Goal: Task Accomplishment & Management: Use online tool/utility

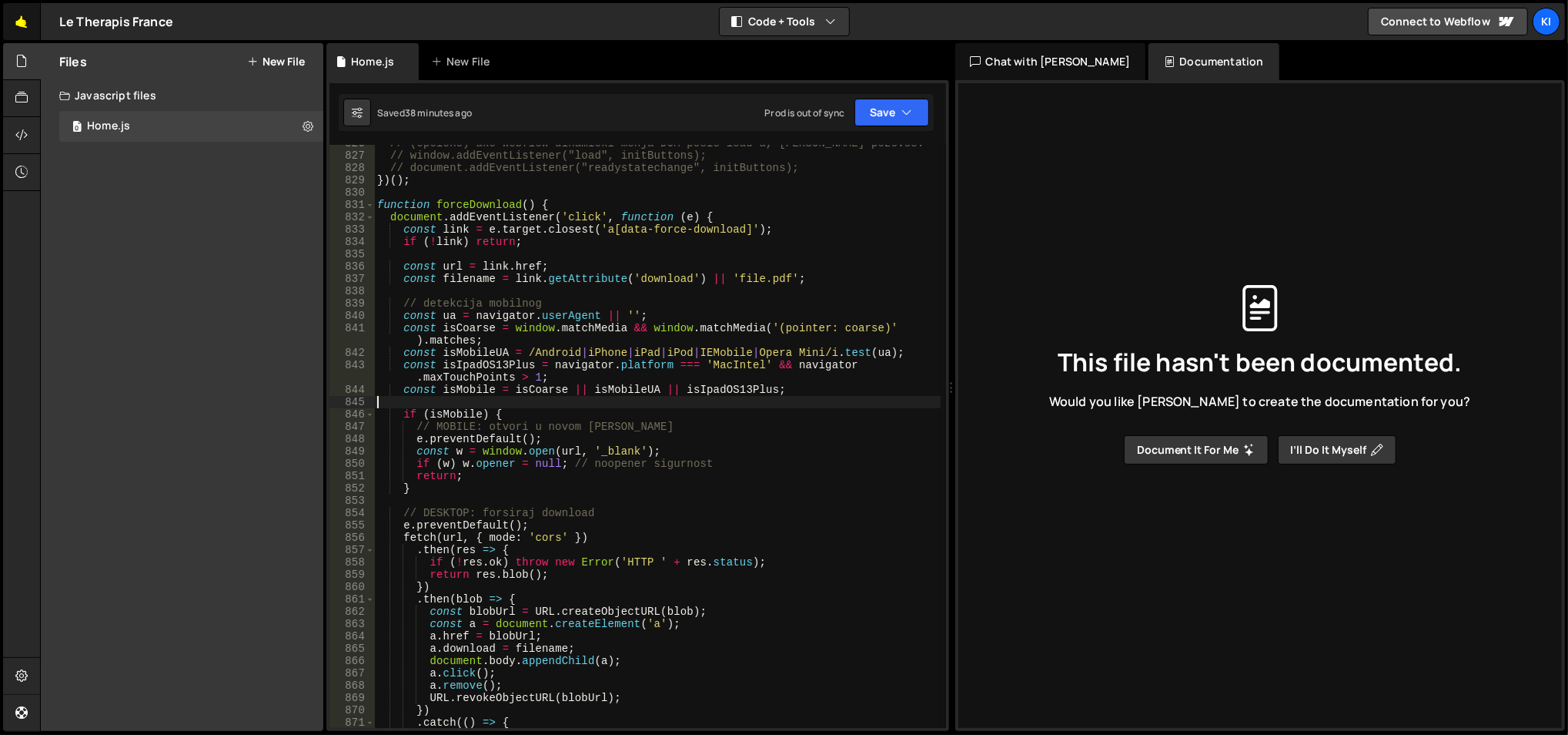
scroll to position [10235, 0]
click at [24, 28] on link "🤙" at bounding box center [22, 21] width 38 height 37
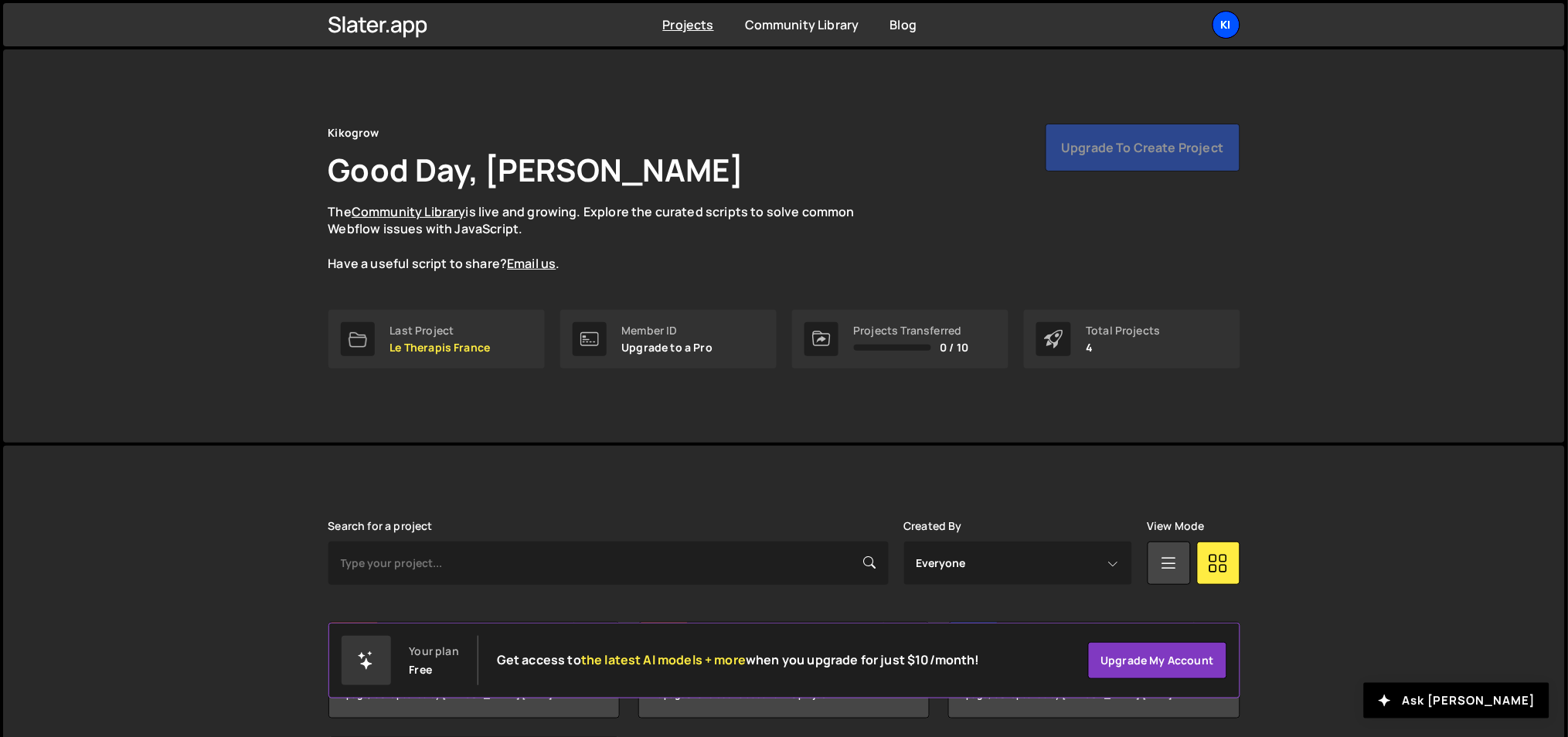
click at [1234, 32] on div "Ki" at bounding box center [1226, 24] width 28 height 28
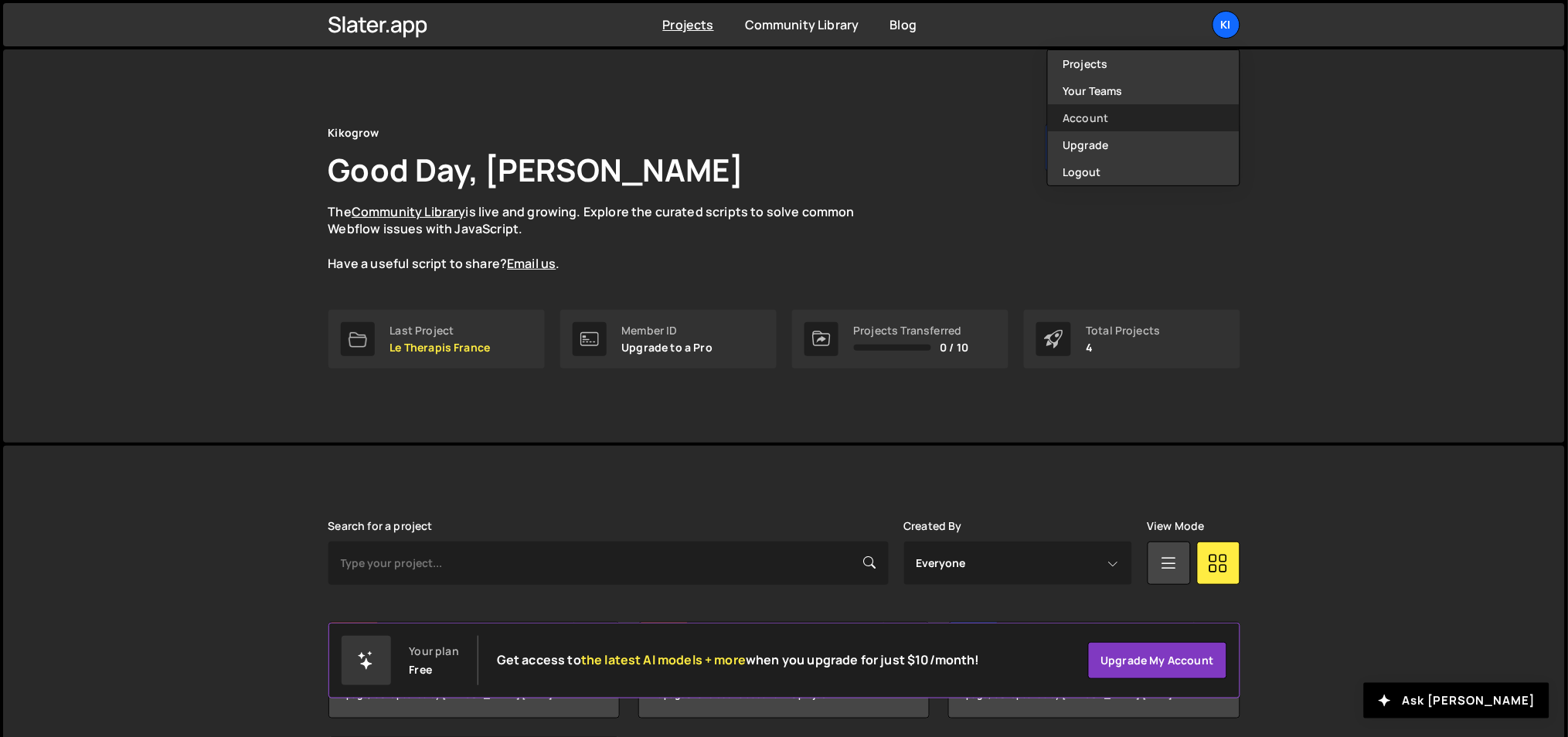
click at [1104, 124] on link "Account" at bounding box center [1143, 118] width 191 height 27
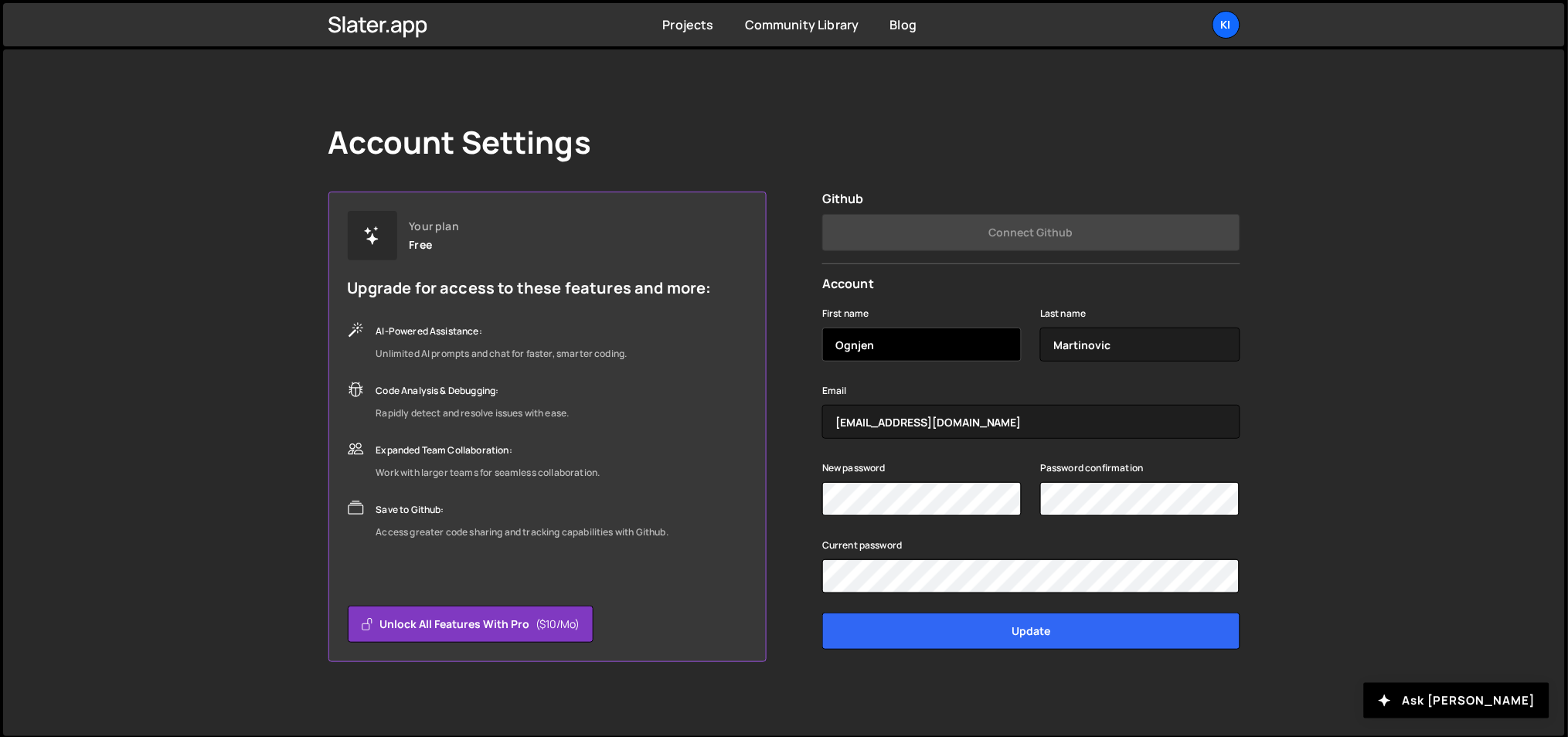
click at [923, 344] on input "Ognjen" at bounding box center [922, 344] width 200 height 34
click at [1231, 21] on div "Ki" at bounding box center [1226, 24] width 28 height 28
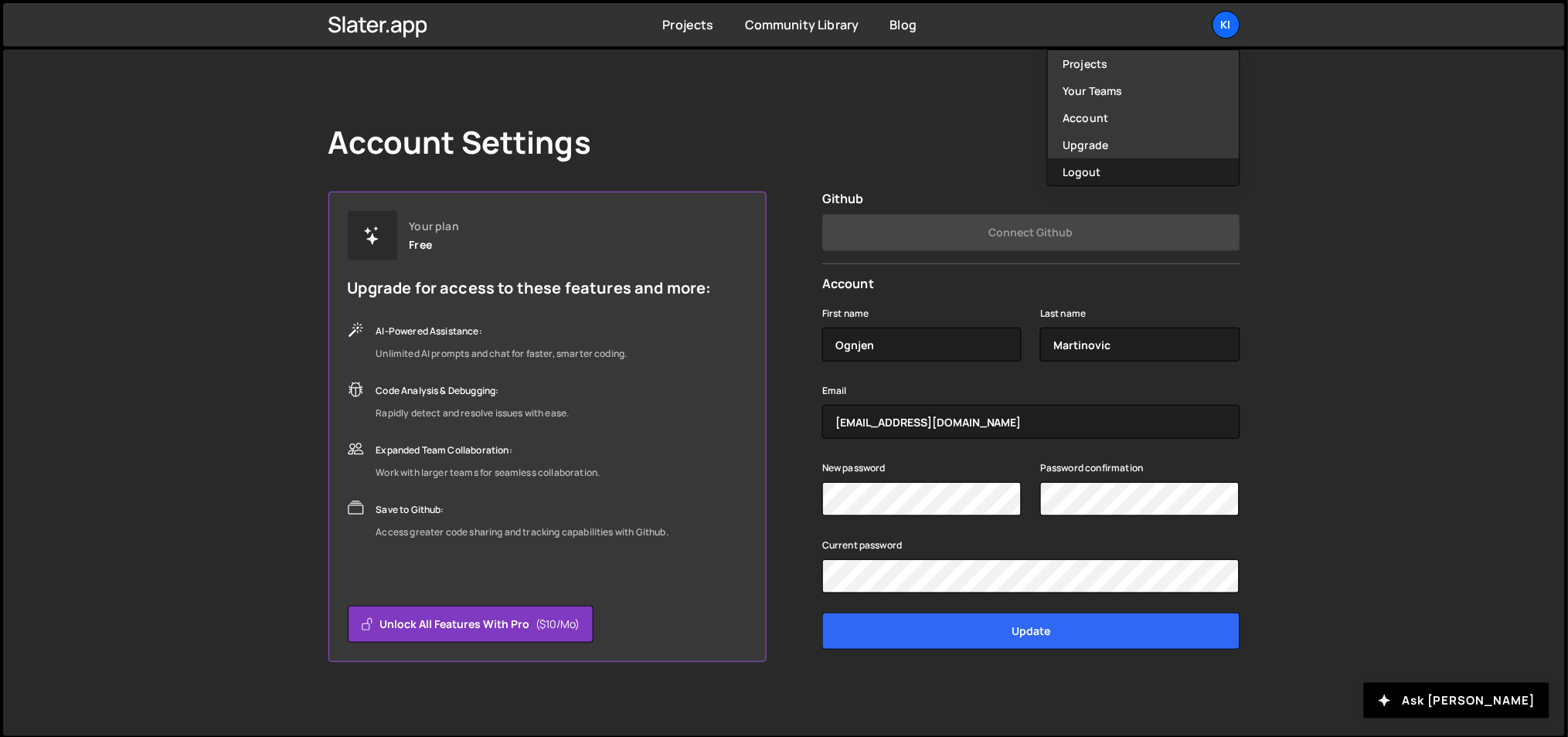
click at [1140, 177] on button "Logout" at bounding box center [1143, 171] width 191 height 27
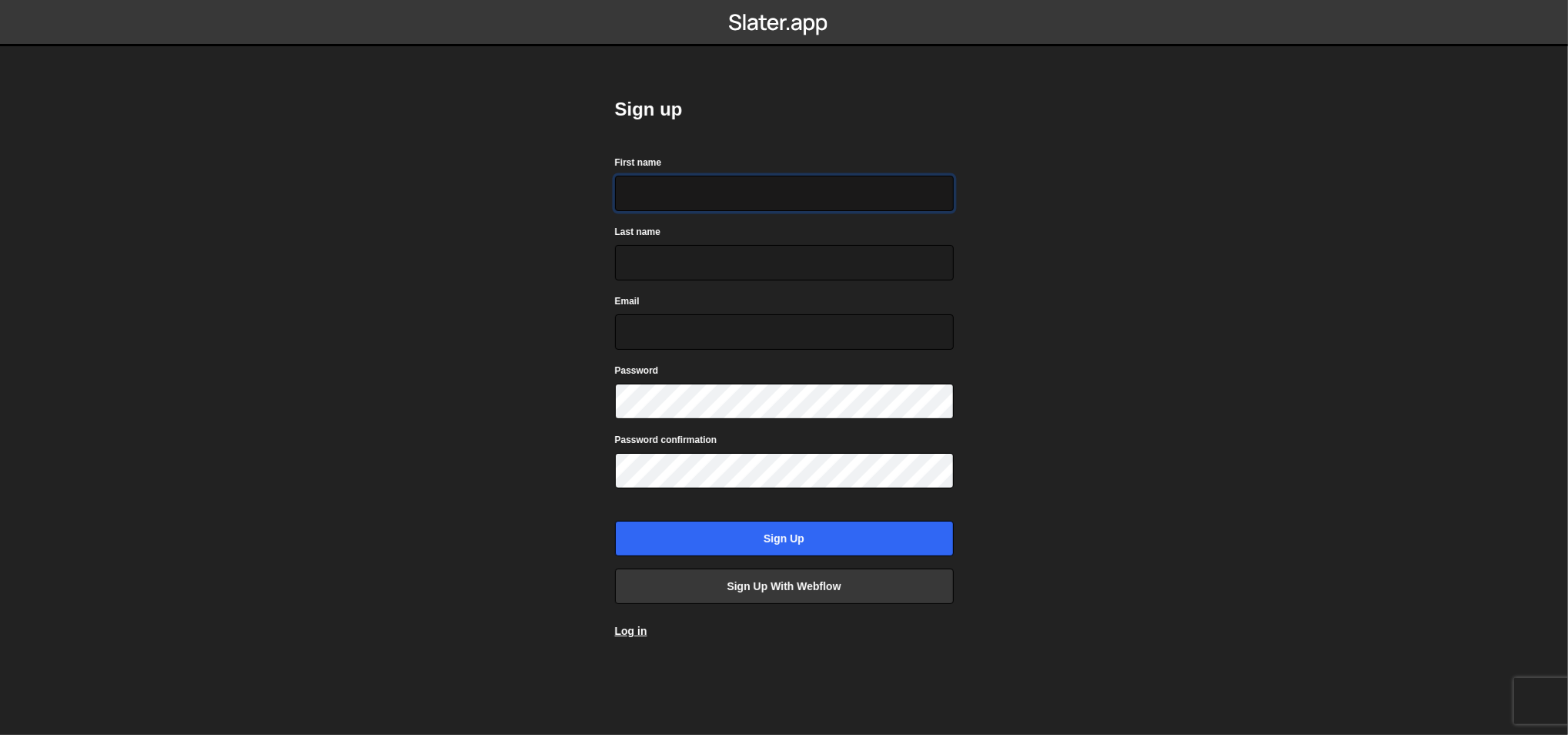
click at [749, 203] on input "First name" at bounding box center [784, 193] width 339 height 36
type input "Ognjen"
type input "Martinovic"
click at [711, 338] on input "office@ognjenm.me" at bounding box center [784, 332] width 339 height 36
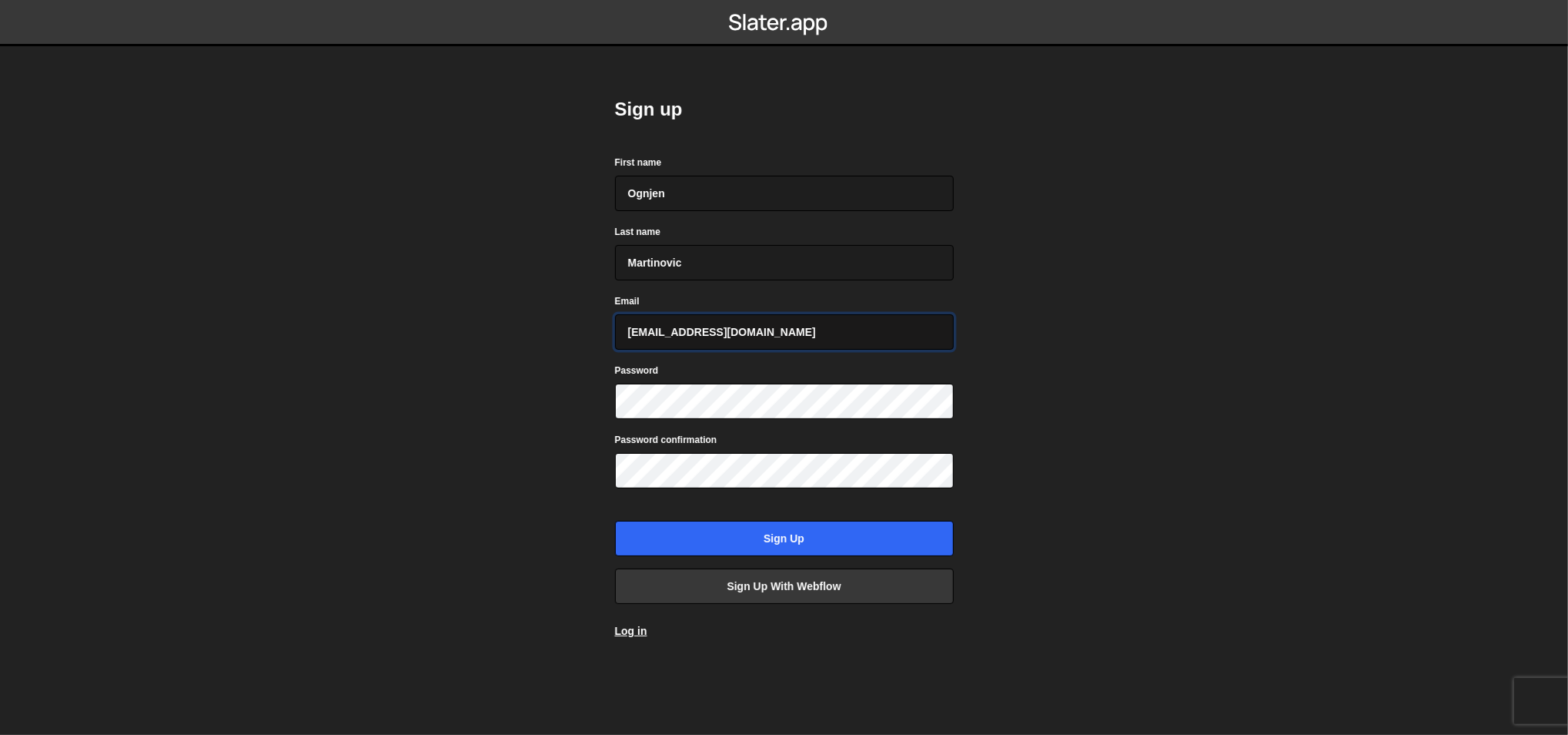
click at [711, 338] on input "office@ognjenm.me" at bounding box center [784, 332] width 339 height 36
type input "ognjen@akka.studio"
click at [791, 541] on input "Sign up" at bounding box center [784, 539] width 339 height 36
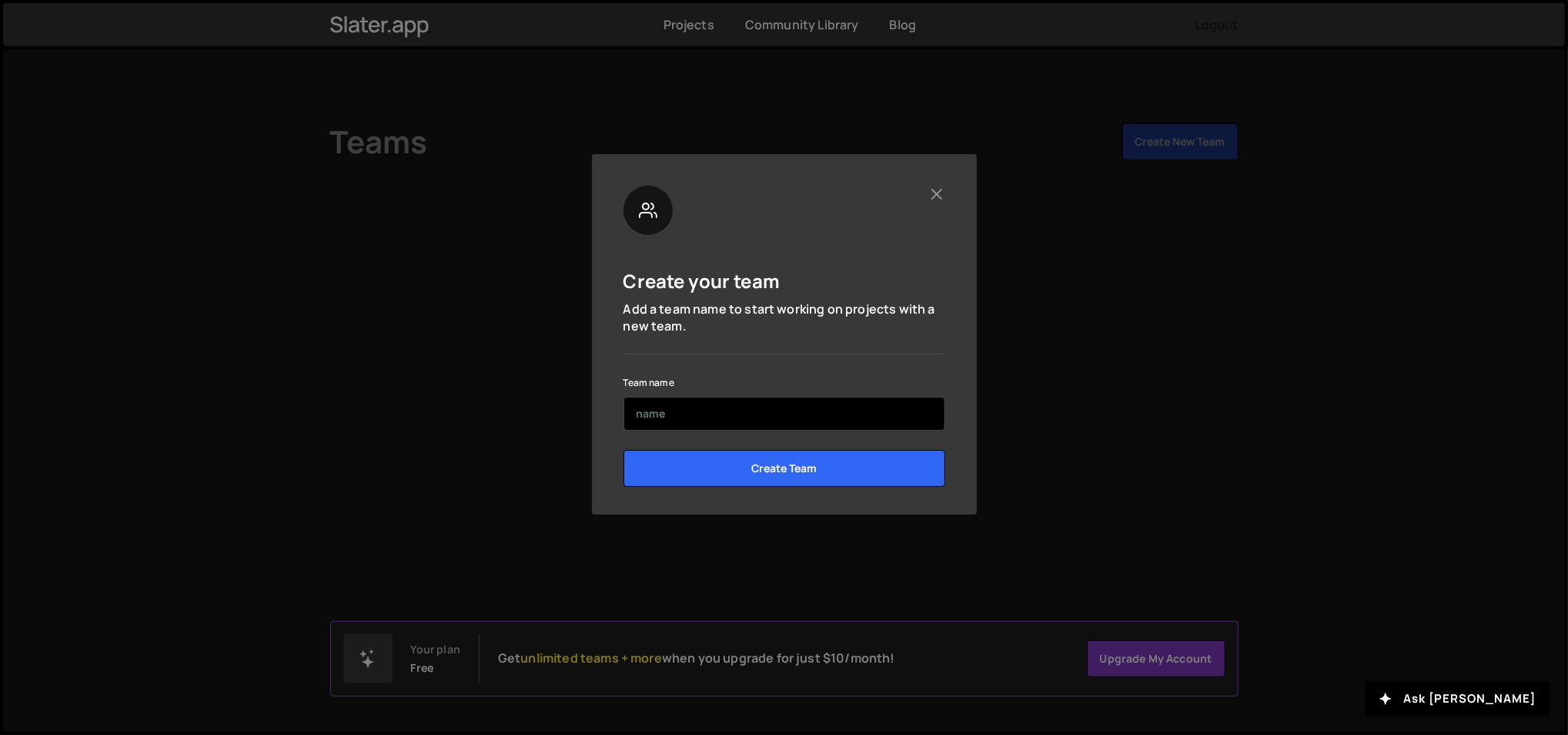
click at [698, 414] on input "text" at bounding box center [784, 414] width 322 height 34
type input "Link Ventures"
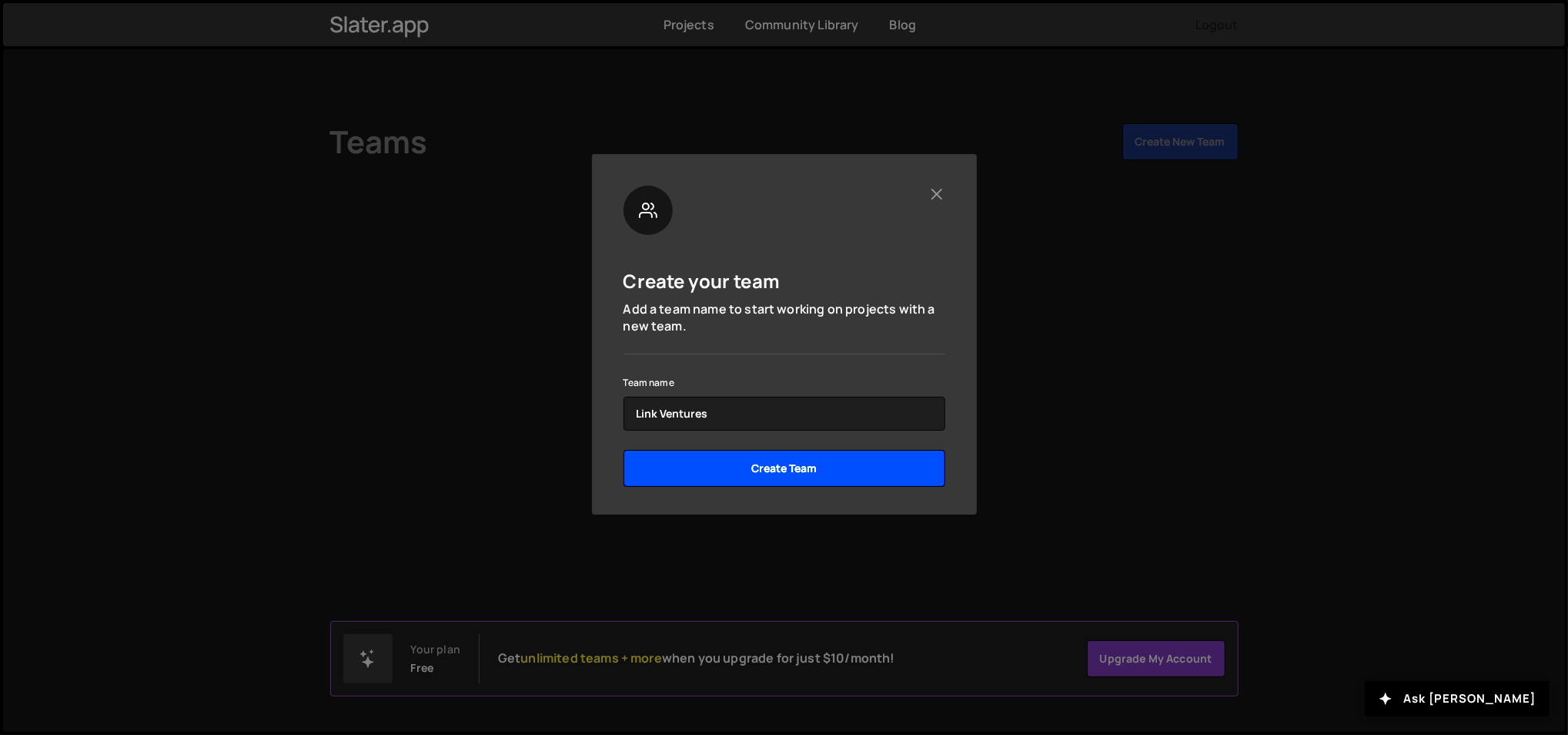
click at [764, 474] on input "Create Team" at bounding box center [784, 467] width 322 height 37
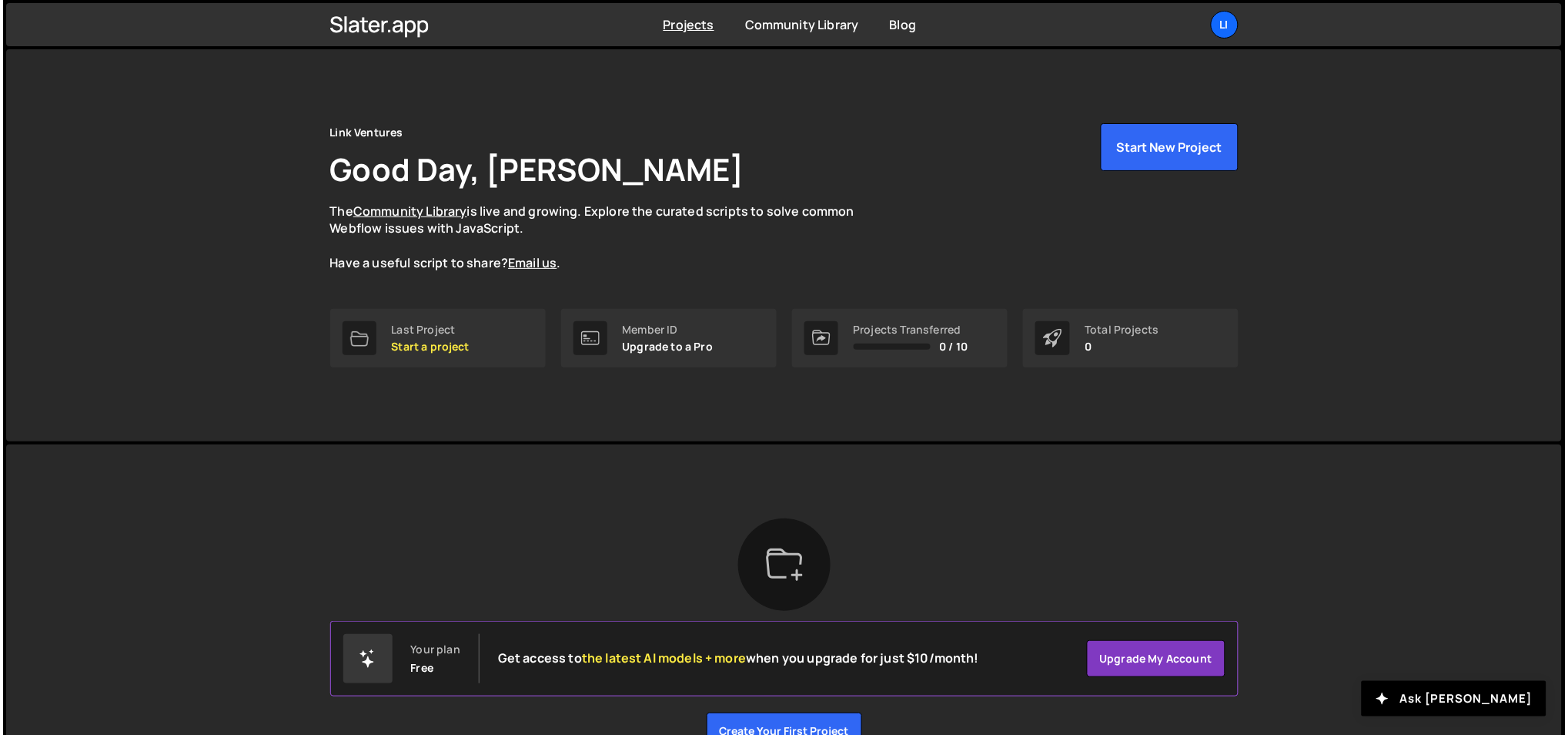
scroll to position [90, 0]
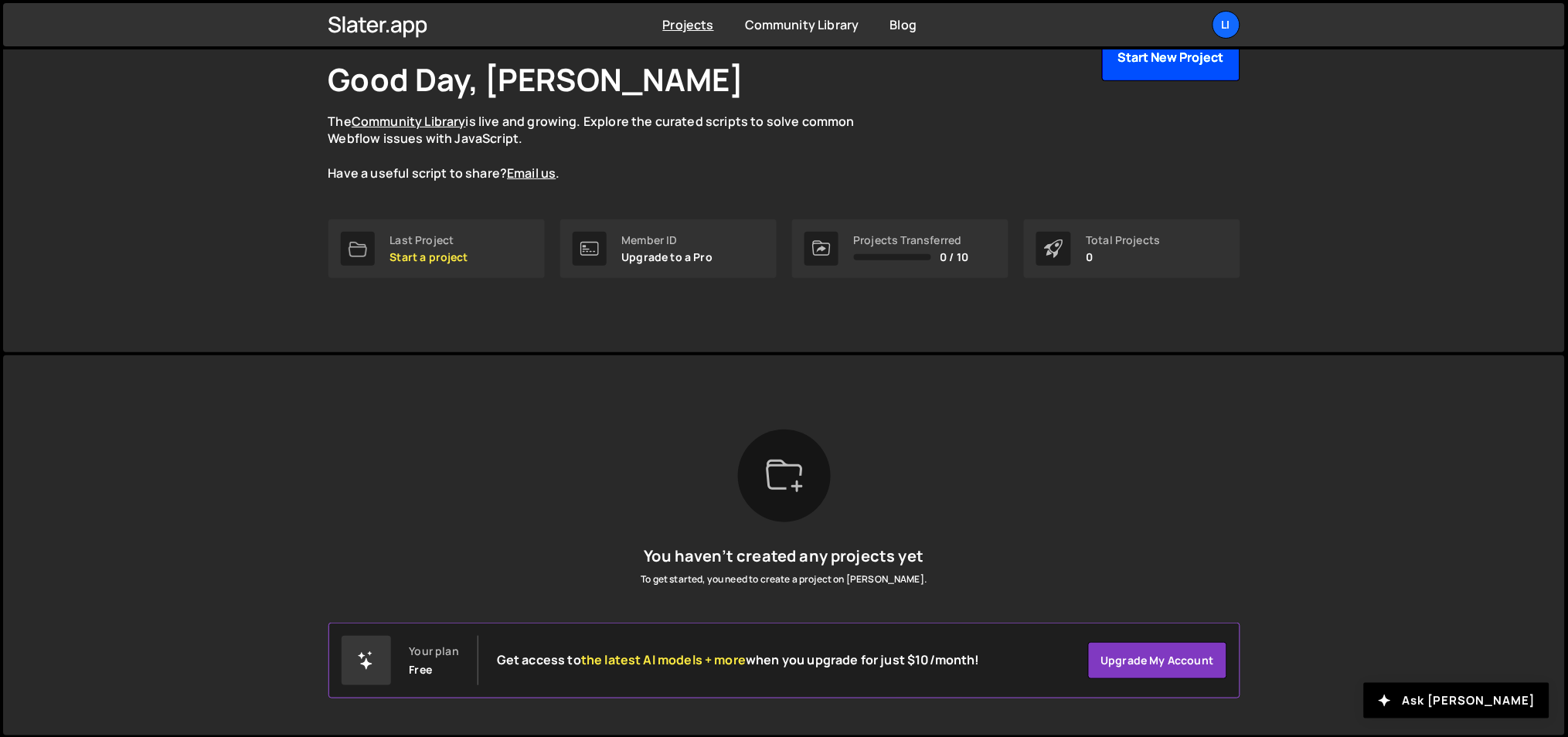
click at [1139, 68] on button "Start New Project" at bounding box center [1171, 56] width 138 height 48
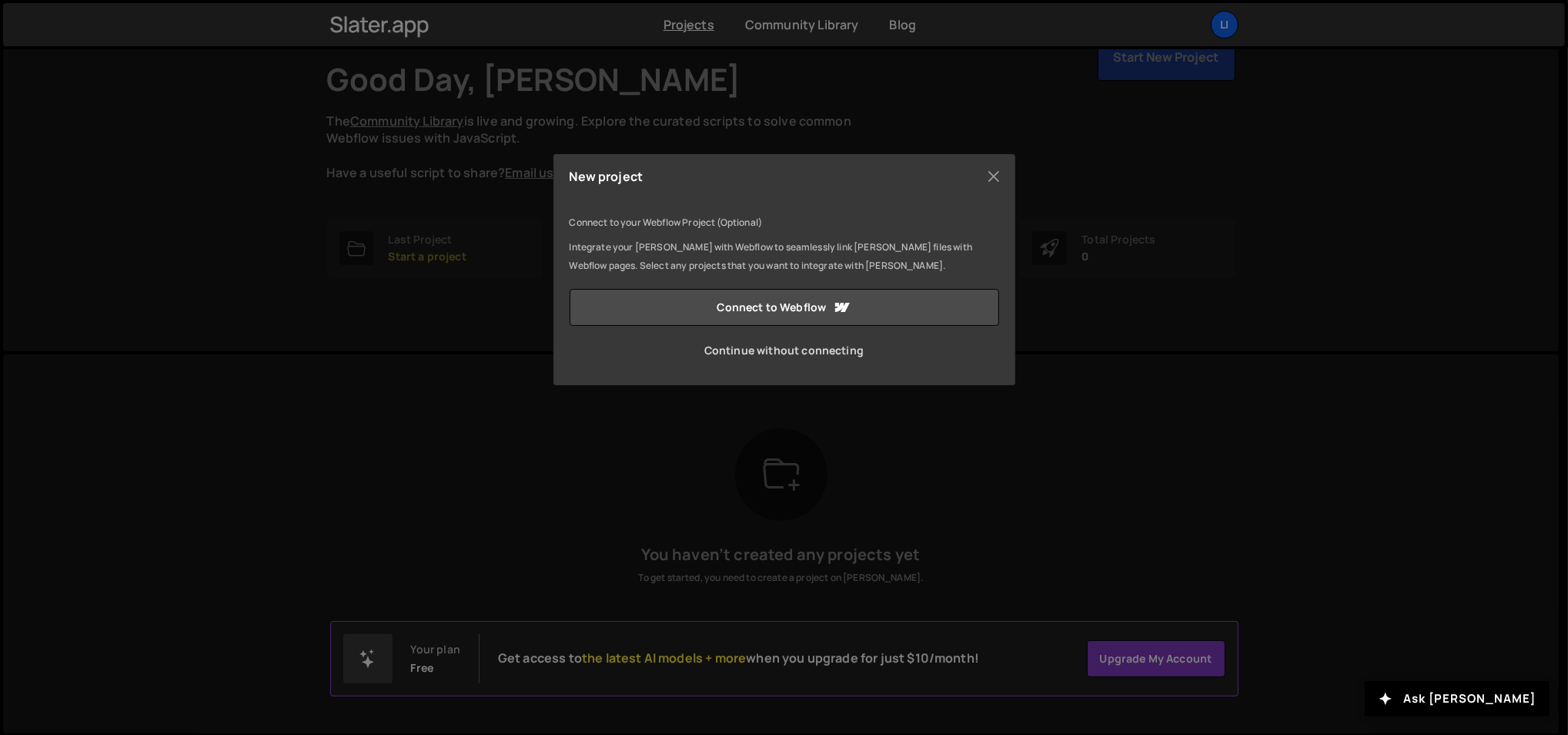
click at [767, 344] on link "Continue without connecting" at bounding box center [784, 350] width 430 height 37
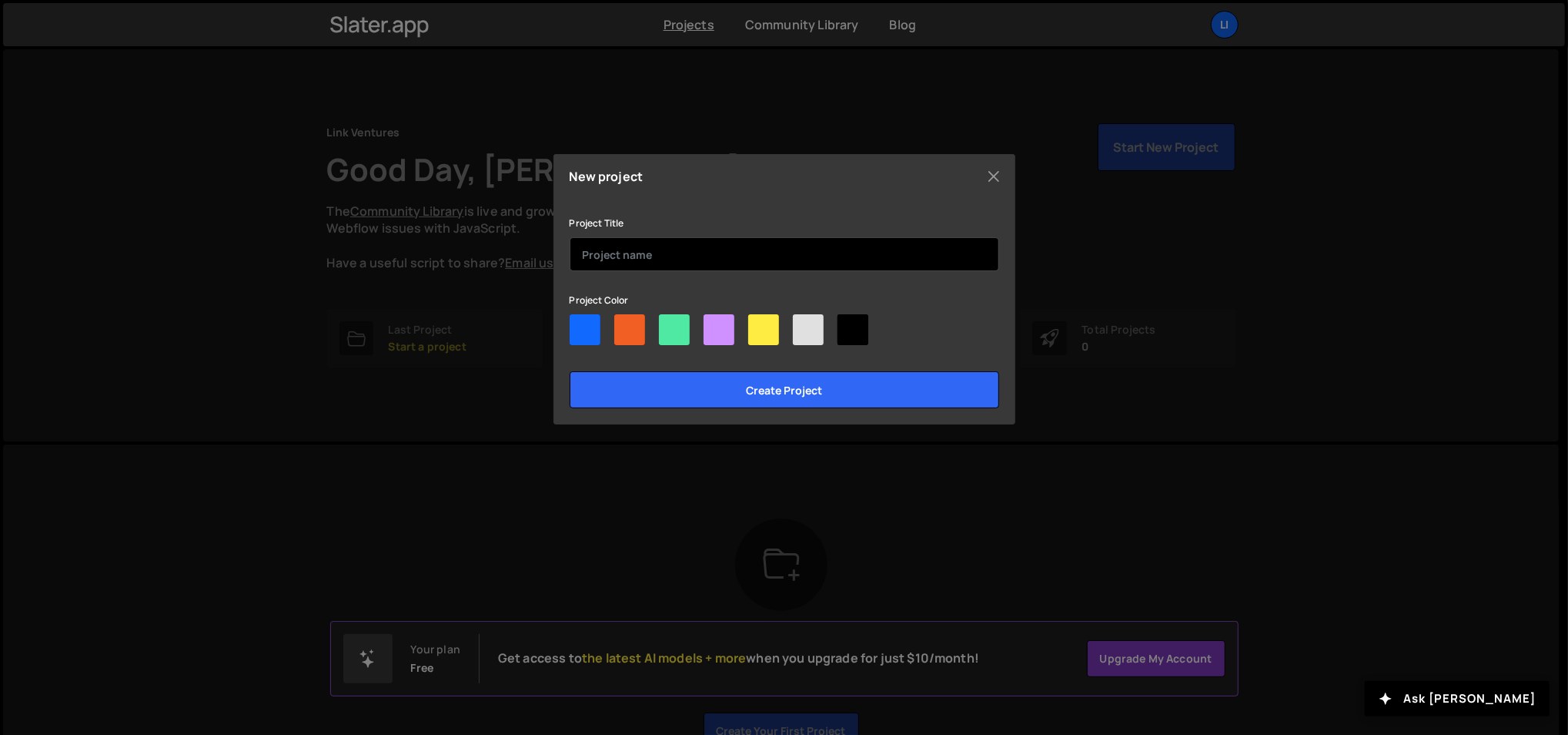
click at [731, 242] on input "text" at bounding box center [784, 254] width 430 height 34
type input "Link Ventures"
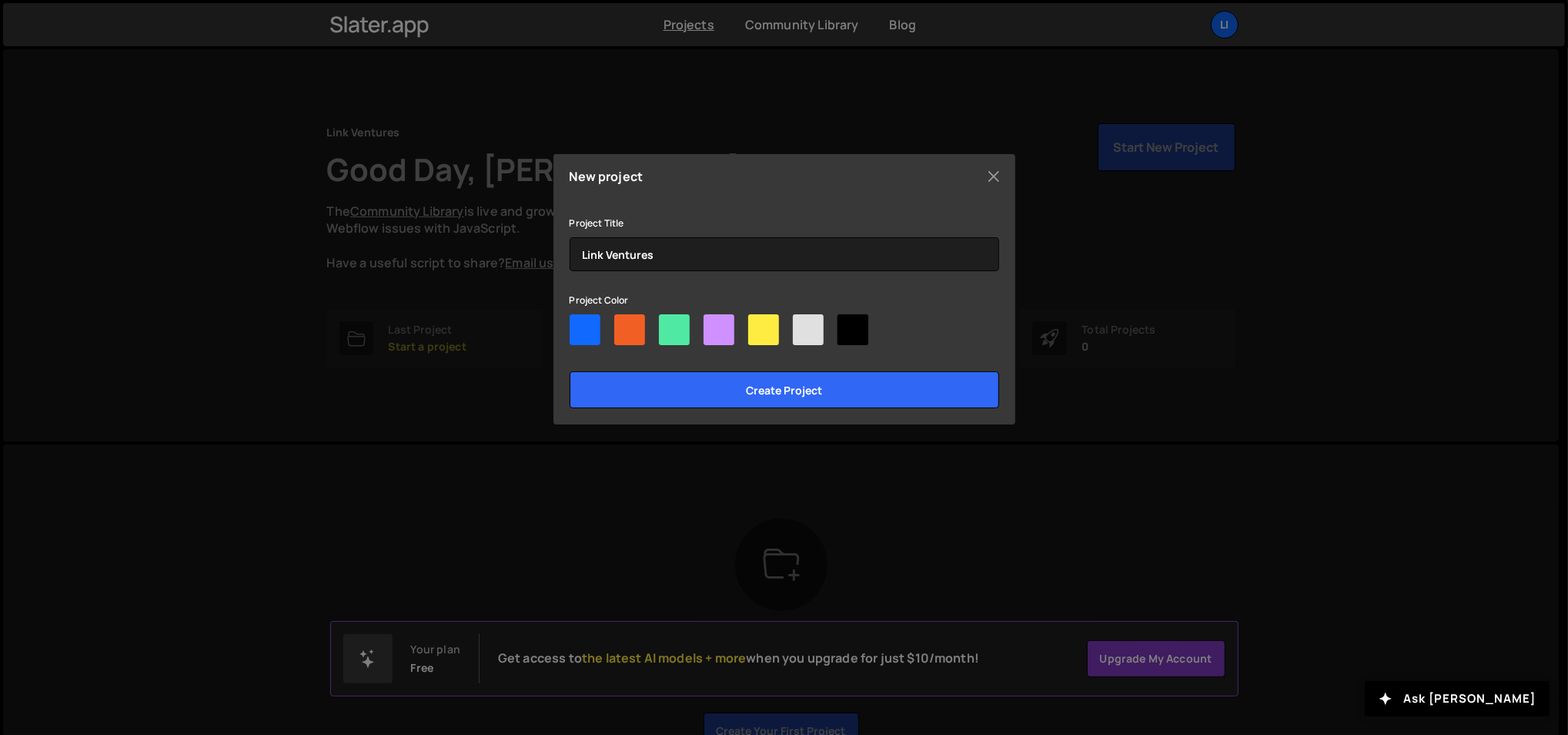
click at [589, 338] on div at bounding box center [585, 329] width 31 height 31
click at [580, 324] on input"] "radio" at bounding box center [574, 319] width 10 height 10
radio input"] "true"
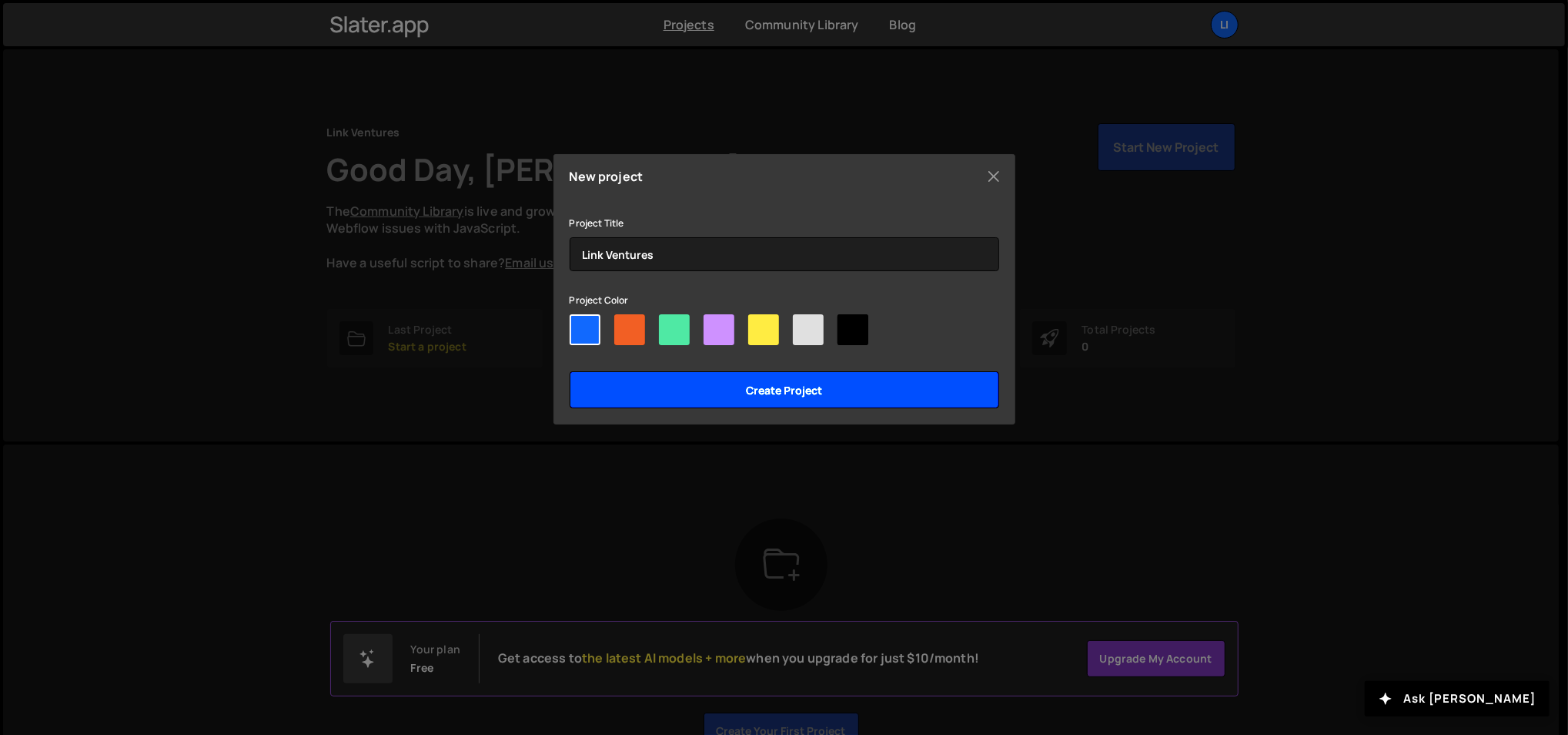
click at [609, 387] on input "Create project" at bounding box center [784, 389] width 430 height 37
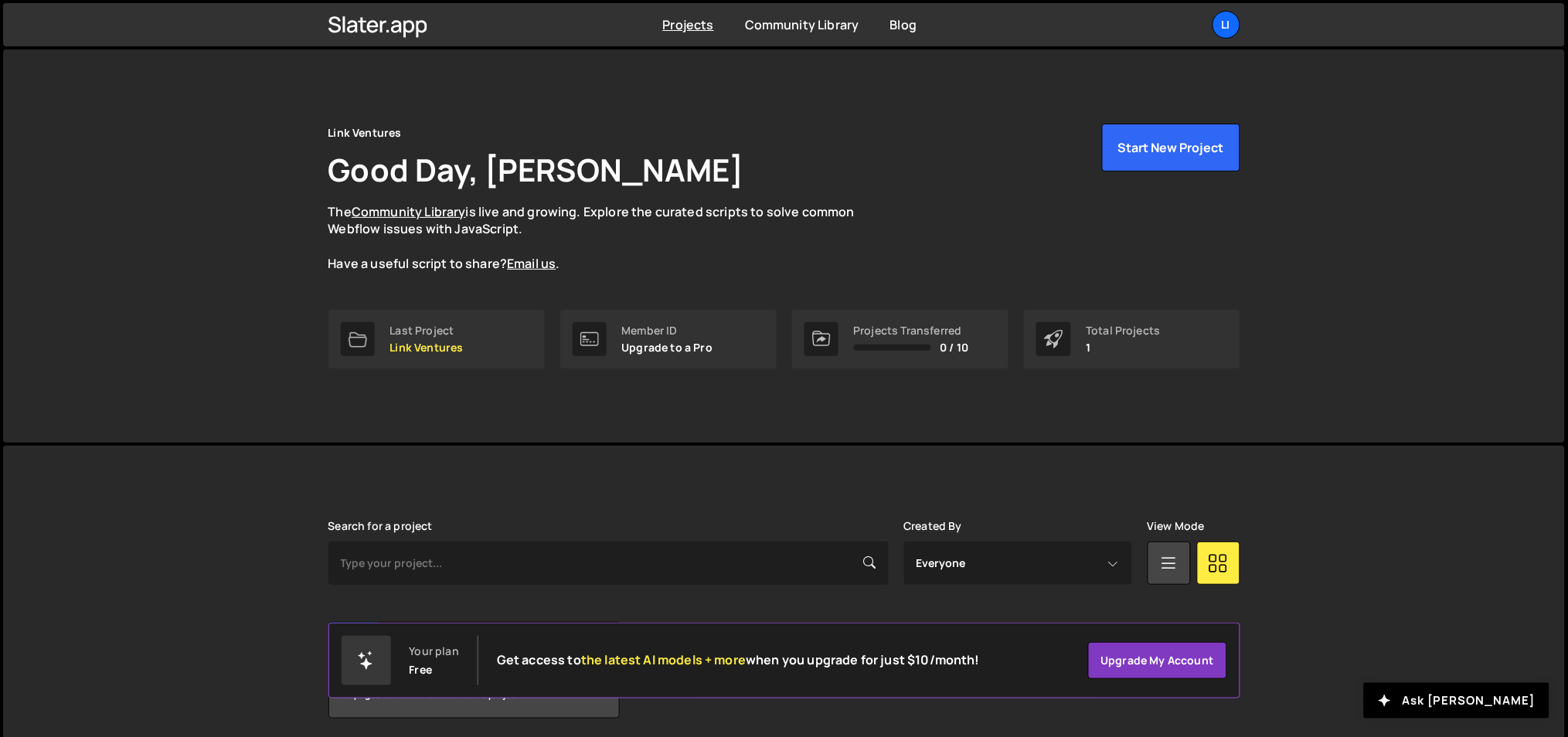
scroll to position [57, 0]
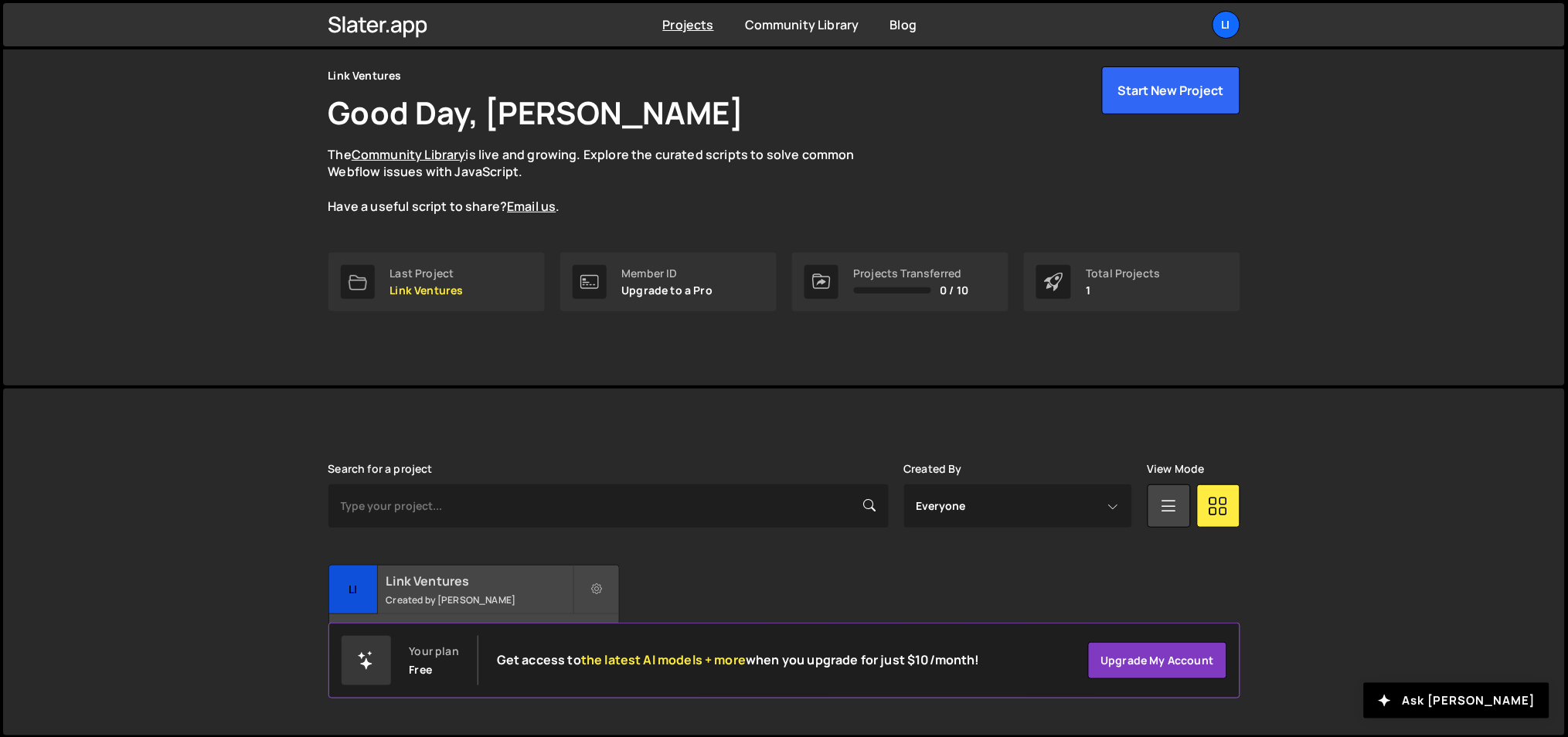
click at [441, 583] on h2 "Link Ventures" at bounding box center [479, 581] width 186 height 17
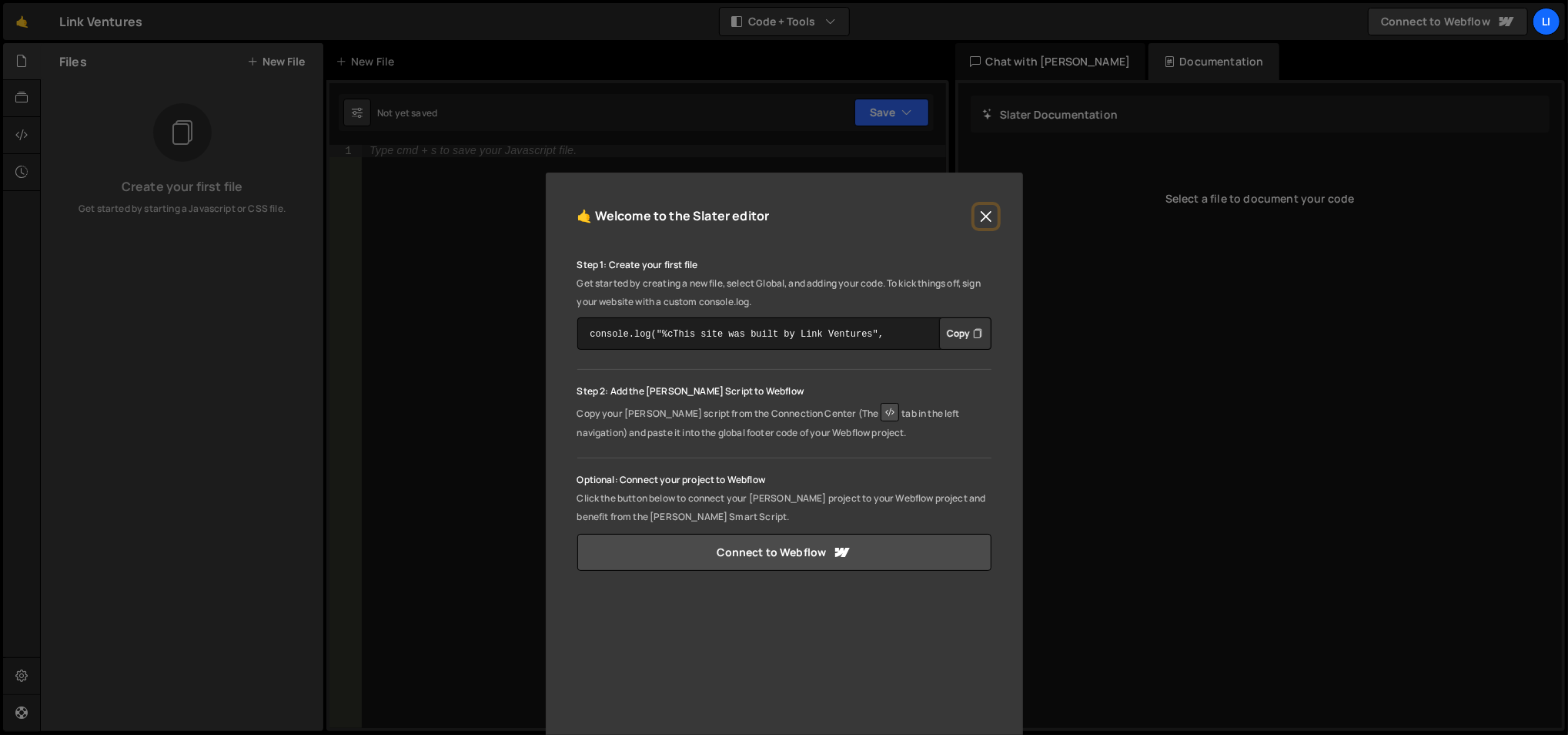
click at [979, 212] on button "Close" at bounding box center [986, 216] width 23 height 23
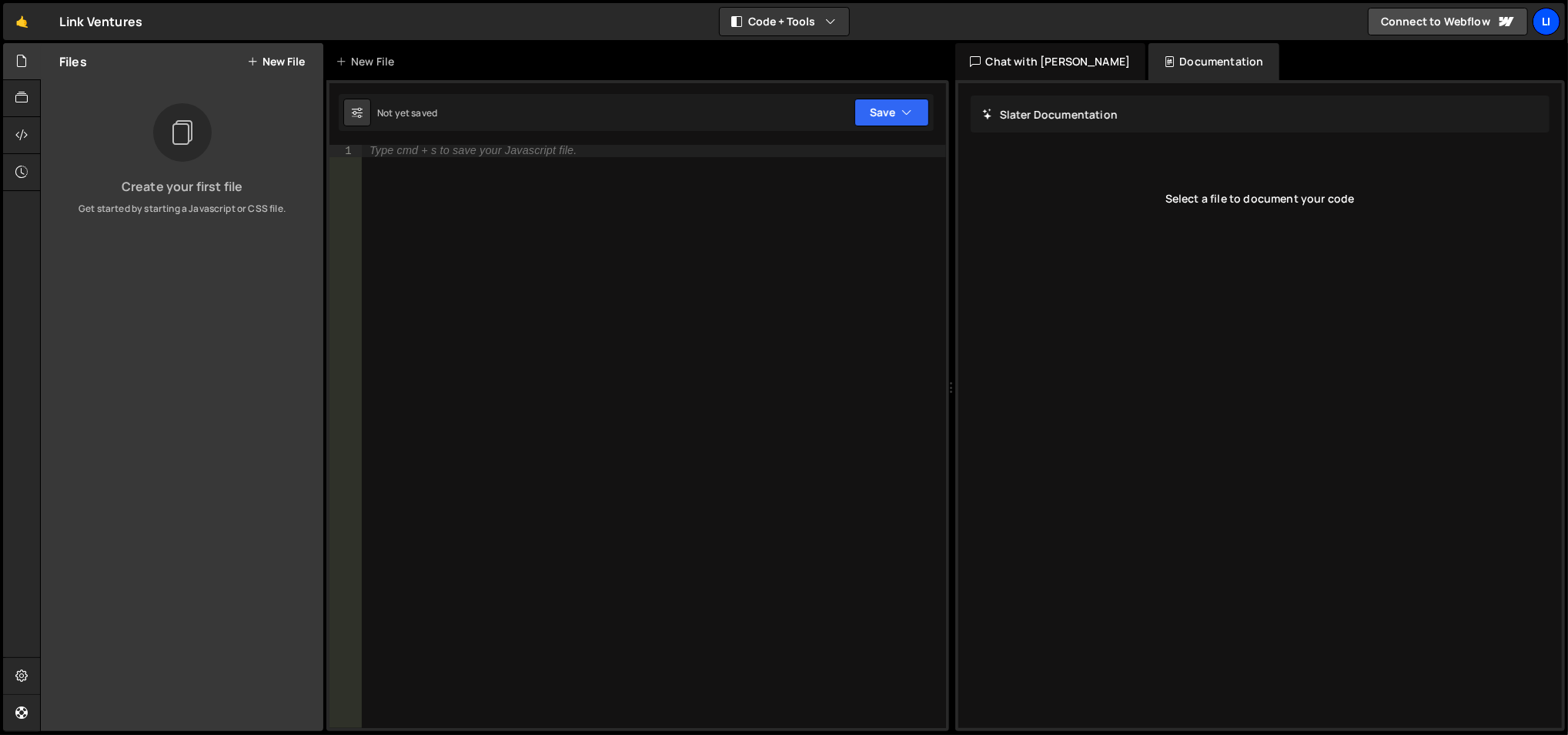
click at [1556, 28] on div "Li" at bounding box center [1547, 22] width 28 height 28
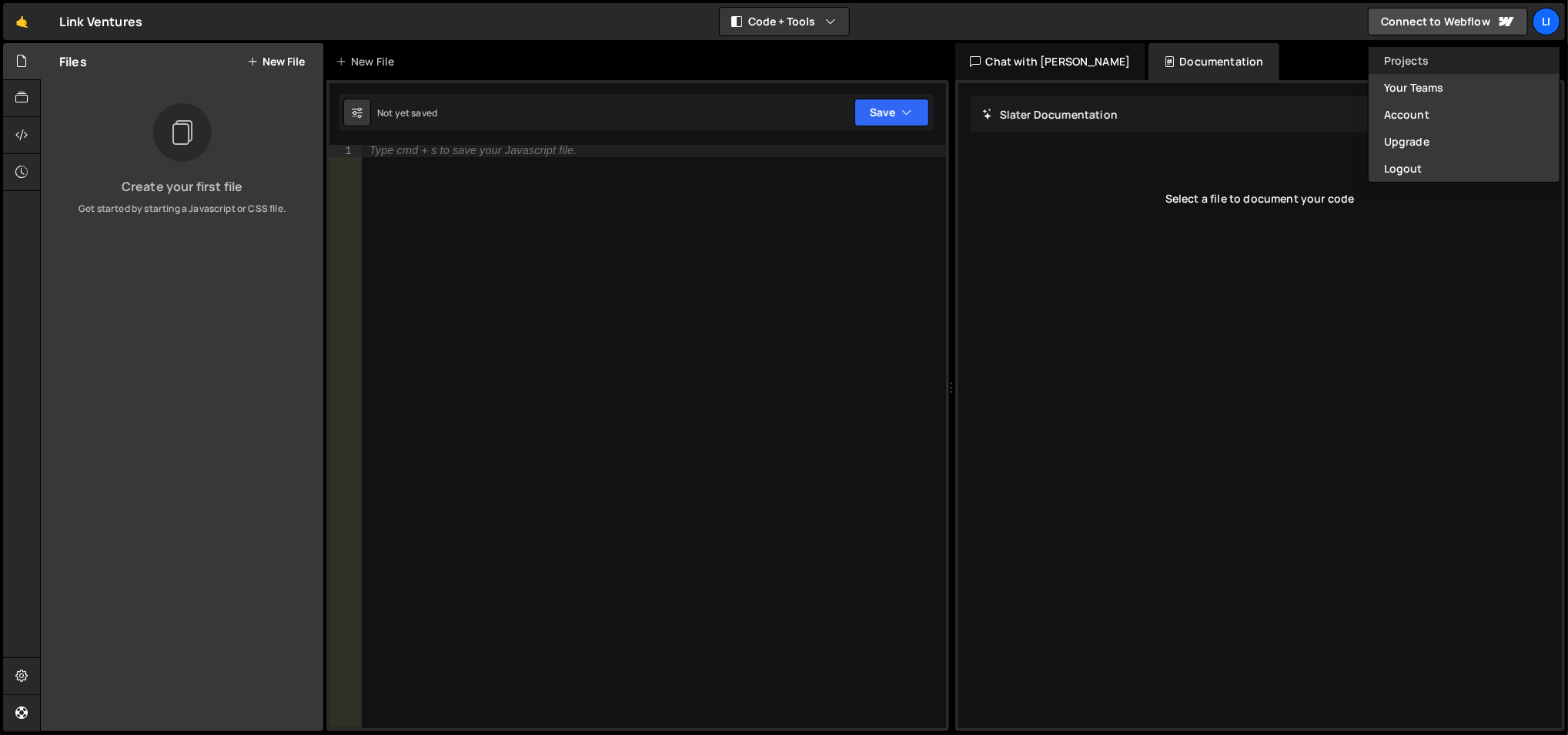
click at [1447, 66] on link "Projects" at bounding box center [1464, 60] width 190 height 27
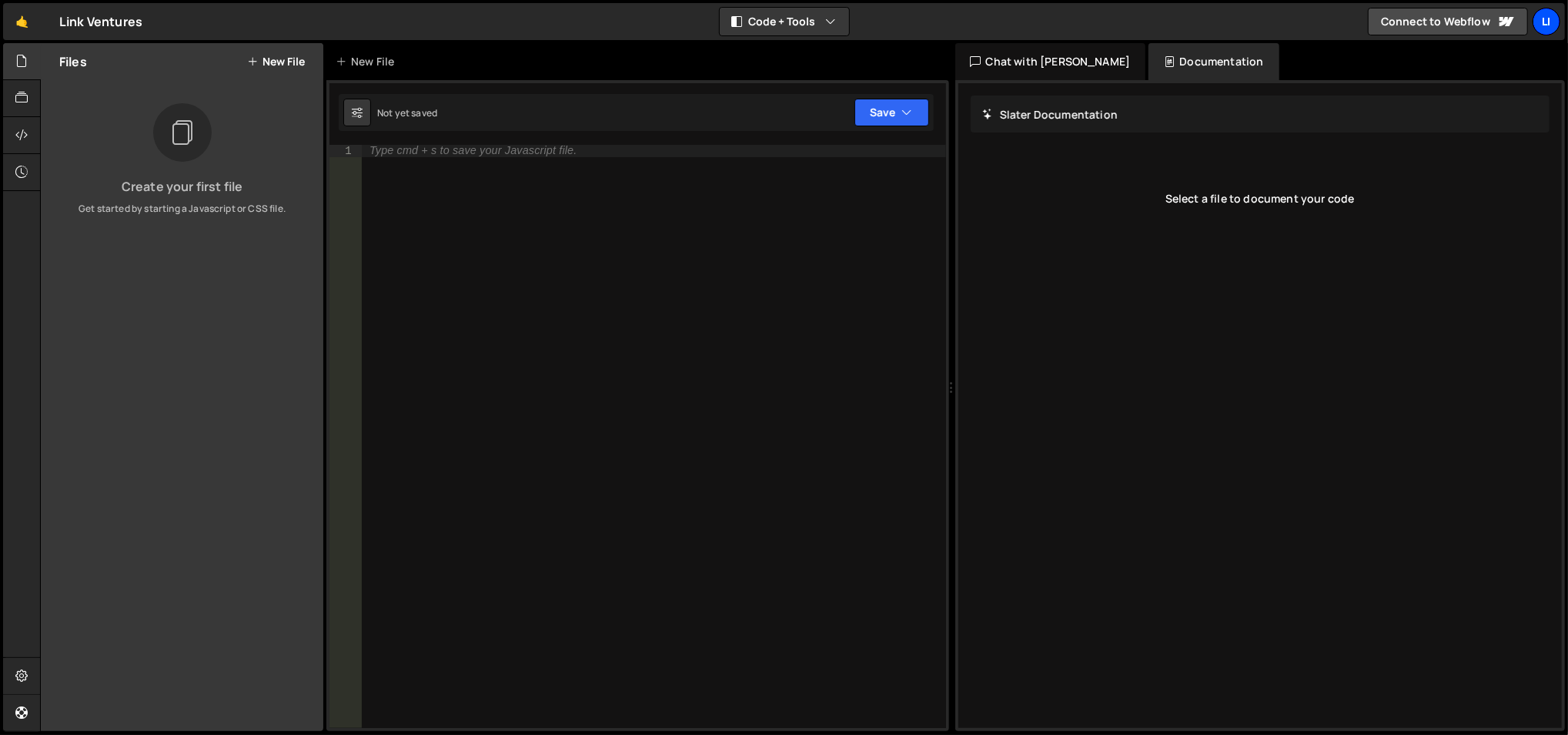
click at [1554, 20] on div "Li" at bounding box center [1547, 22] width 28 height 28
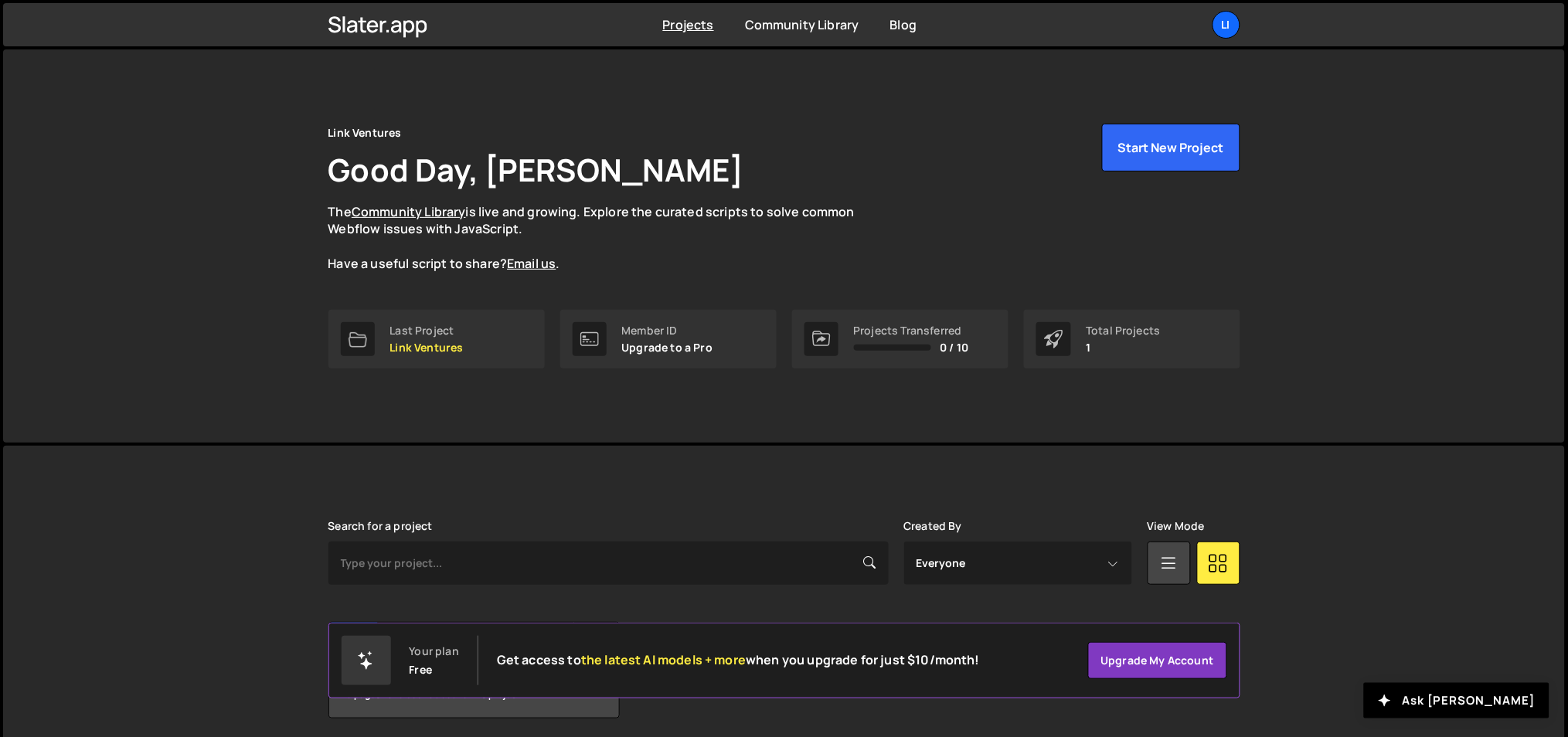
click at [1243, 23] on div "Projects [GEOGRAPHIC_DATA] Blog Li Projects Your Teams Account Upgrade Logout" at bounding box center [784, 24] width 958 height 43
click at [1229, 24] on div "Li" at bounding box center [1226, 24] width 28 height 28
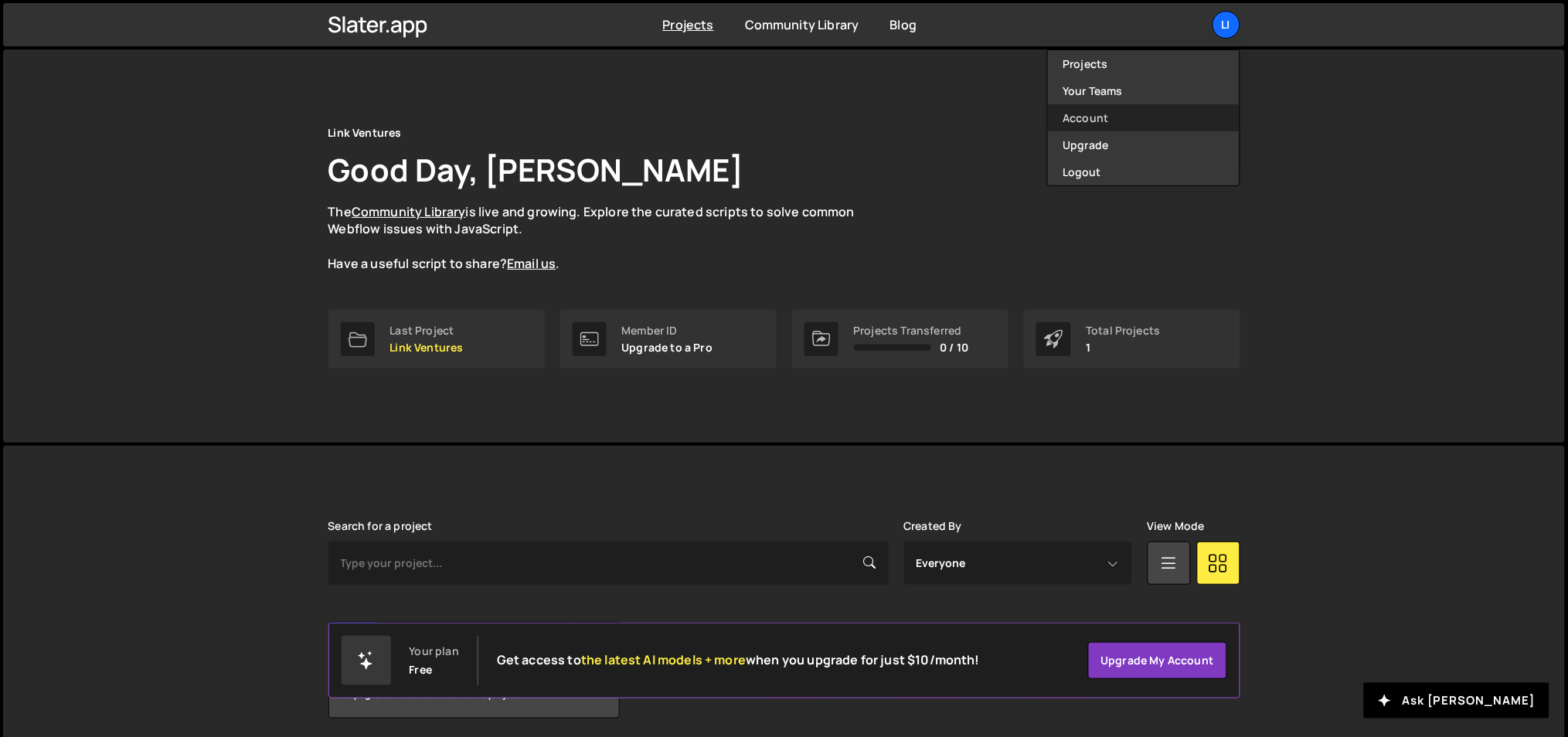
click at [1126, 119] on link "Account" at bounding box center [1143, 118] width 191 height 27
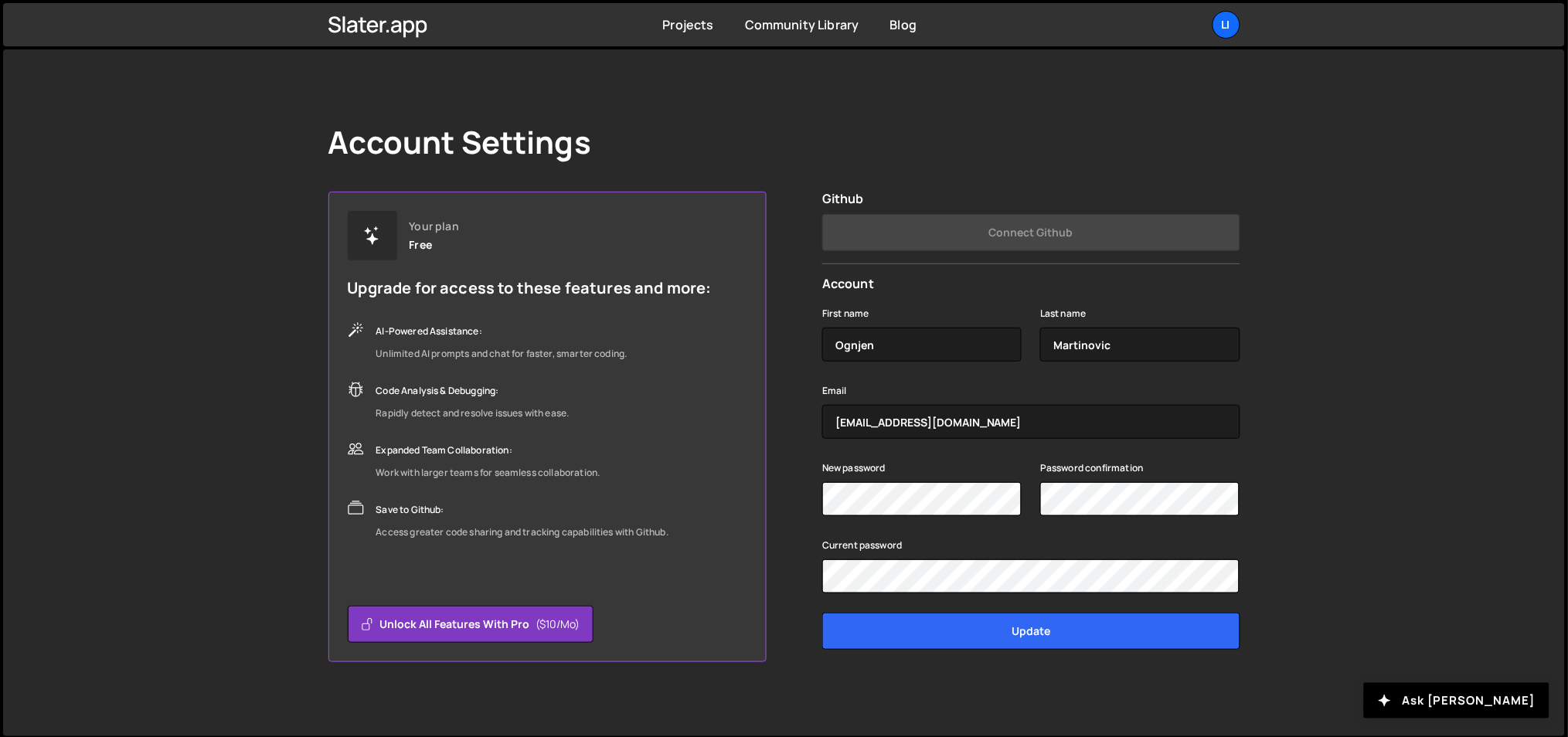
scroll to position [2, 0]
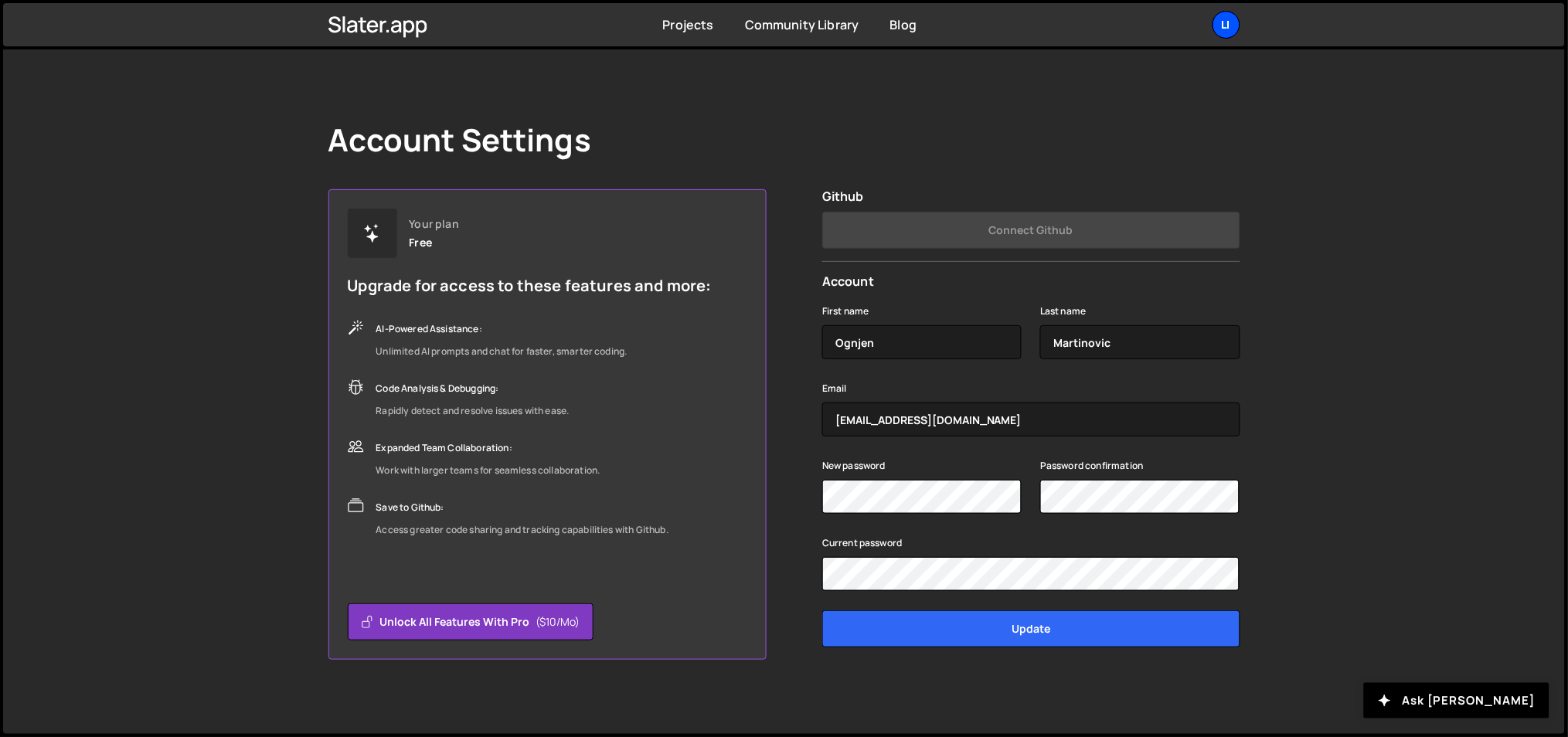
click at [1229, 17] on div "Li" at bounding box center [1226, 24] width 28 height 28
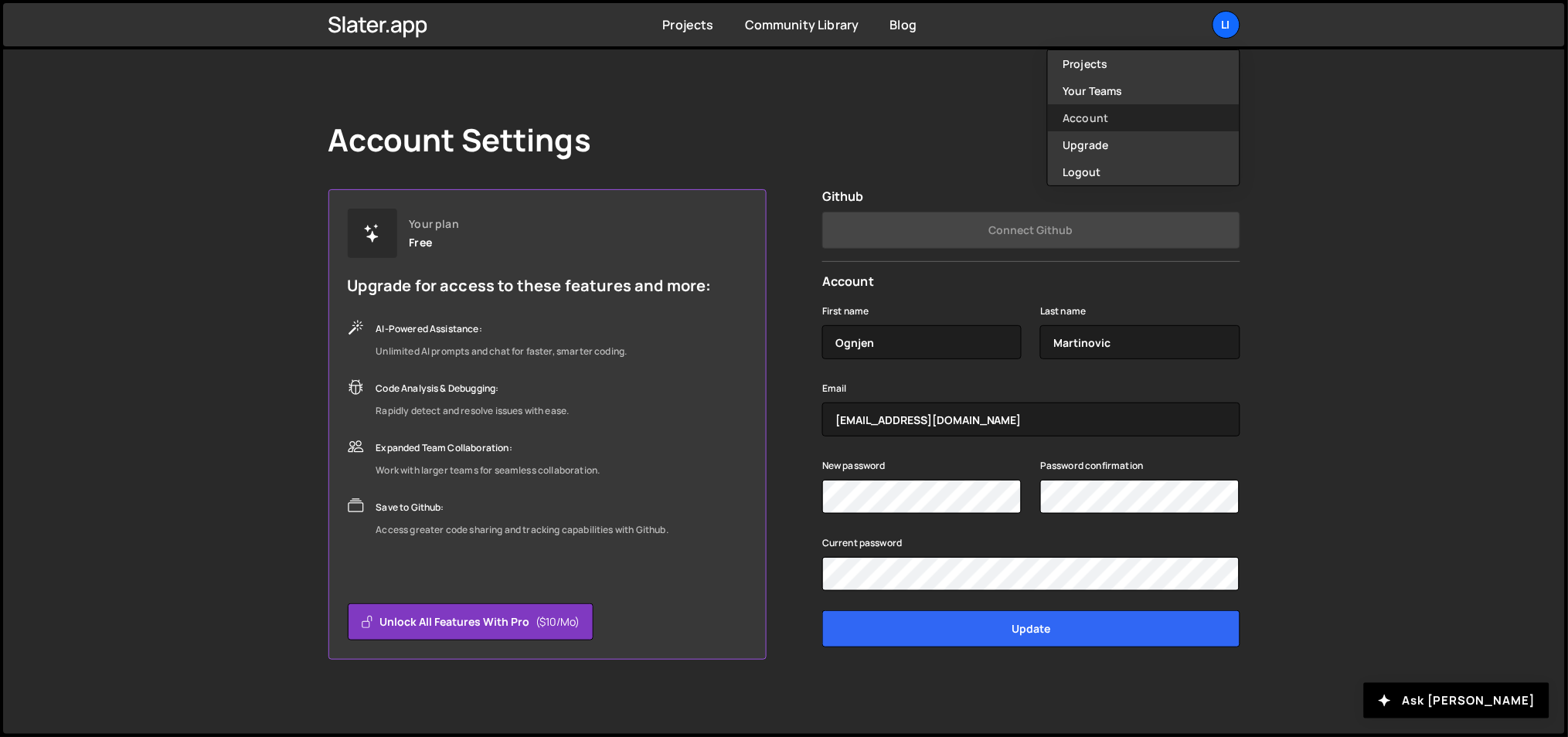
click at [1104, 109] on link "Account" at bounding box center [1143, 118] width 191 height 27
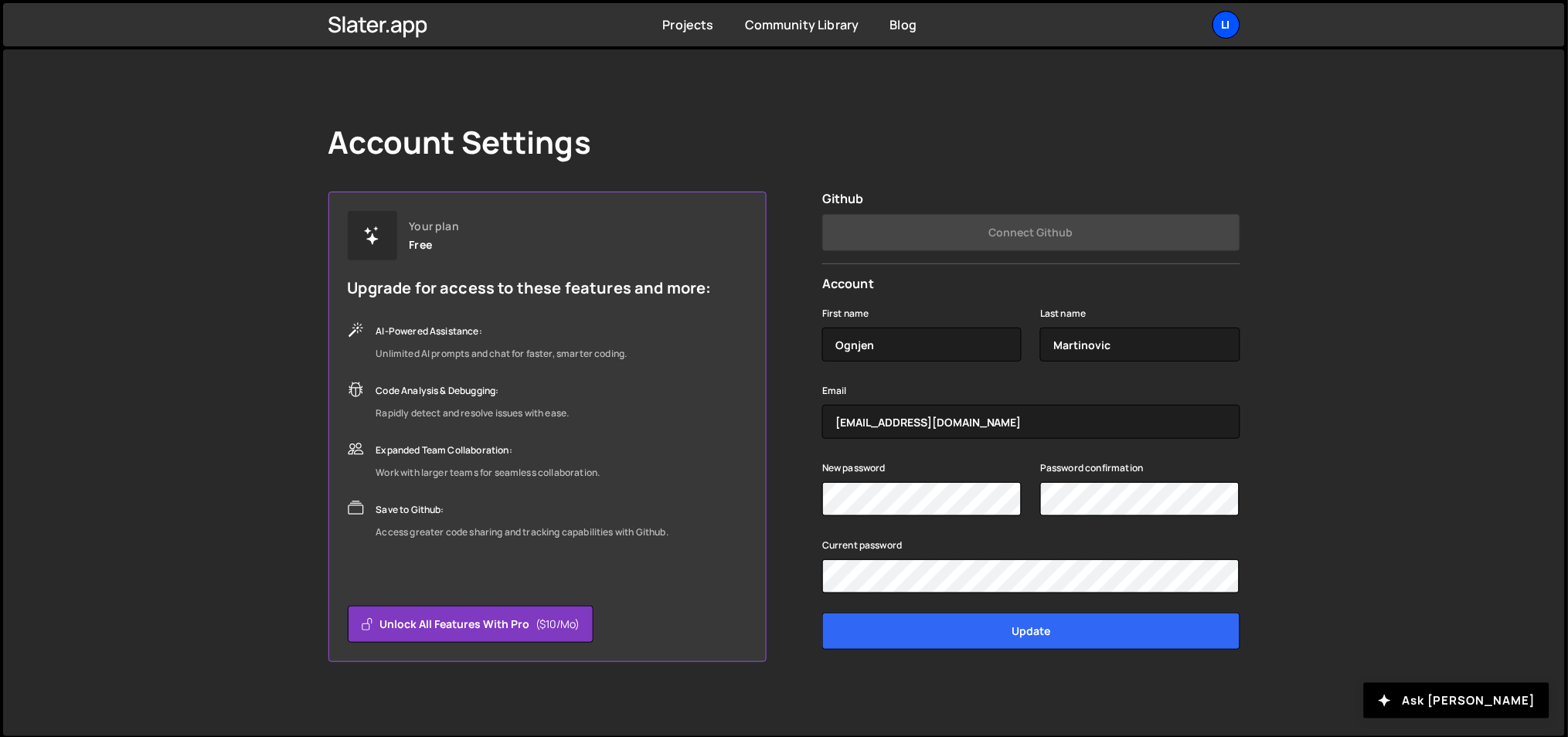
click at [1228, 24] on div "Li" at bounding box center [1226, 24] width 28 height 28
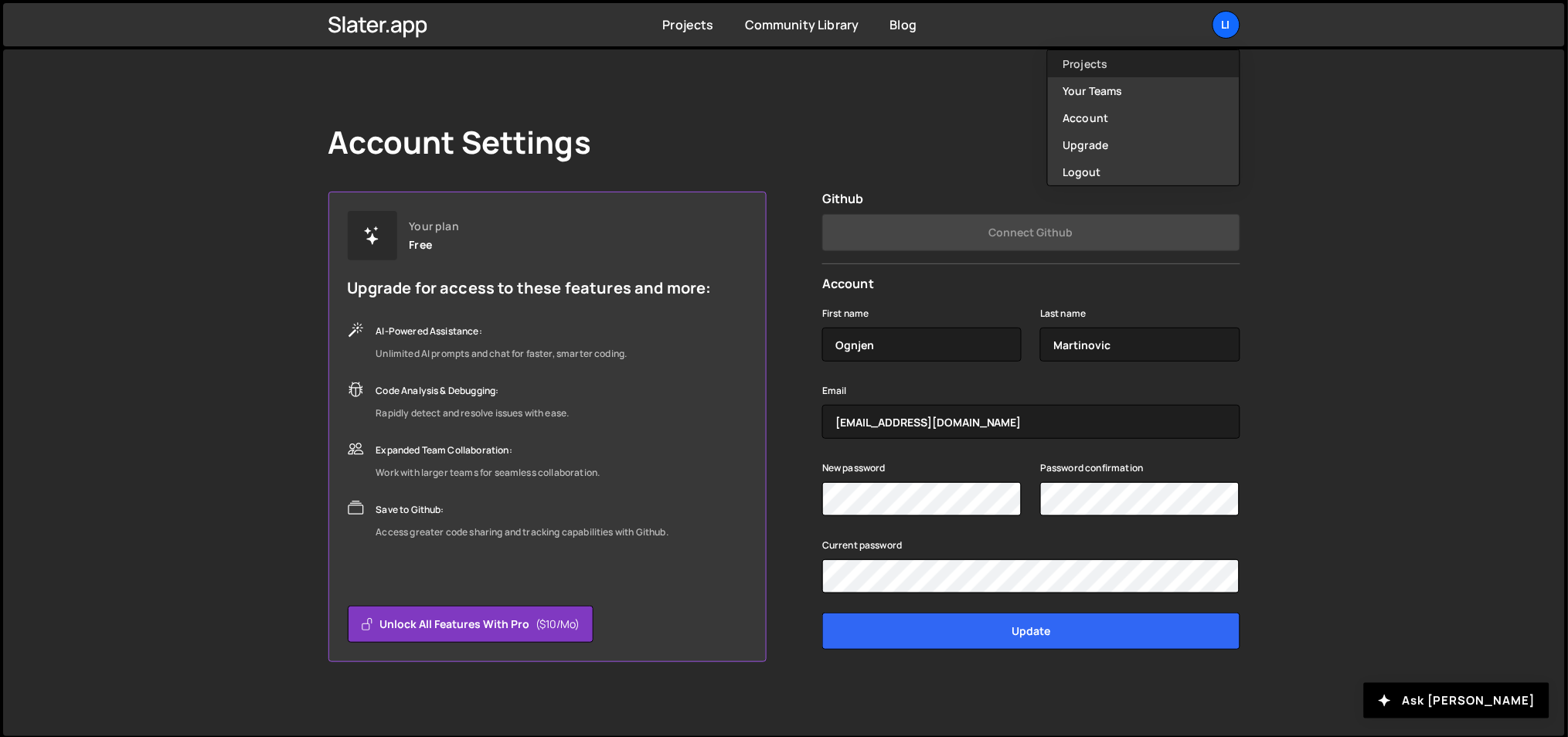
click at [1075, 64] on link "Projects" at bounding box center [1143, 63] width 191 height 27
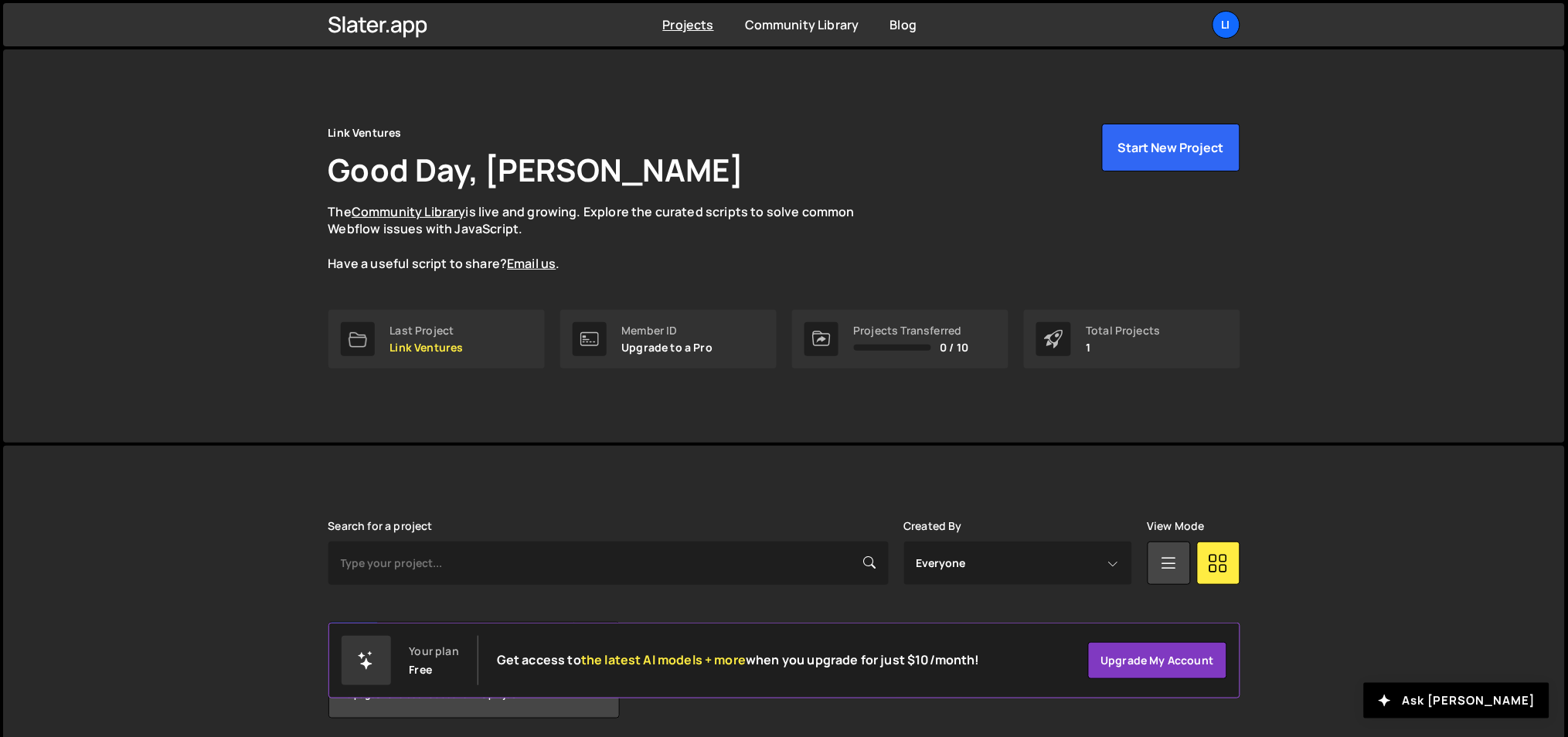
scroll to position [57, 0]
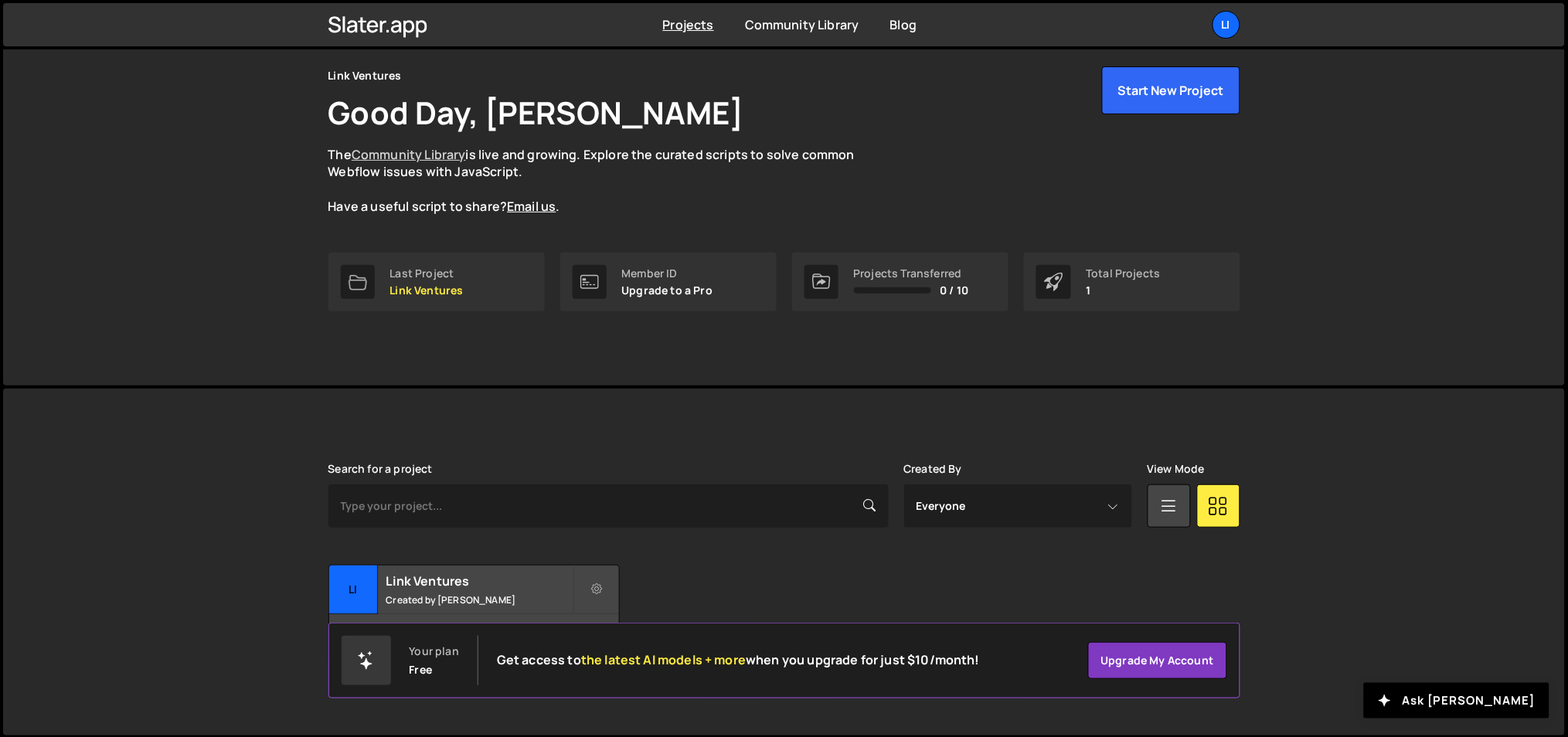
click at [437, 149] on link "Community Library" at bounding box center [408, 154] width 114 height 17
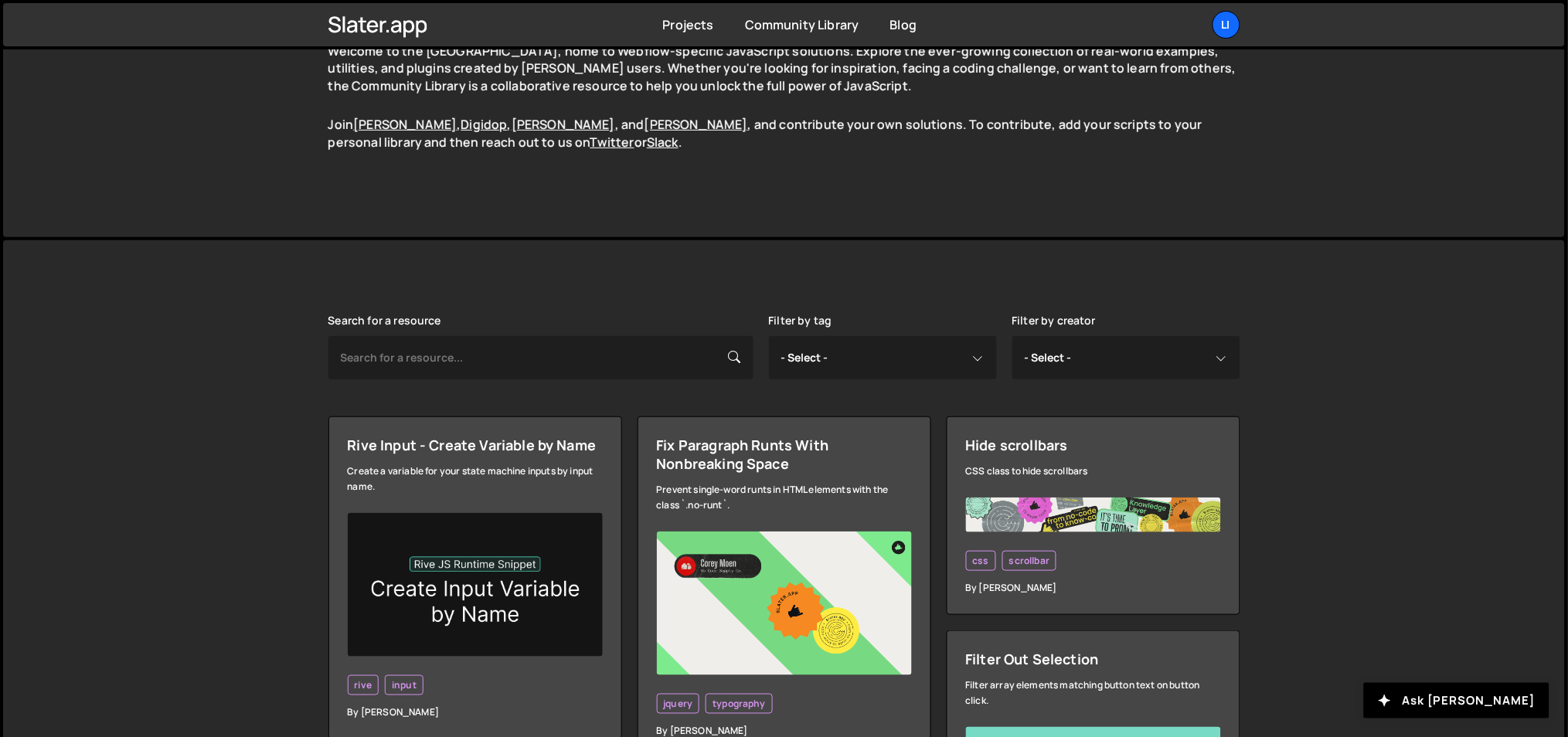
scroll to position [149, 0]
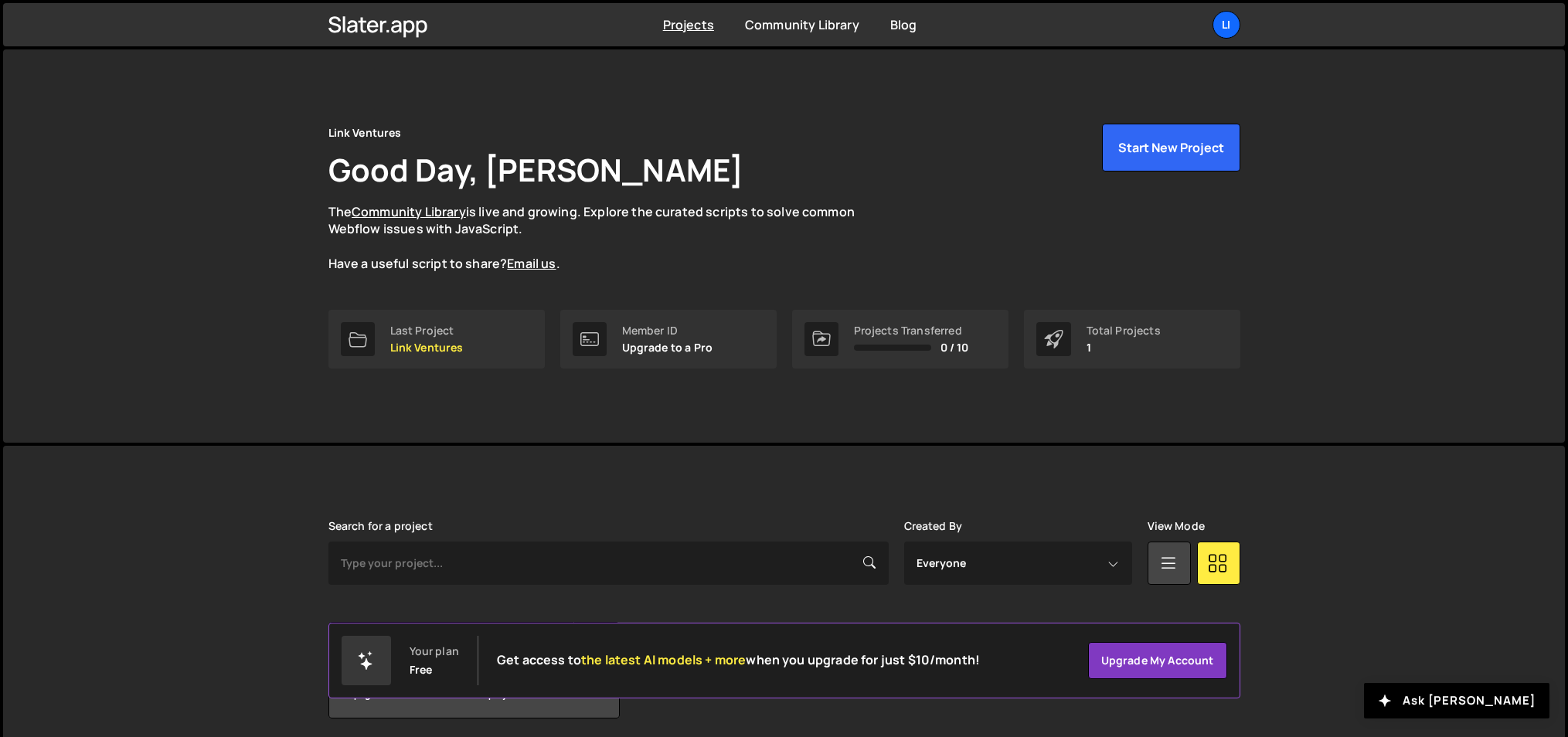
scroll to position [57, 0]
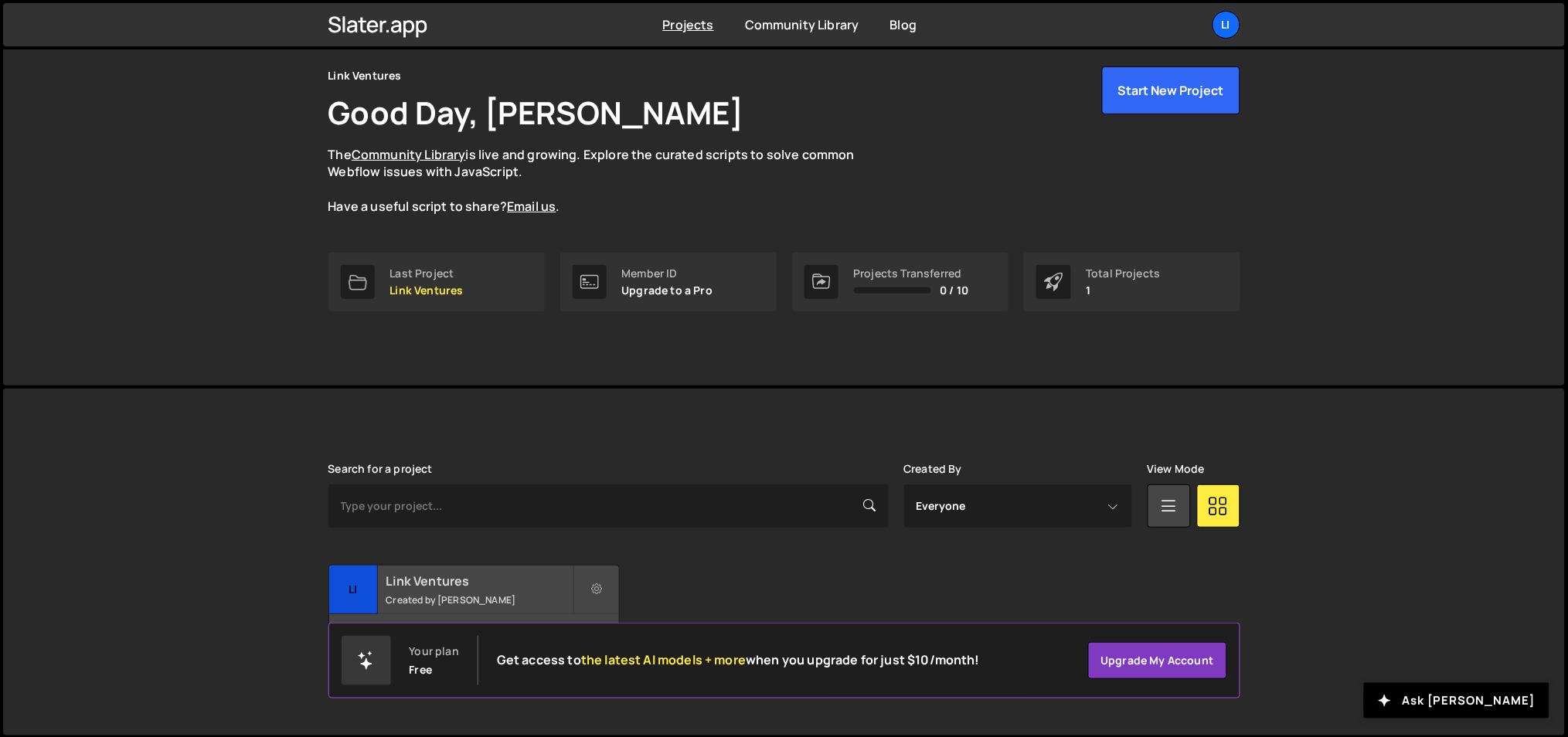
click at [411, 589] on div "Link Ventures Created by Ognjen Martinovic" at bounding box center [475, 589] width 290 height 48
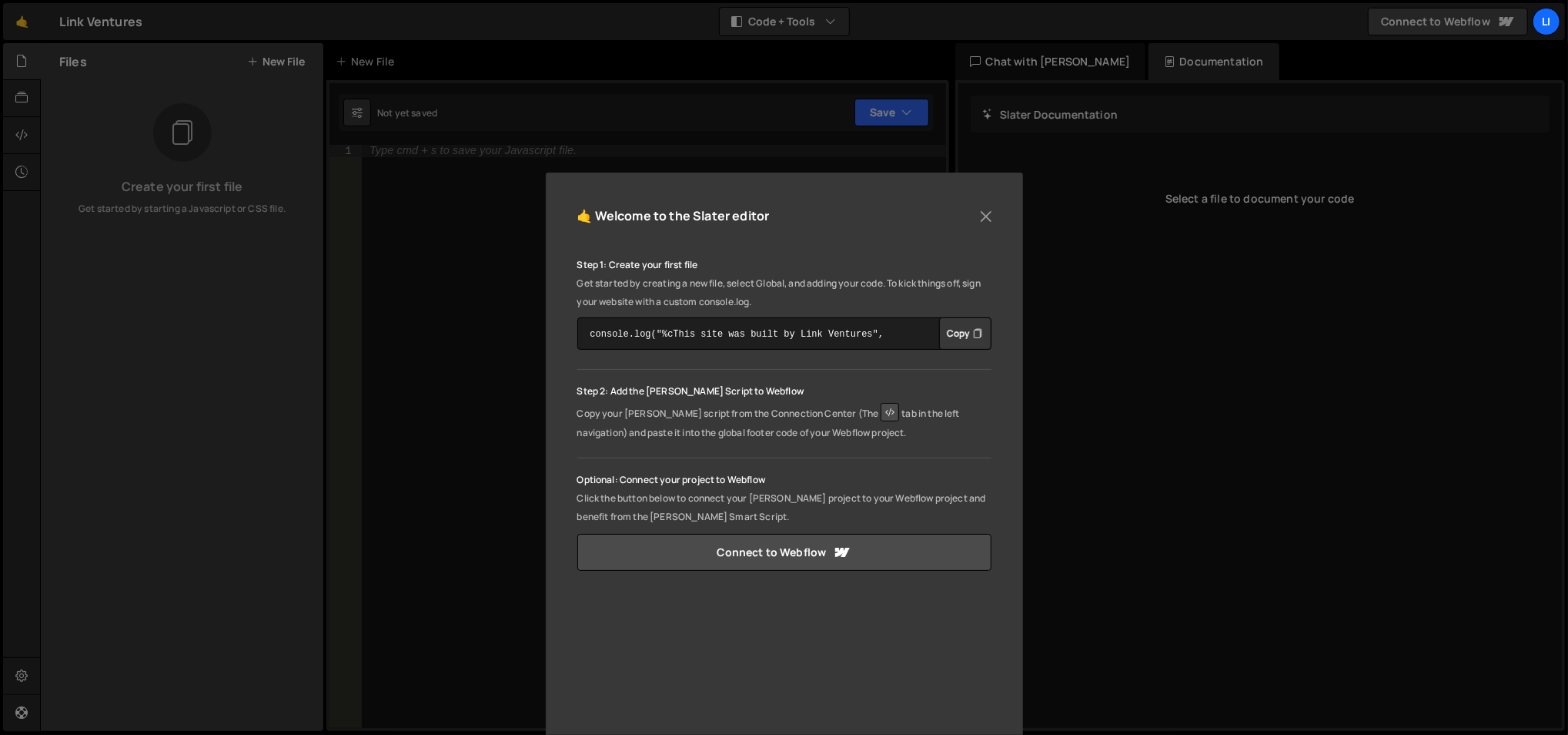
click at [969, 215] on div "🤙 Welcome to the Slater editor" at bounding box center [784, 223] width 414 height 39
click at [981, 215] on button "Close" at bounding box center [986, 216] width 23 height 23
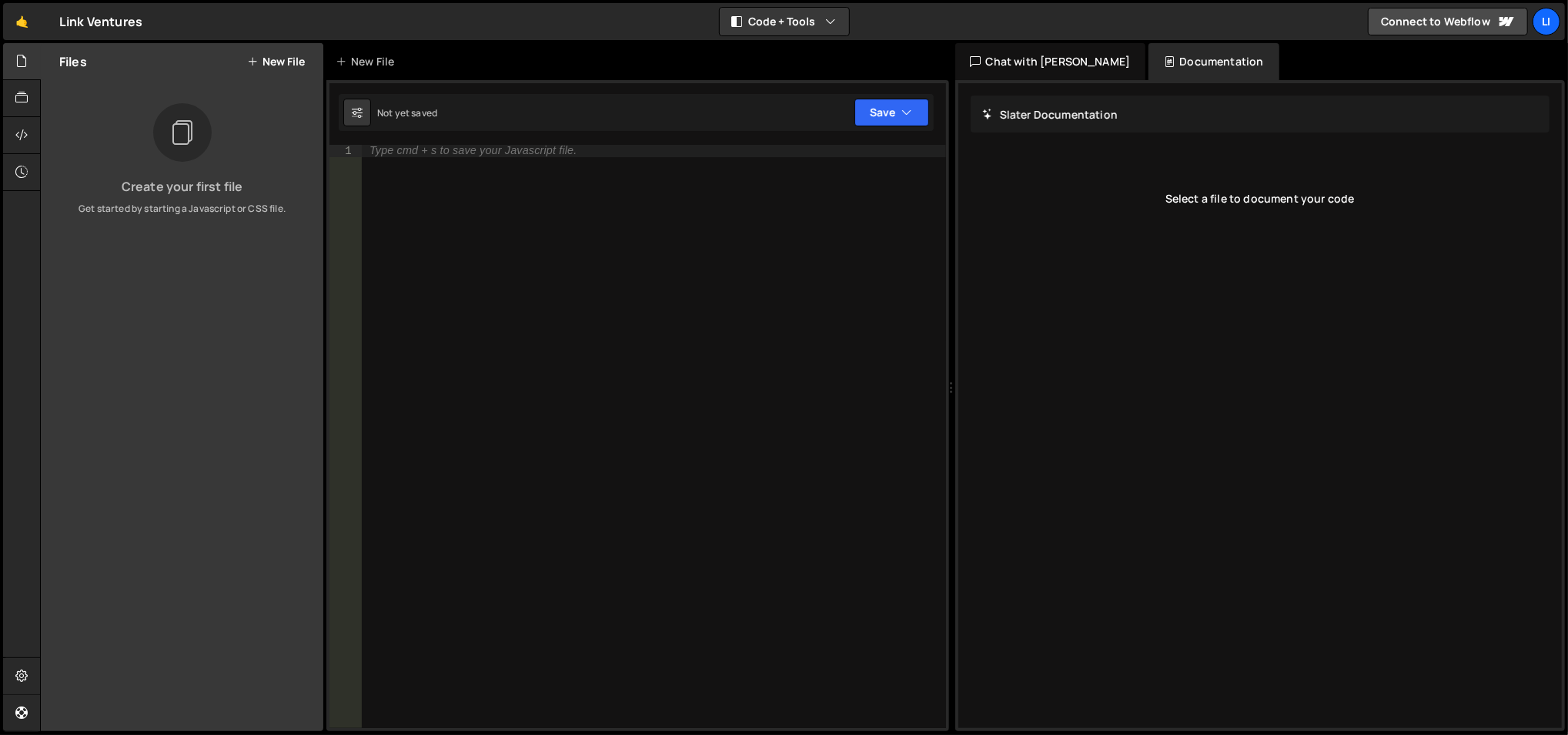
click at [266, 69] on div "Files New File" at bounding box center [181, 61] width 282 height 37
click at [267, 58] on button "New File" at bounding box center [276, 61] width 58 height 12
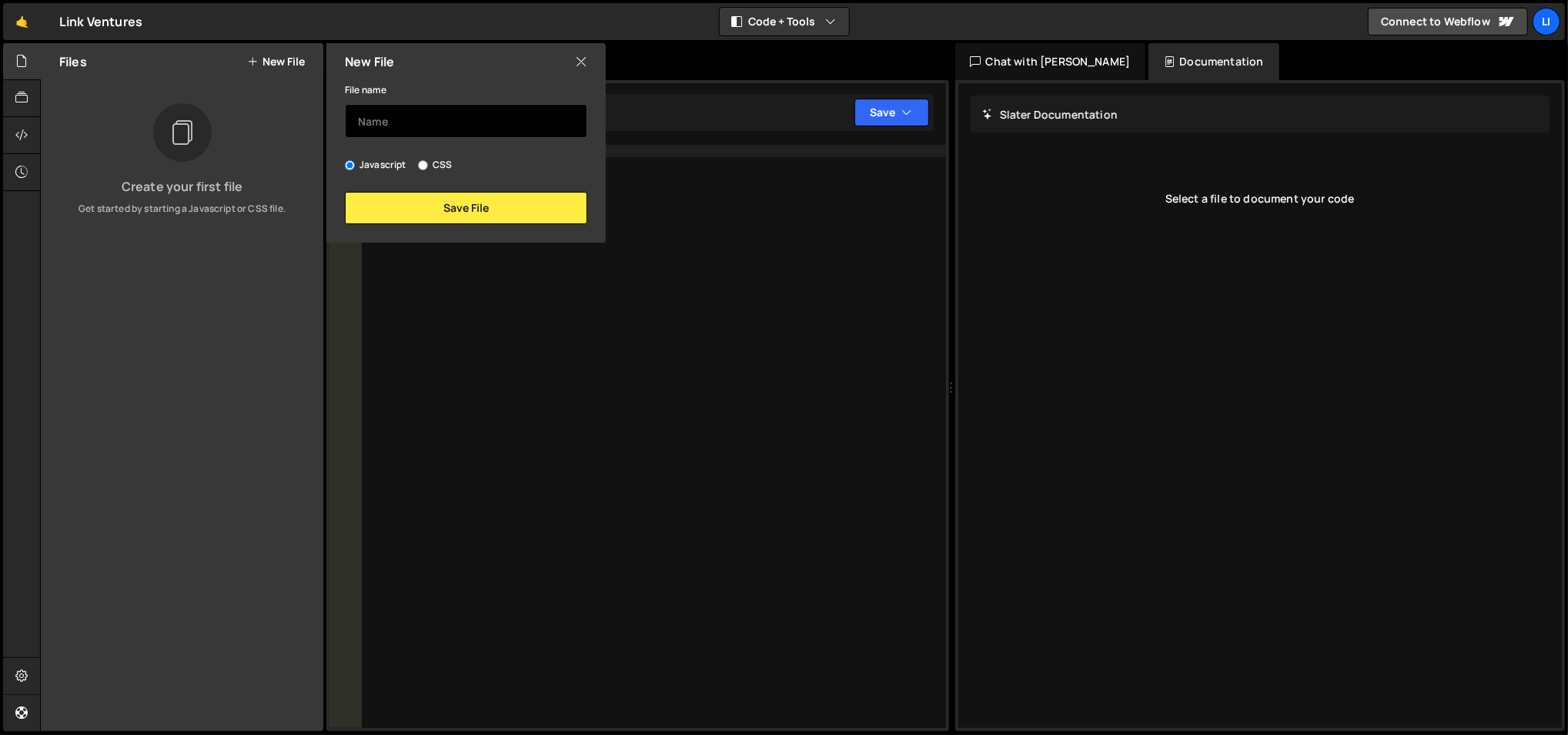
click at [362, 125] on input "text" at bounding box center [466, 121] width 242 height 34
click at [428, 128] on input "text" at bounding box center [466, 121] width 242 height 34
type input "Index"
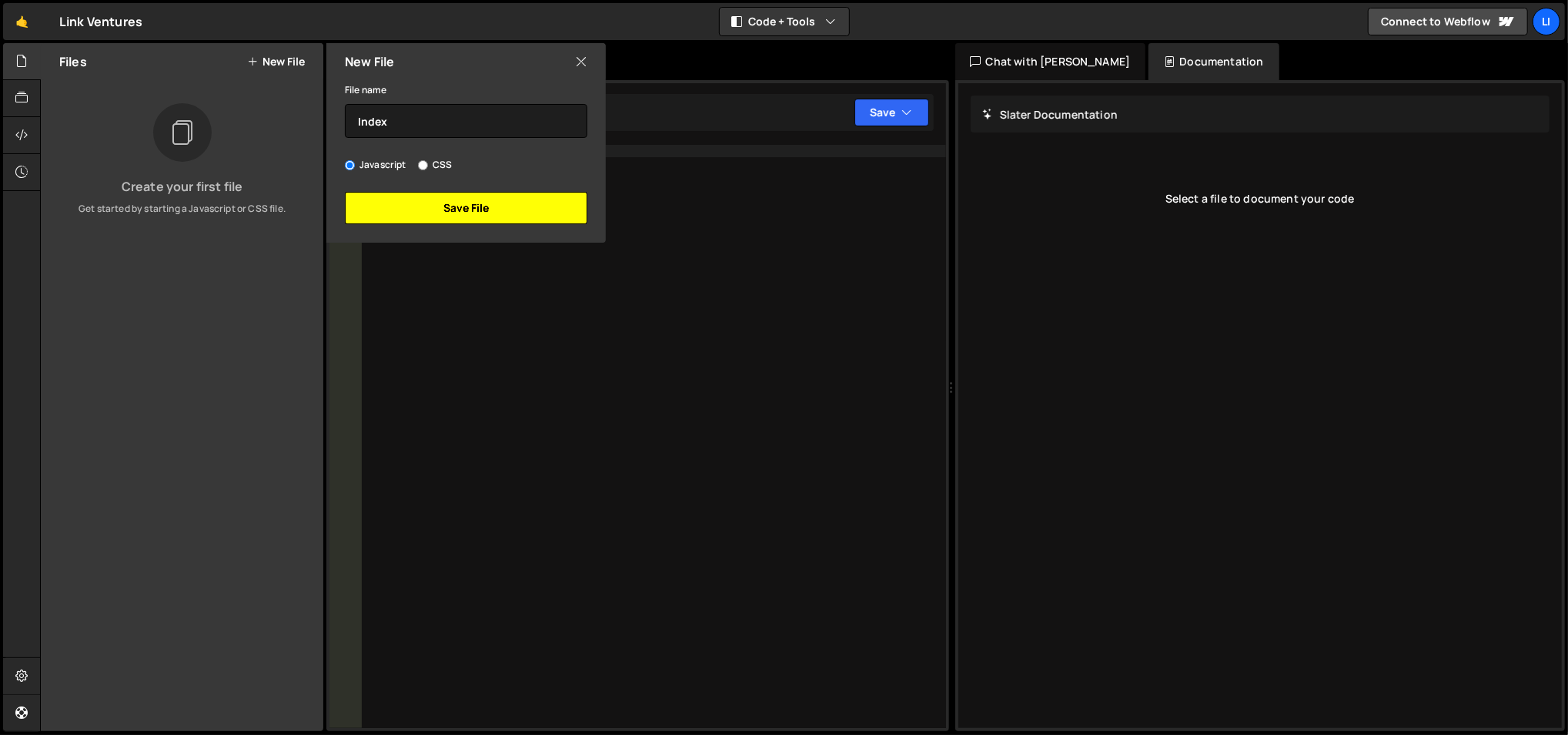
click at [453, 209] on button "Save File" at bounding box center [466, 207] width 242 height 32
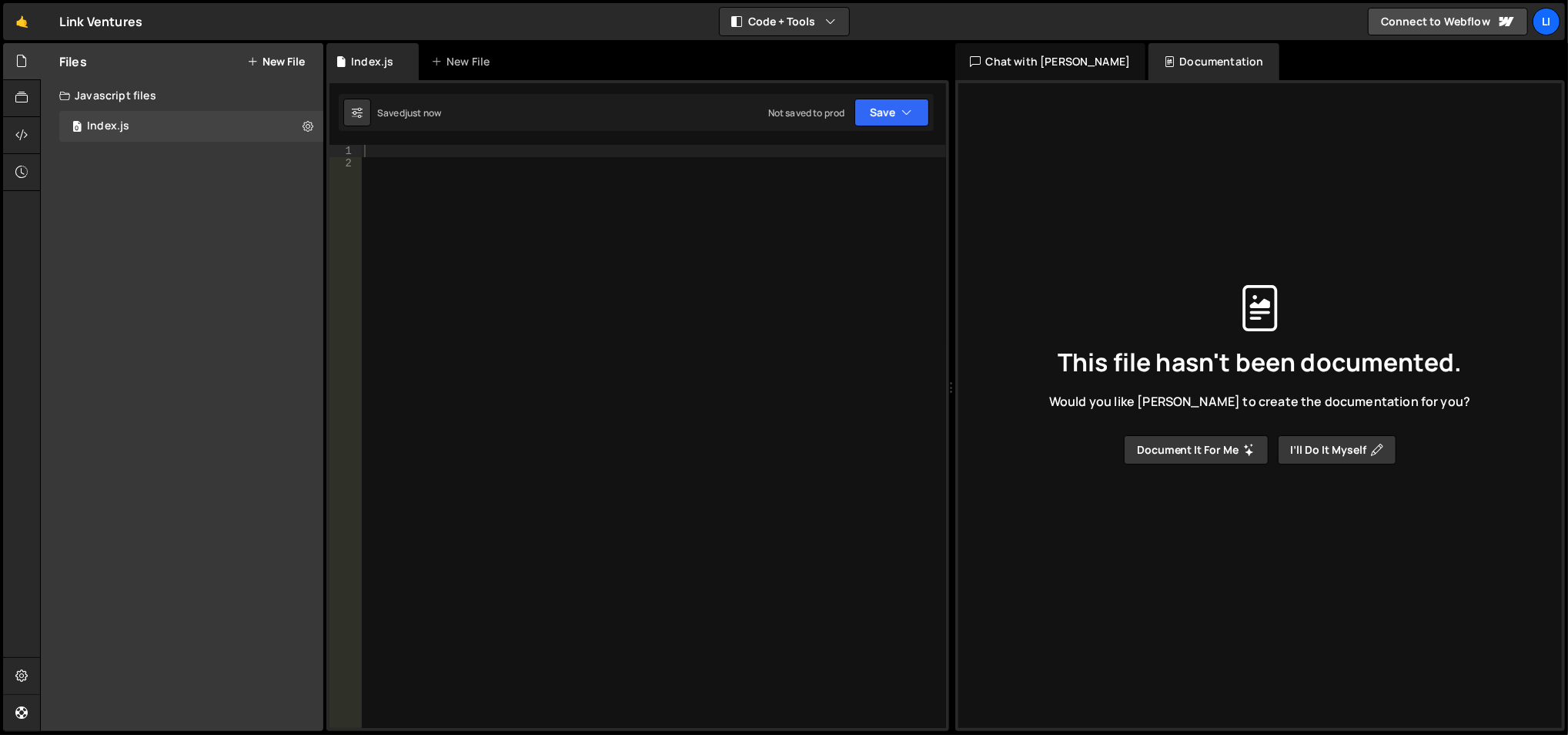
click at [424, 157] on div at bounding box center [654, 449] width 586 height 609
type textarea "document.queryselector([pagename])"
click at [499, 156] on div "document . queryselector ([ pagename ])" at bounding box center [654, 449] width 586 height 609
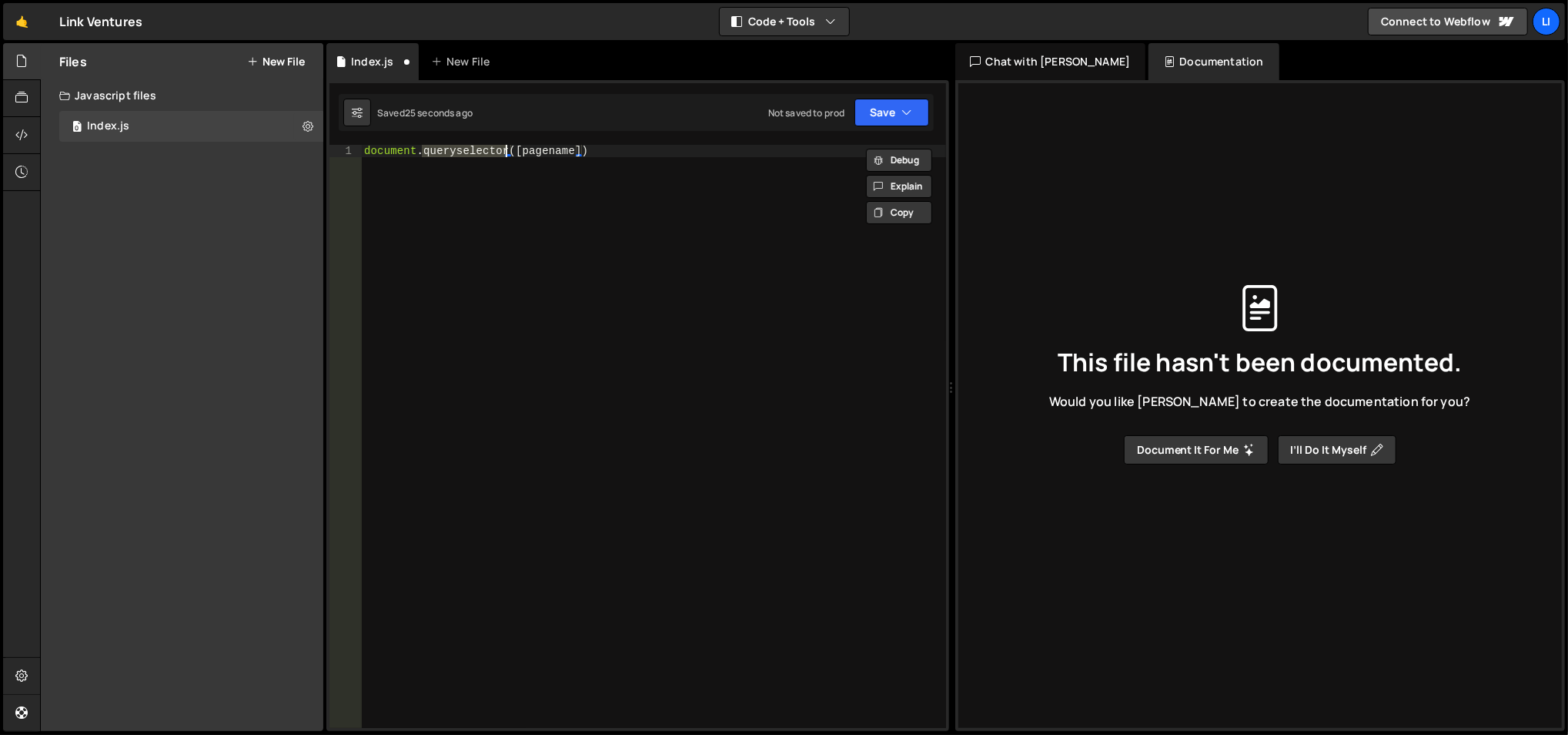
click at [499, 156] on div "document . queryselector ([ pagename ])" at bounding box center [654, 449] width 586 height 609
type textarea "c"
type textarea "d"
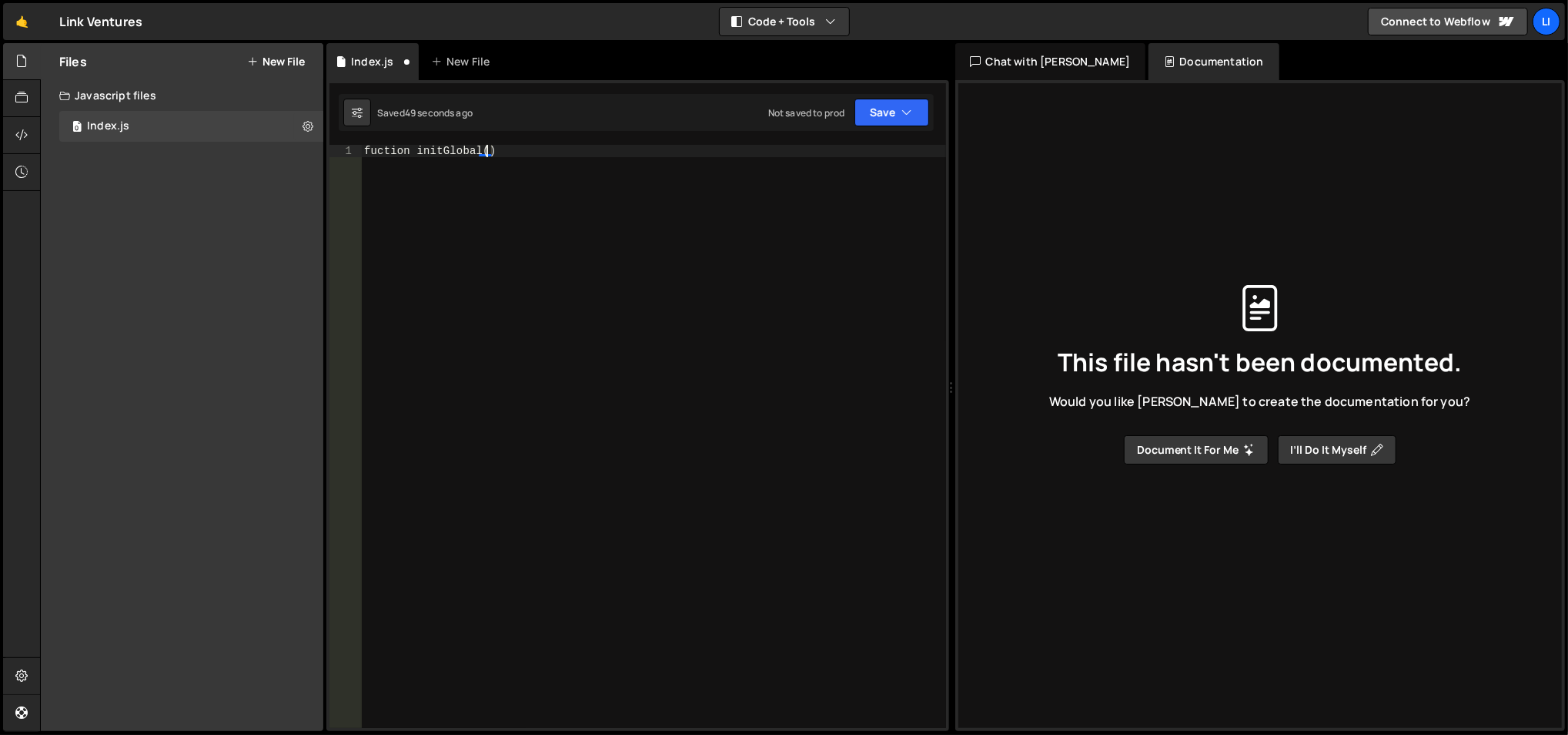
type textarea "fuction initGlobal()"
type textarea "{"
click at [375, 151] on div "fuction initGlobal ( ) { }" at bounding box center [654, 449] width 586 height 609
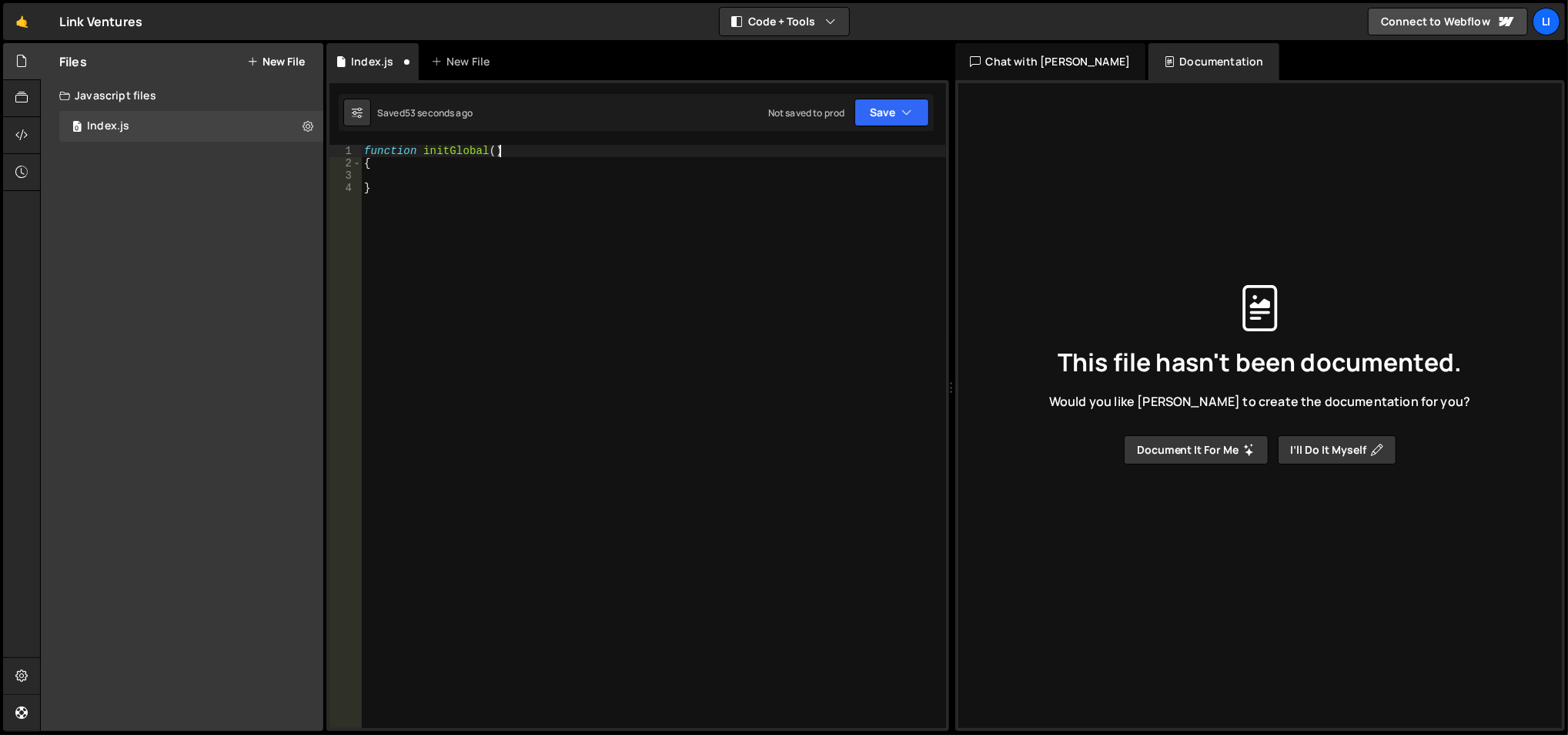
click at [521, 145] on div "function initGlobal ( ) { }" at bounding box center [654, 449] width 586 height 609
click at [488, 182] on div "function initGlobal ( ) { }" at bounding box center [654, 449] width 586 height 609
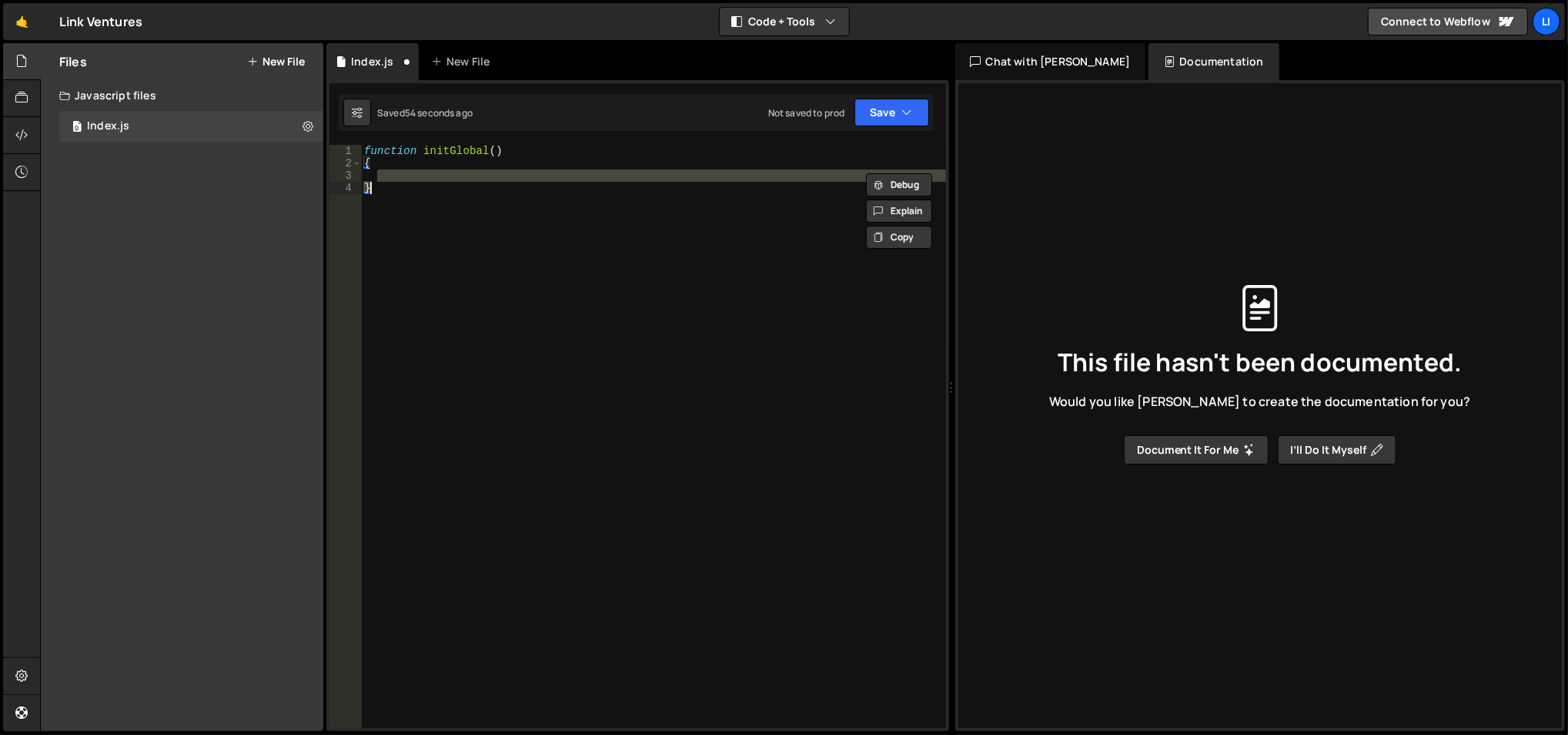
scroll to position [0, 0]
type textarea "}"
click at [494, 176] on div "function initGlobal ( ) { }" at bounding box center [653, 436] width 585 height 583
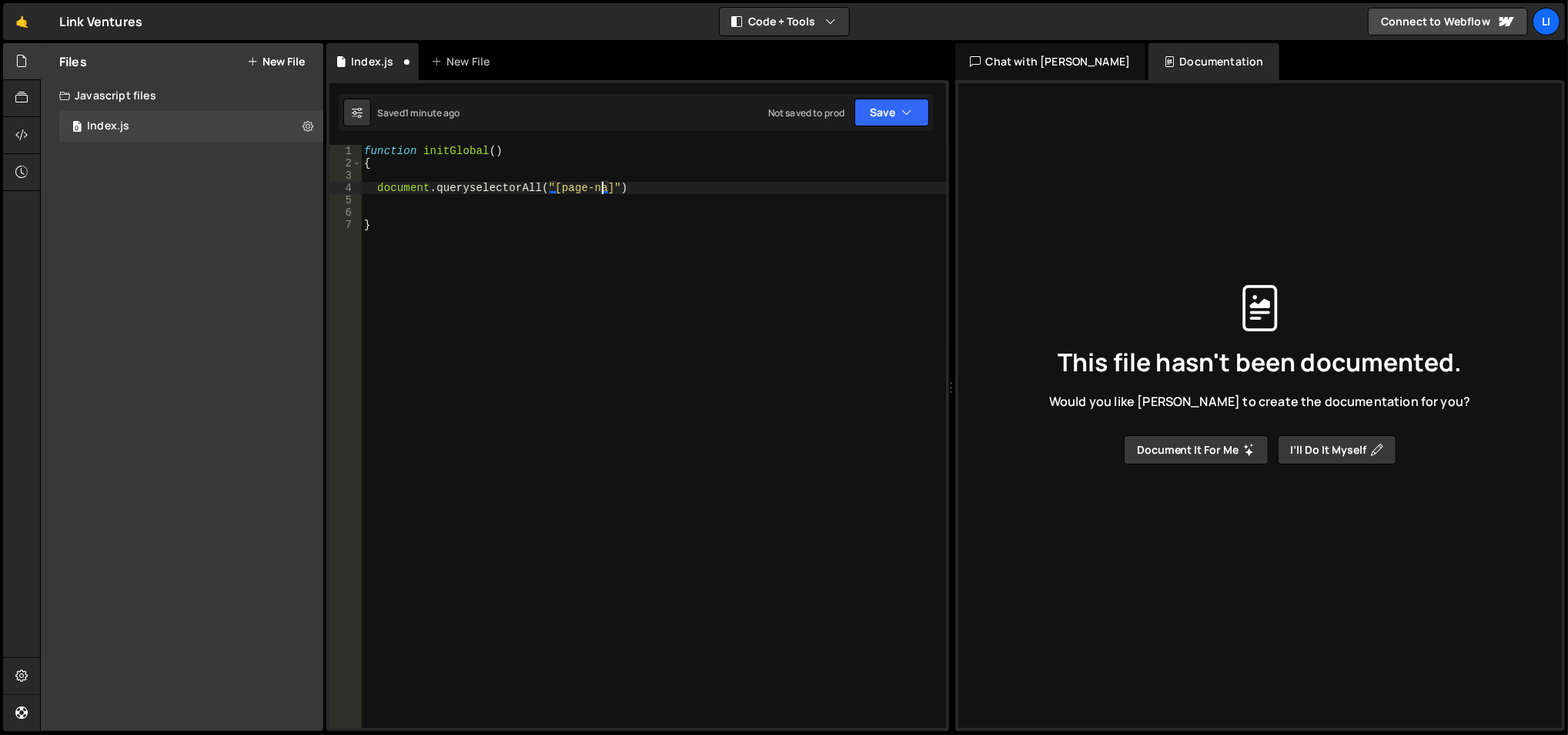
scroll to position [0, 17]
type textarea "document.queryselectorAll("[page-name]")"
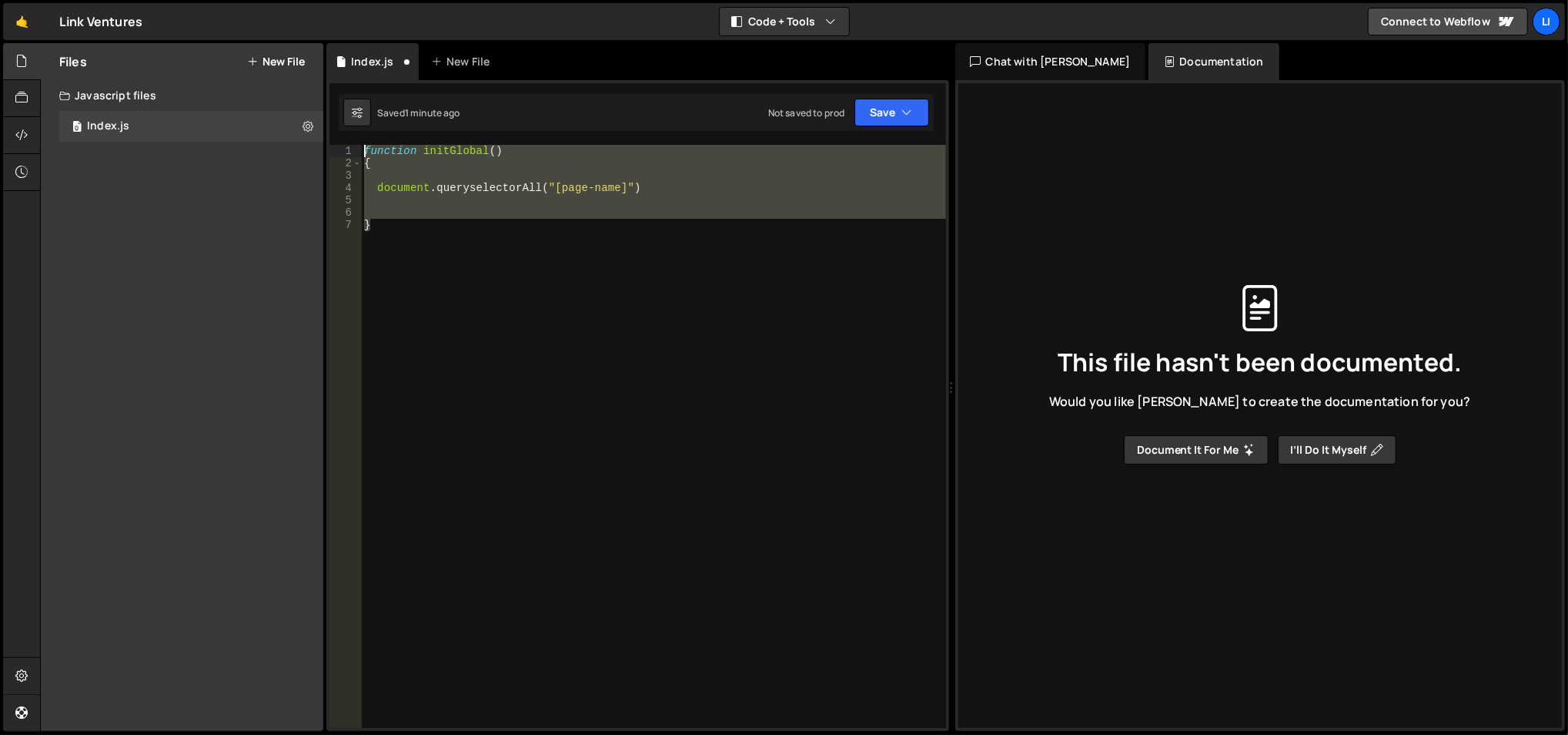
drag, startPoint x: 465, startPoint y: 225, endPoint x: 364, endPoint y: 150, distance: 125.8
click at [364, 150] on div "function initGlobal ( ) { document . queryselectorAll ( "[page-name]" ) }" at bounding box center [654, 449] width 586 height 609
type textarea "function initGlobal() {"
click at [428, 195] on div "function initGlobal ( ) { document . queryselectorAll ( "[page-name]" ) }" at bounding box center [653, 436] width 585 height 583
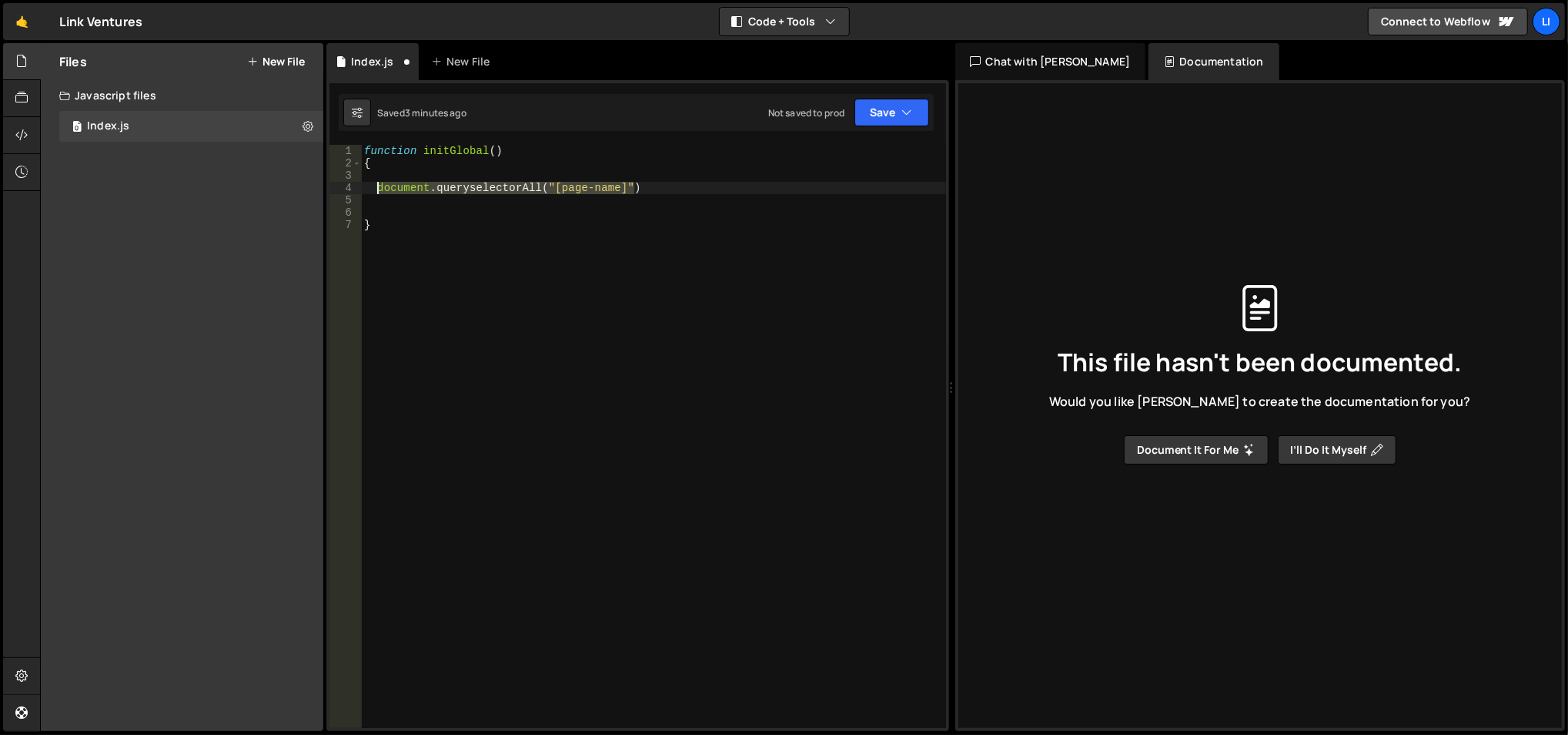
drag, startPoint x: 687, startPoint y: 190, endPoint x: 375, endPoint y: 187, distance: 312.0
click at [375, 187] on div "function initGlobal ( ) { document . queryselectorAll ( "[page-name]" ) }" at bounding box center [654, 449] width 586 height 609
paste textarea "});"
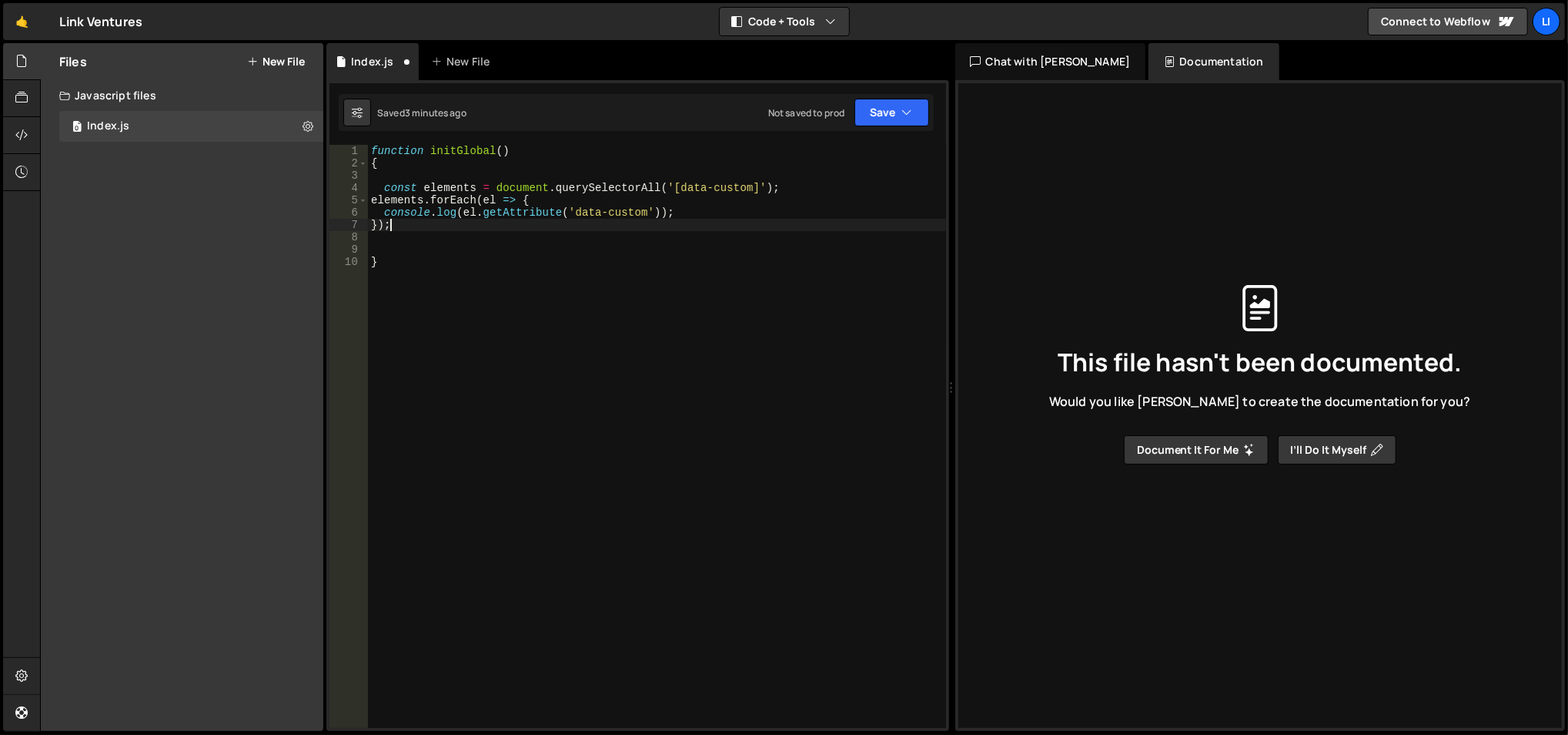
type textarea "});"
click at [515, 180] on div "function initGlobal ( ) { const elements = document . querySelectorAll ( '[data…" at bounding box center [657, 449] width 579 height 609
click at [405, 140] on div "1 Type cmd + s to save your Javascript file. הההההההההההההההההההההההההההההההההה…" at bounding box center [638, 405] width 623 height 651
click at [715, 191] on div "function initGlobal ( ) { const elements = document . querySelectorAll ( '[data…" at bounding box center [657, 449] width 579 height 609
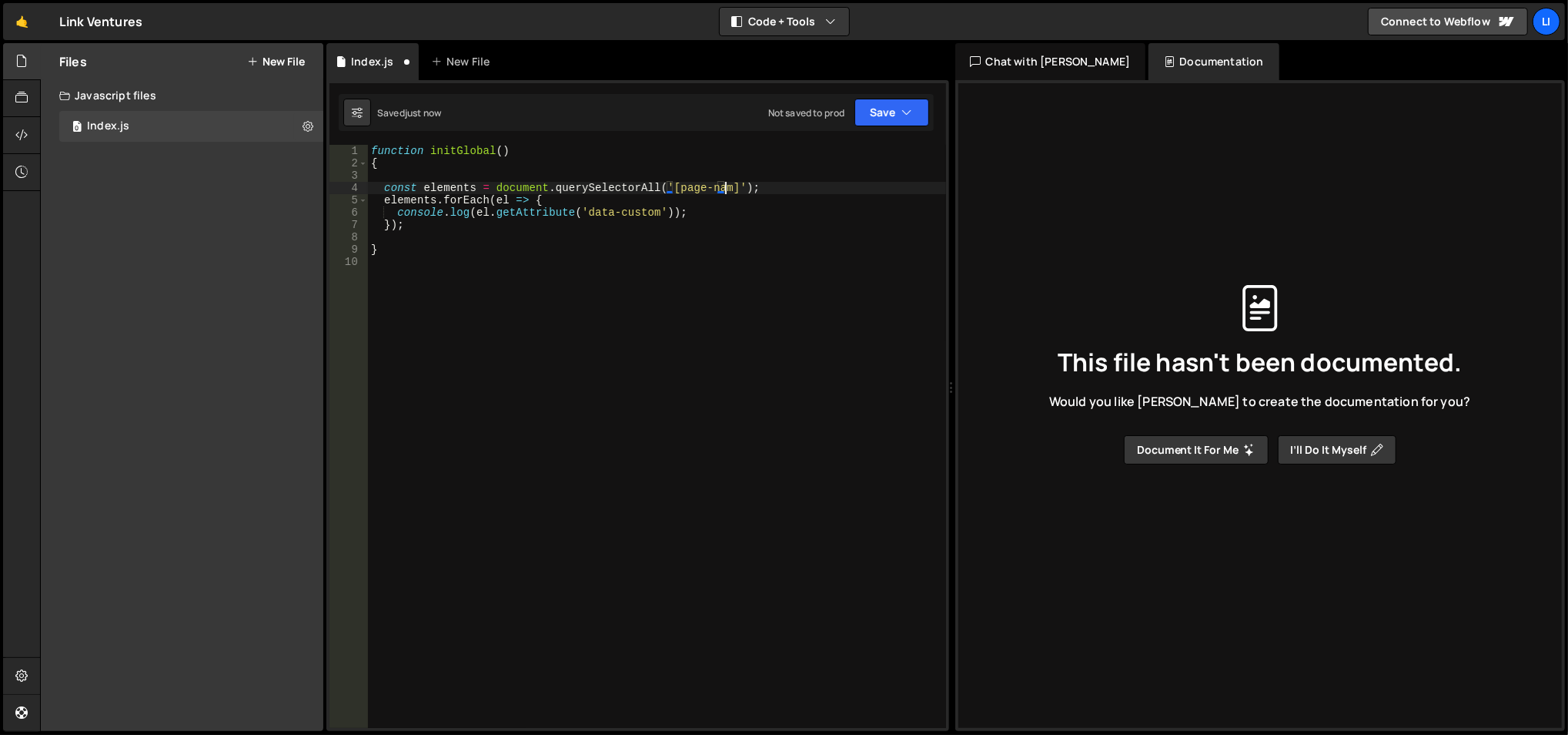
scroll to position [0, 25]
click at [641, 148] on div "function initGlobal ( ) { const elements = document . querySelectorAll ( '[page…" at bounding box center [657, 449] width 579 height 609
click at [418, 204] on div "function initGlobal ( ) { const elements = document . querySelectorAll ( '[page…" at bounding box center [657, 449] width 579 height 609
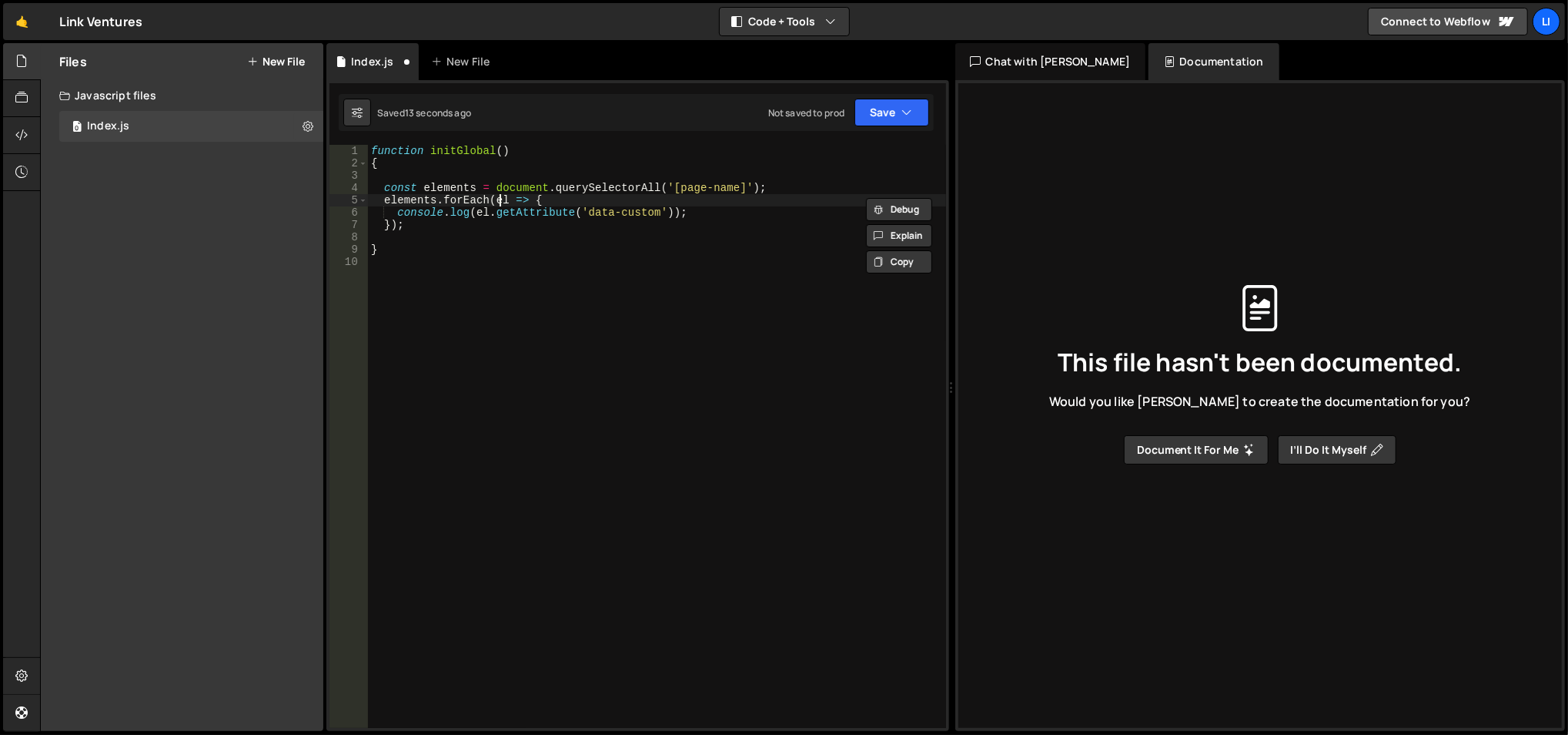
click at [495, 201] on div "function initGlobal ( ) { const elements = document . querySelectorAll ( '[page…" at bounding box center [657, 449] width 579 height 609
click at [460, 201] on div "function initGlobal ( ) { const elements = document . querySelectorAll ( '[page…" at bounding box center [657, 449] width 579 height 609
click at [535, 200] on div "function initGlobal ( ) { const elements = document . querySelectorAll ( '[page…" at bounding box center [657, 449] width 579 height 609
drag, startPoint x: 564, startPoint y: 203, endPoint x: 586, endPoint y: 202, distance: 22.0
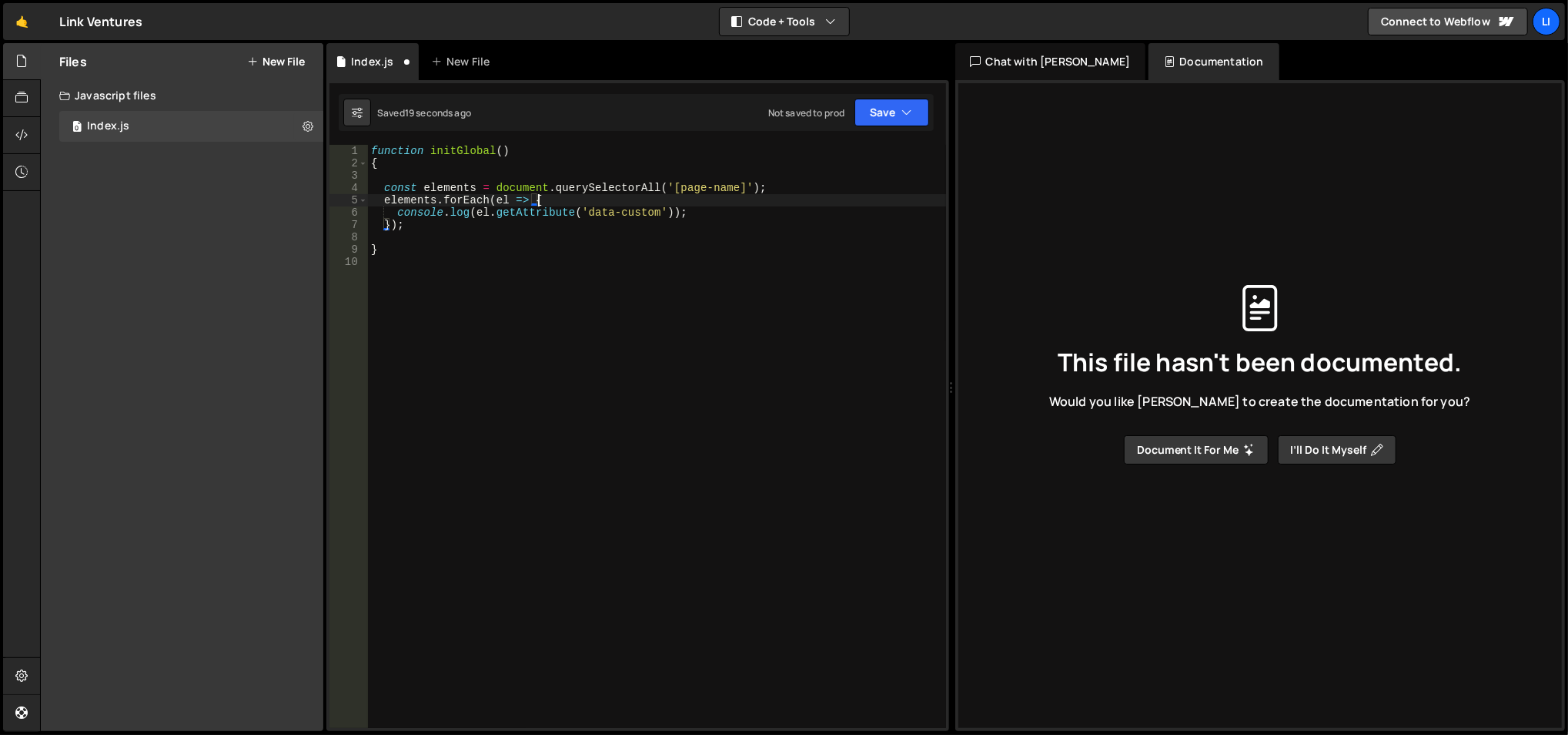
click at [586, 202] on div "function initGlobal ( ) { const elements = document . querySelectorAll ( '[page…" at bounding box center [657, 449] width 579 height 609
click at [771, 190] on div "function initGlobal ( ) { const elements = document . querySelectorAll ( '[page…" at bounding box center [657, 449] width 579 height 609
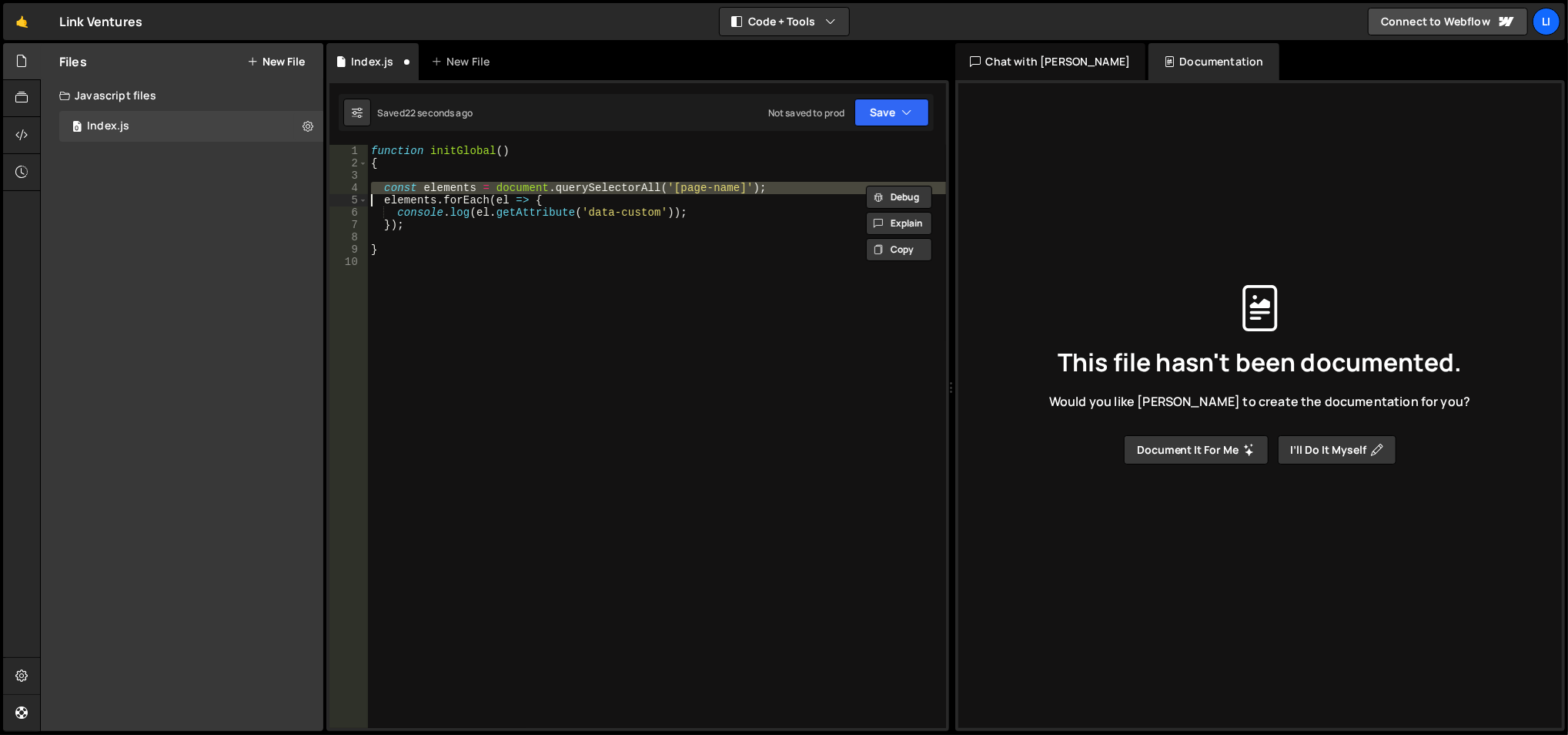
click at [771, 190] on div "function initGlobal ( ) { const elements = document . querySelectorAll ( '[page…" at bounding box center [657, 436] width 578 height 583
click at [771, 190] on div "function initGlobal ( ) { const elements = document . querySelectorAll ( '[page…" at bounding box center [657, 449] width 579 height 609
click at [771, 190] on div "function initGlobal ( ) { const elements = document . querySelectorAll ( '[page…" at bounding box center [657, 436] width 578 height 583
click at [771, 190] on div "function initGlobal ( ) { const elements = document . querySelectorAll ( '[page…" at bounding box center [657, 449] width 579 height 609
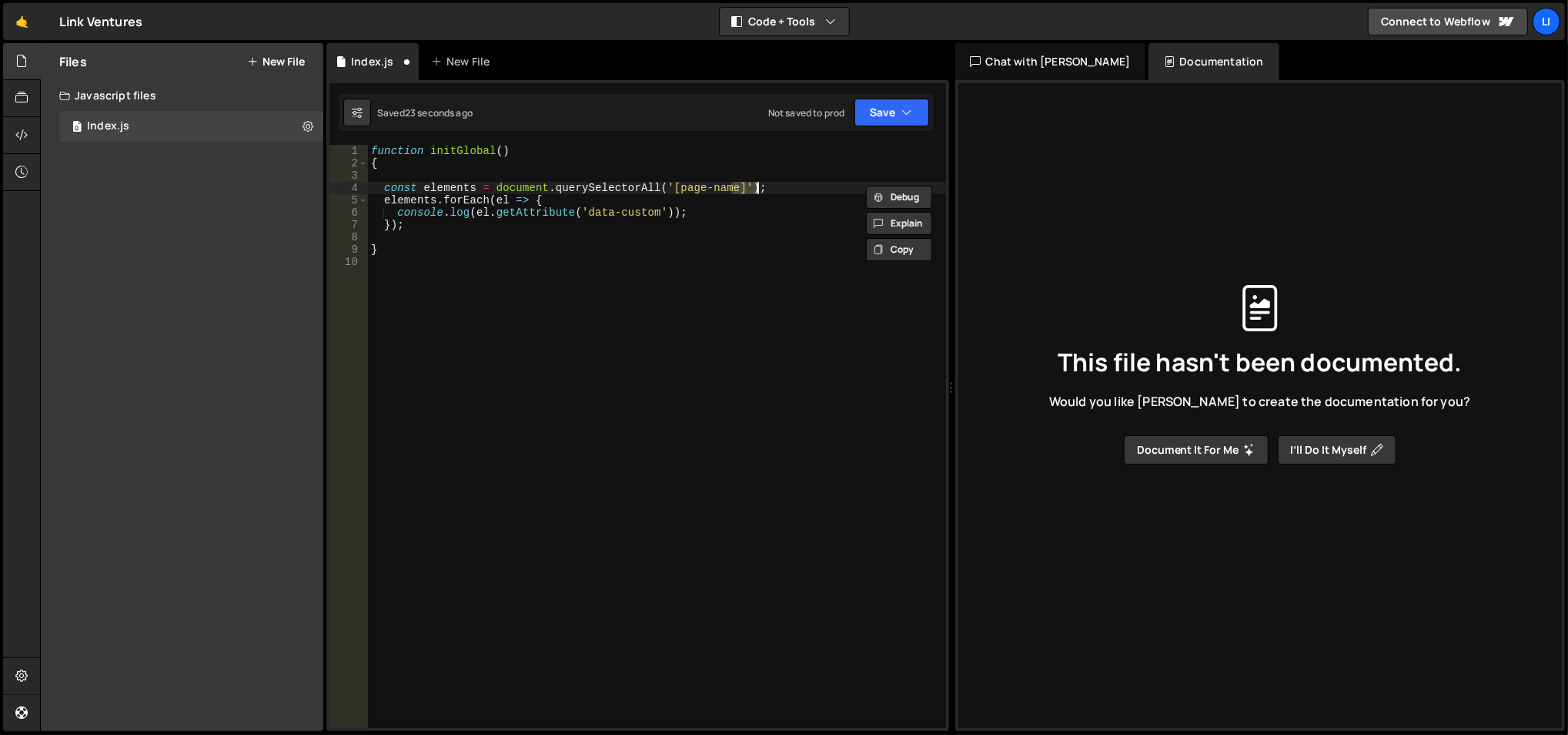
click at [771, 190] on div "function initGlobal ( ) { const elements = document . querySelectorAll ( '[page…" at bounding box center [657, 449] width 579 height 609
click at [771, 190] on div "function initGlobal ( ) { const elements = document . querySelectorAll ( '[page…" at bounding box center [657, 436] width 578 height 583
click at [771, 190] on div "function initGlobal ( ) { const elements = document . querySelectorAll ( '[page…" at bounding box center [657, 449] width 579 height 609
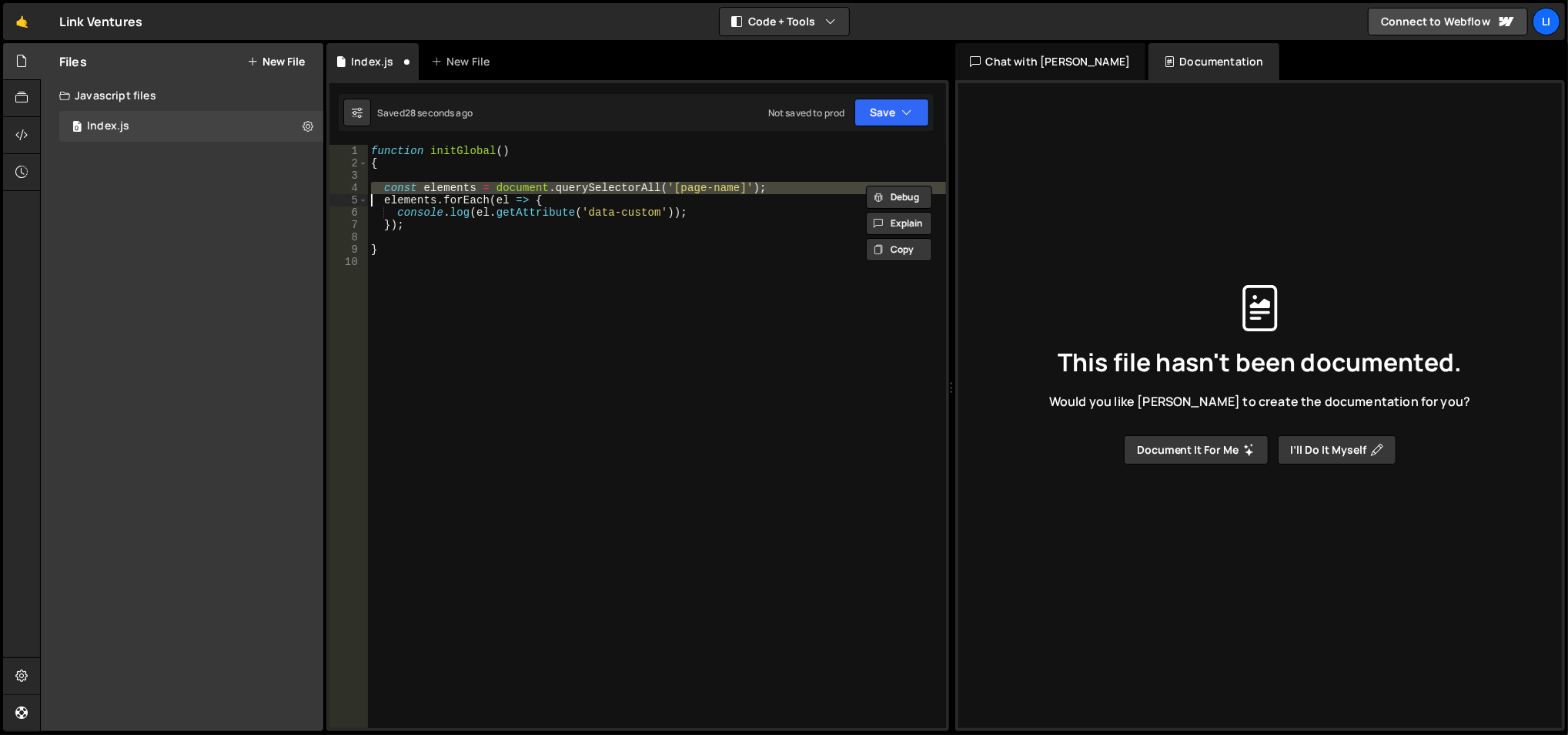
click at [771, 190] on div "function initGlobal ( ) { const elements = document . querySelectorAll ( '[page…" at bounding box center [657, 436] width 578 height 583
click at [771, 190] on div "function initGlobal ( ) { const elements = document . querySelectorAll ( '[page…" at bounding box center [657, 449] width 579 height 609
click at [771, 190] on div "function initGlobal ( ) { const elements = document . querySelectorAll ( '[page…" at bounding box center [657, 436] width 578 height 583
click at [771, 190] on div "function initGlobal ( ) { const elements = document . querySelectorAll ( '[page…" at bounding box center [657, 449] width 579 height 609
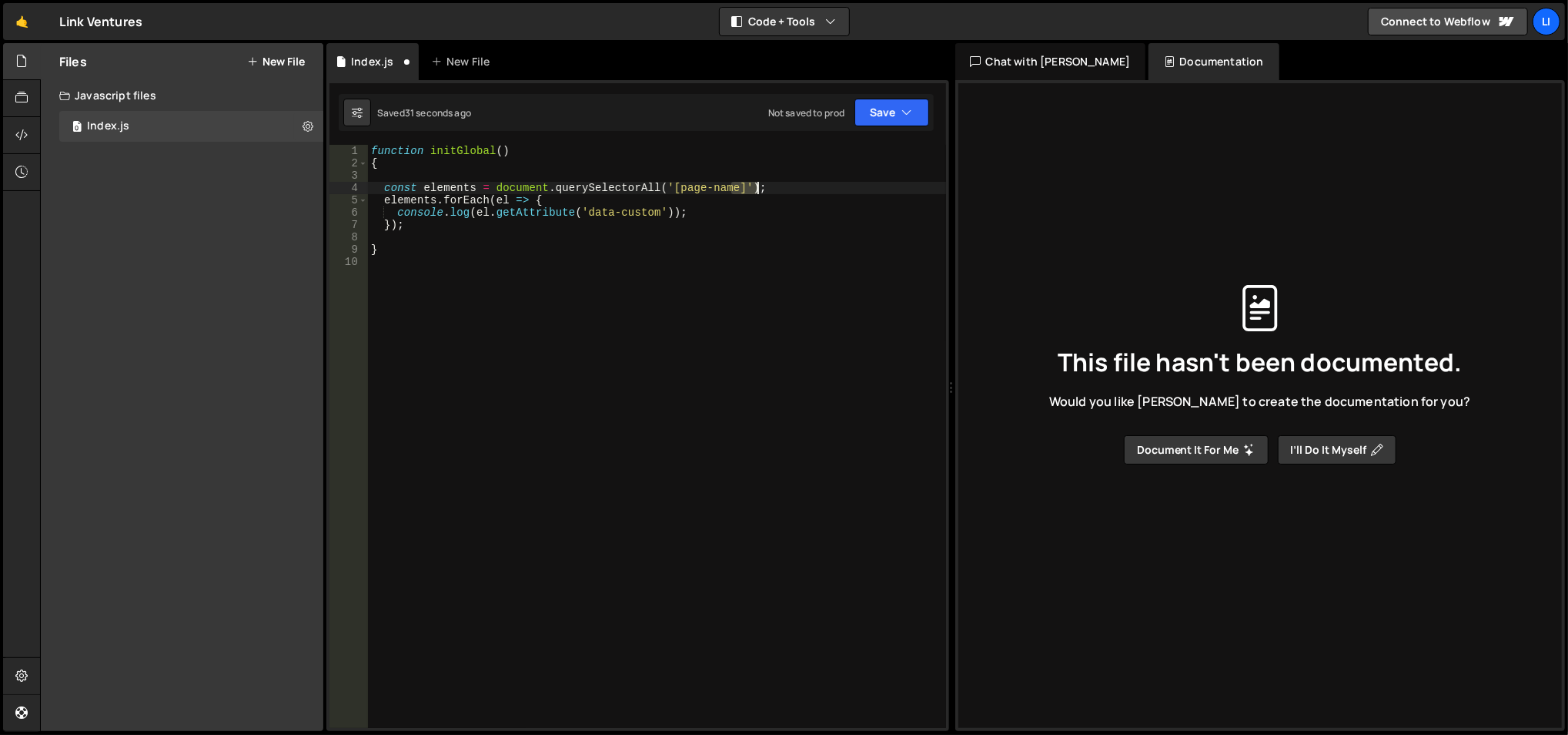
click at [771, 190] on div "function initGlobal ( ) { const elements = document . querySelectorAll ( '[page…" at bounding box center [657, 449] width 579 height 609
click at [771, 190] on div "function initGlobal ( ) { const elements = document . querySelectorAll ( '[page…" at bounding box center [657, 436] width 578 height 583
click at [771, 190] on div "function initGlobal ( ) { const elements = document . querySelectorAll ( '[page…" at bounding box center [657, 449] width 579 height 609
click at [771, 190] on div "function initGlobal ( ) { const elements = document . querySelectorAll ( '[page…" at bounding box center [657, 436] width 578 height 583
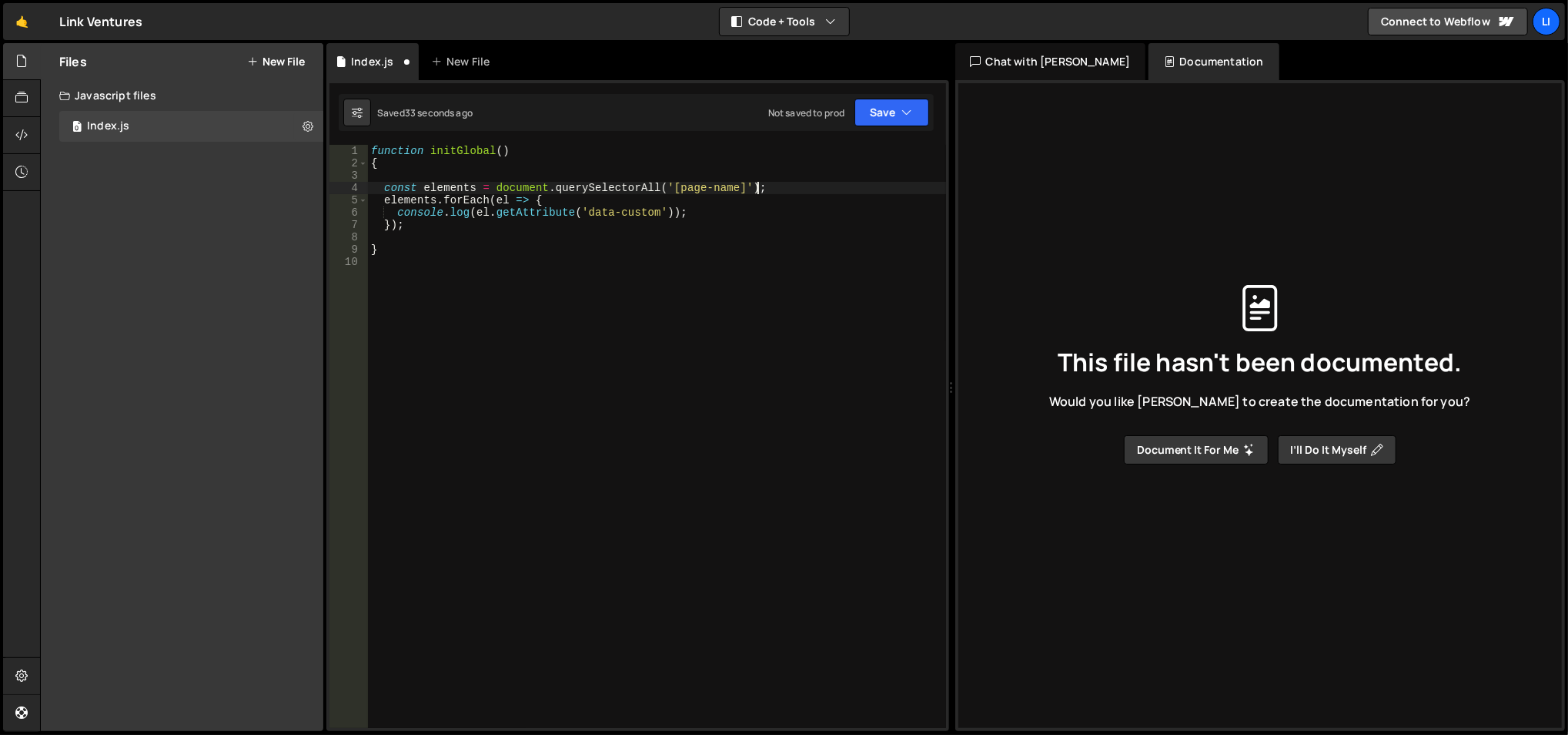
click at [771, 190] on div "function initGlobal ( ) { const elements = document . querySelectorAll ( '[page…" at bounding box center [657, 449] width 579 height 609
click at [771, 190] on div "function initGlobal ( ) { const elements = document . querySelectorAll ( '[page…" at bounding box center [657, 436] width 578 height 583
click at [771, 190] on div "function initGlobal ( ) { const elements = document . querySelectorAll ( '[page…" at bounding box center [657, 449] width 579 height 609
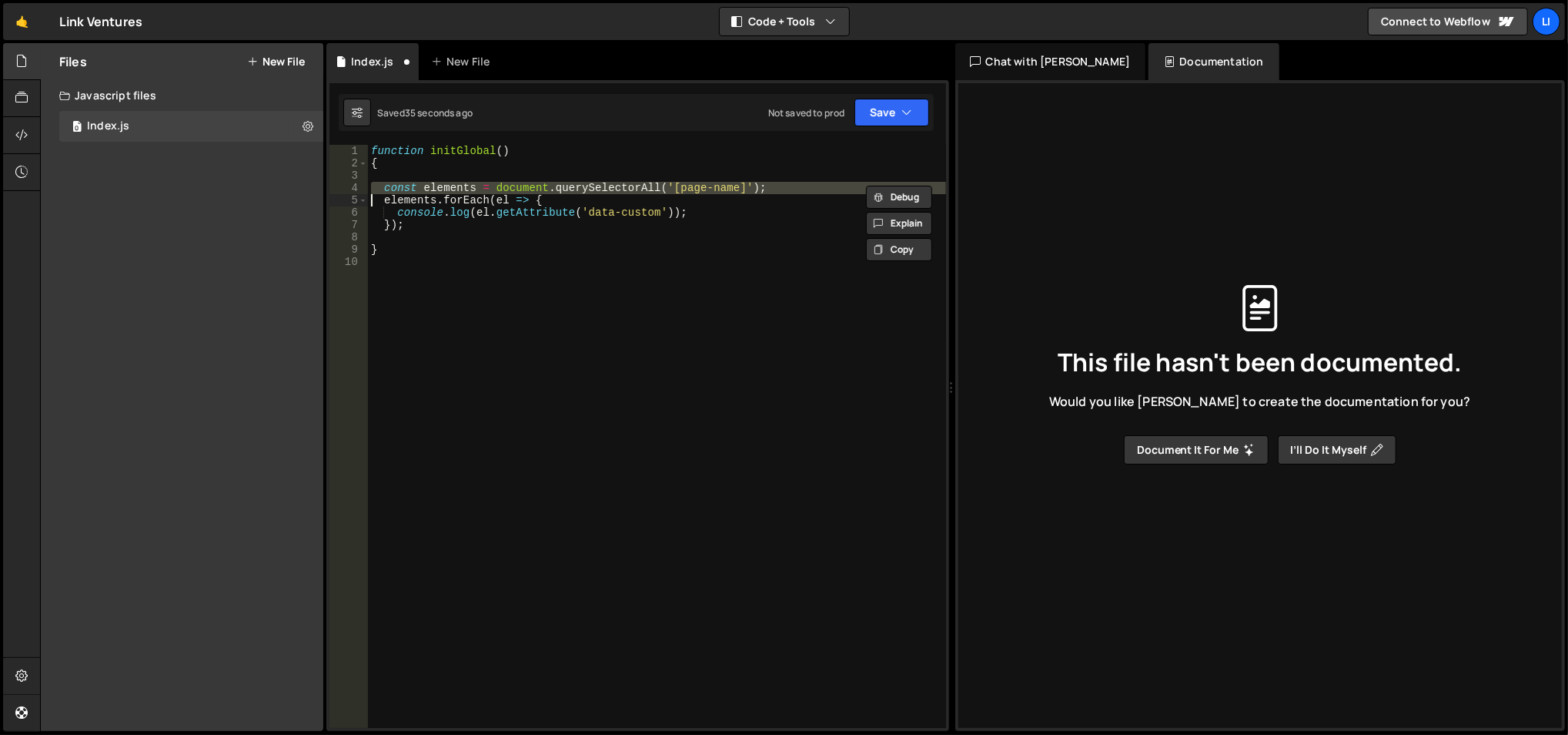
click at [771, 190] on div "function initGlobal ( ) { const elements = document . querySelectorAll ( '[page…" at bounding box center [657, 436] width 578 height 583
click at [771, 190] on div "function initGlobal ( ) { const elements = document . querySelectorAll ( '[page…" at bounding box center [657, 449] width 579 height 609
click at [771, 190] on div "function initGlobal ( ) { const elements = document . querySelectorAll ( '[page…" at bounding box center [657, 436] width 578 height 583
click at [771, 190] on div "function initGlobal ( ) { const elements = document . querySelectorAll ( '[page…" at bounding box center [657, 449] width 579 height 609
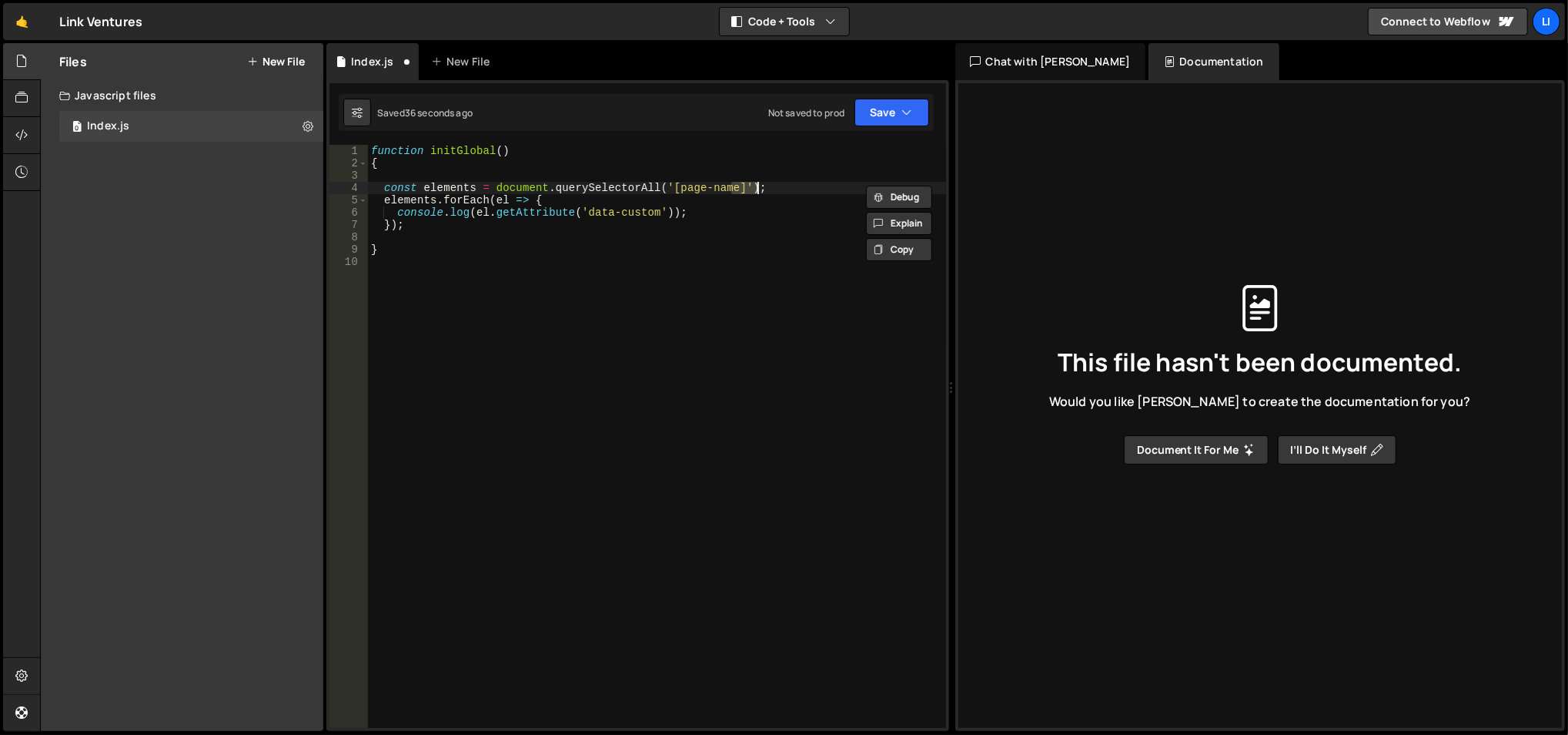
click at [771, 190] on div "function initGlobal ( ) { const elements = document . querySelectorAll ( '[page…" at bounding box center [657, 449] width 579 height 609
click at [760, 200] on div "function initGlobal ( ) { const elements = document . querySelectorAll ( '[page…" at bounding box center [657, 449] width 579 height 609
click at [761, 200] on div "function initGlobal ( ) { const elements = document . querySelectorAll ( '[page…" at bounding box center [657, 449] width 579 height 609
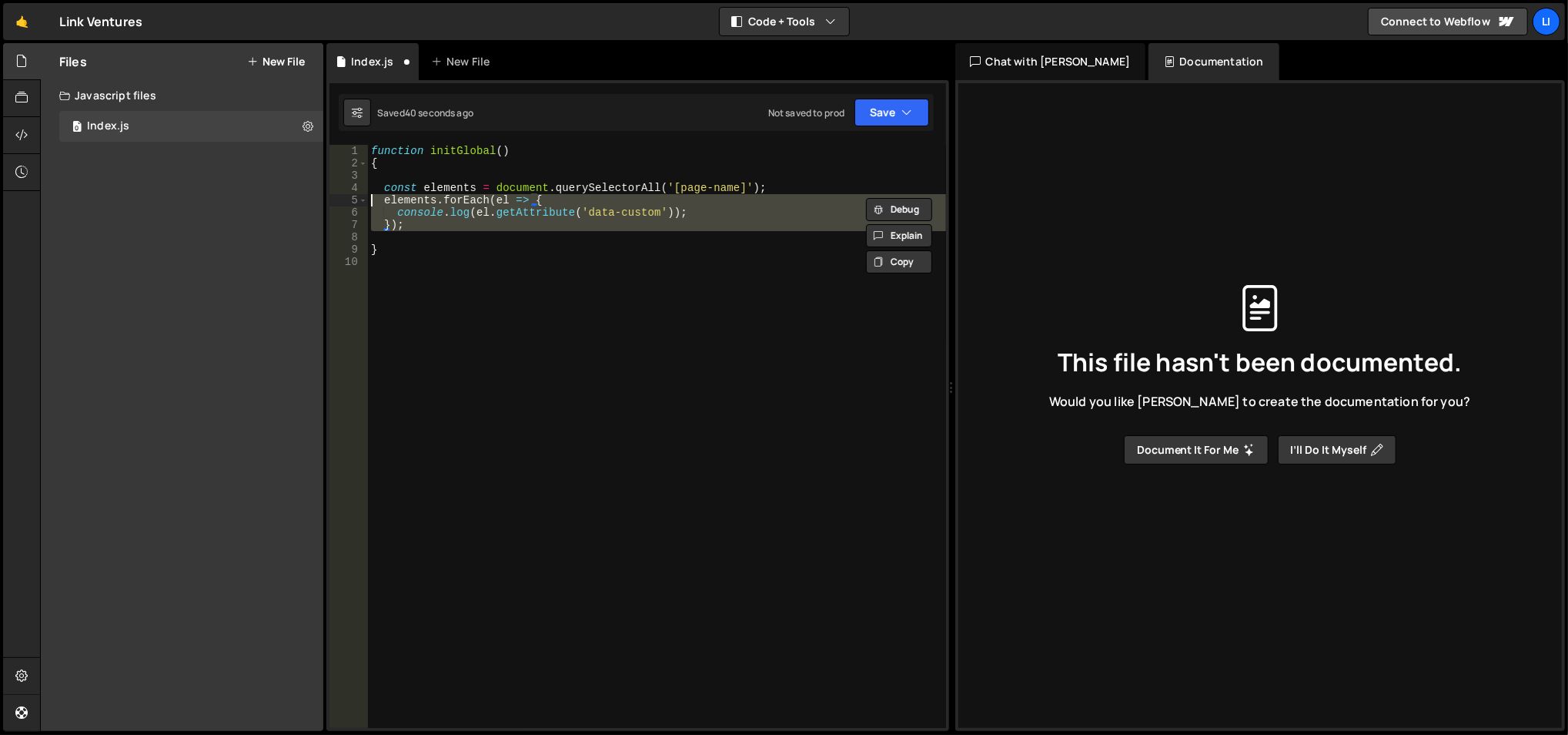
click at [761, 200] on div "function initGlobal ( ) { const elements = document . querySelectorAll ( '[page…" at bounding box center [657, 449] width 579 height 609
click at [761, 200] on div "function initGlobal ( ) { const elements = document . querySelectorAll ( '[page…" at bounding box center [657, 436] width 578 height 583
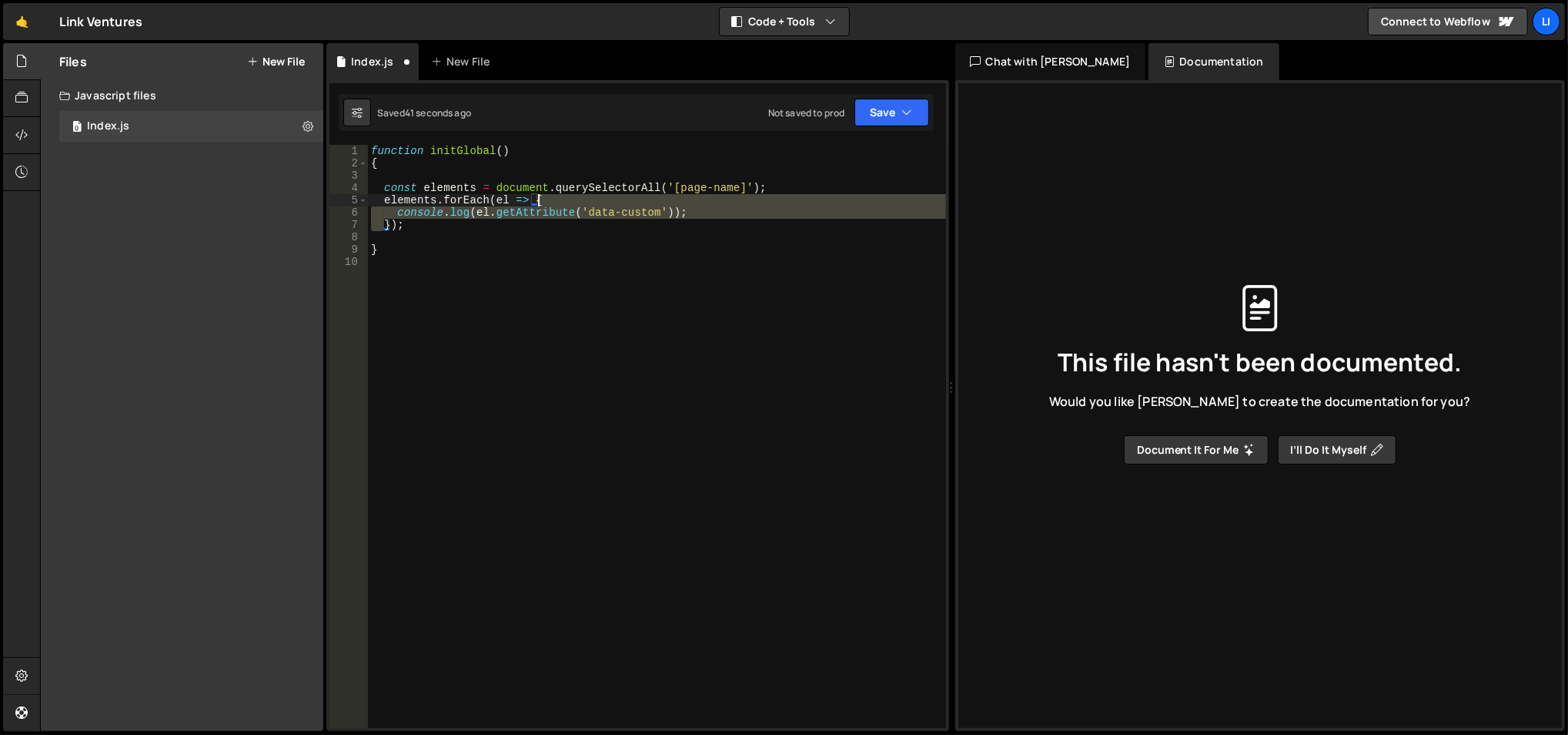
click at [761, 200] on div "function initGlobal ( ) { const elements = document . querySelectorAll ( '[page…" at bounding box center [657, 449] width 579 height 609
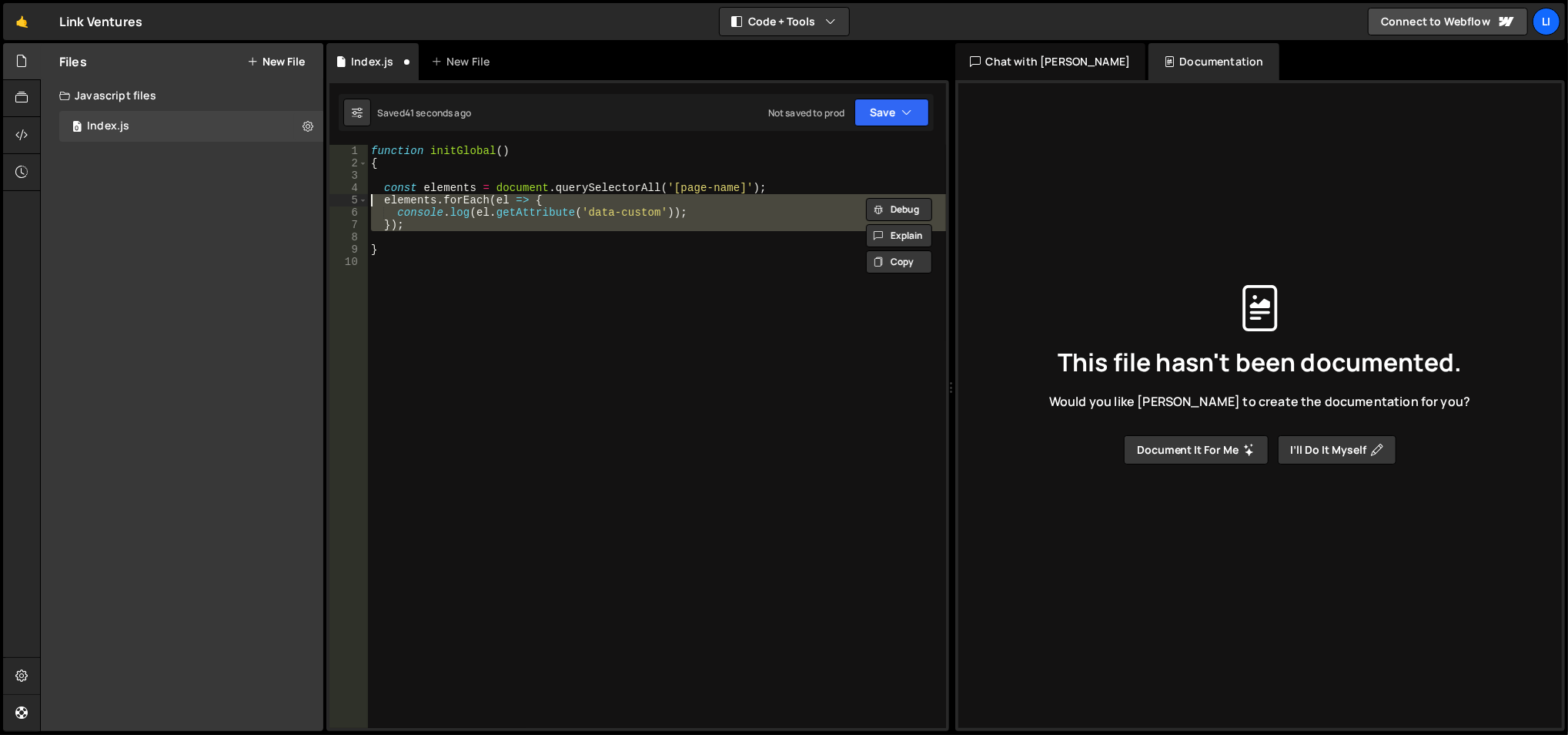
click at [761, 200] on div "function initGlobal ( ) { const elements = document . querySelectorAll ( '[page…" at bounding box center [657, 436] width 578 height 583
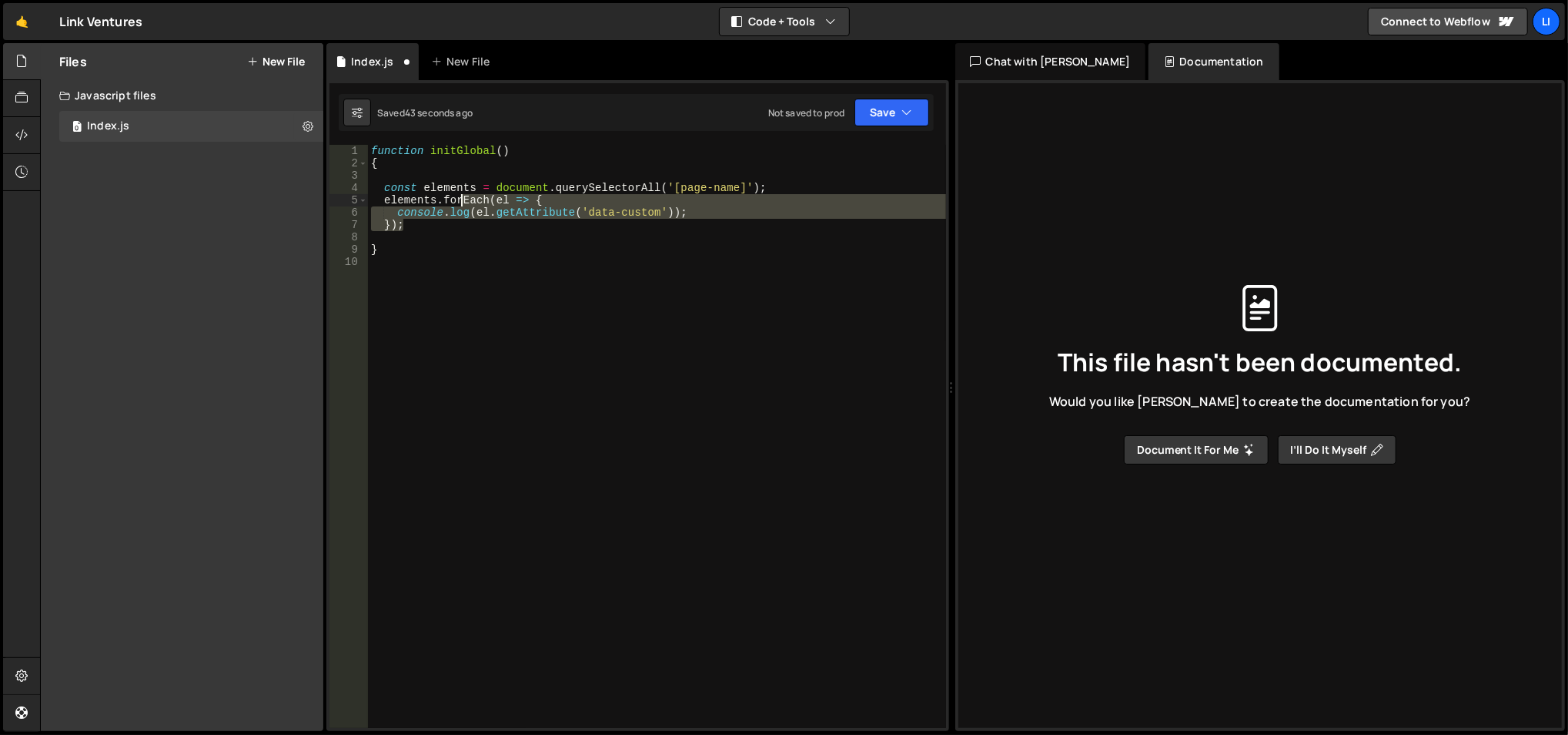
drag, startPoint x: 547, startPoint y: 227, endPoint x: 461, endPoint y: 198, distance: 90.8
click at [461, 198] on div "function initGlobal ( ) { const elements = document . querySelectorAll ( '[page…" at bounding box center [657, 449] width 579 height 609
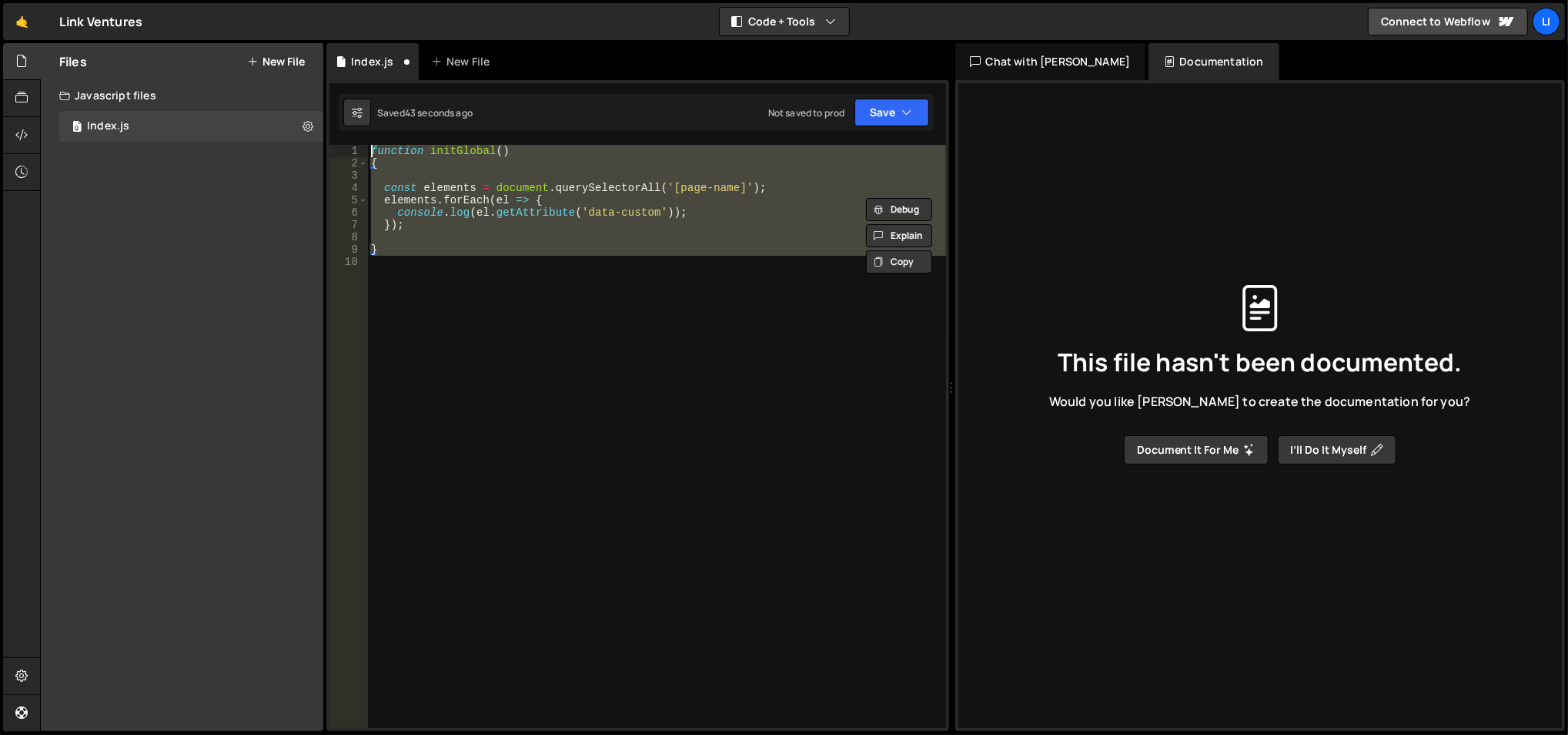
drag, startPoint x: 431, startPoint y: 271, endPoint x: 329, endPoint y: 126, distance: 177.3
click at [329, 126] on div "1 Type cmd + s to save your Javascript file. הההההההההההההההההההההההההההההההההה…" at bounding box center [638, 405] width 623 height 651
type textarea "function initGlobal() {"
click at [532, 294] on div "function initGlobal ( ) { const elements = document . querySelectorAll ( '[page…" at bounding box center [657, 436] width 578 height 583
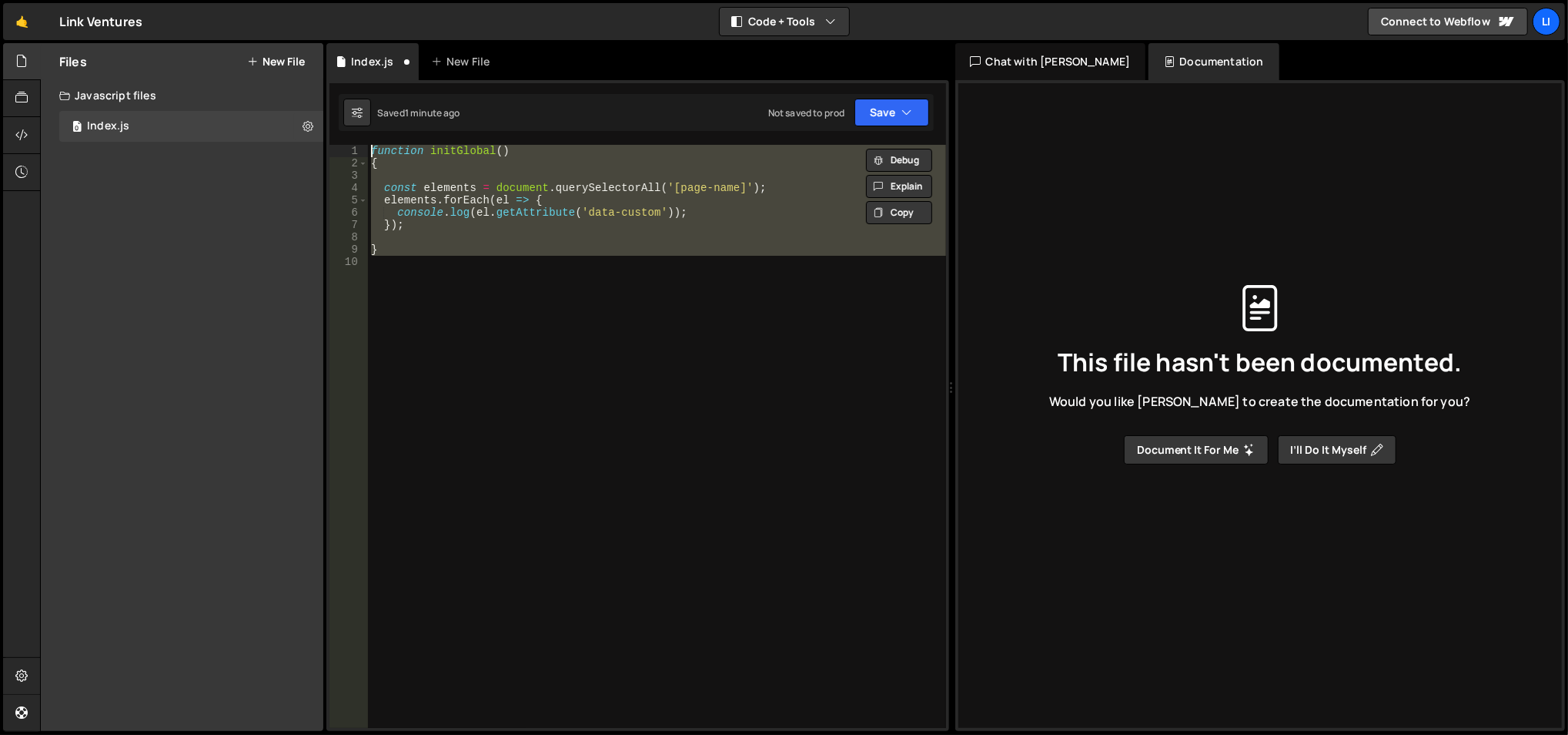
type textarea "}"
paste textarea
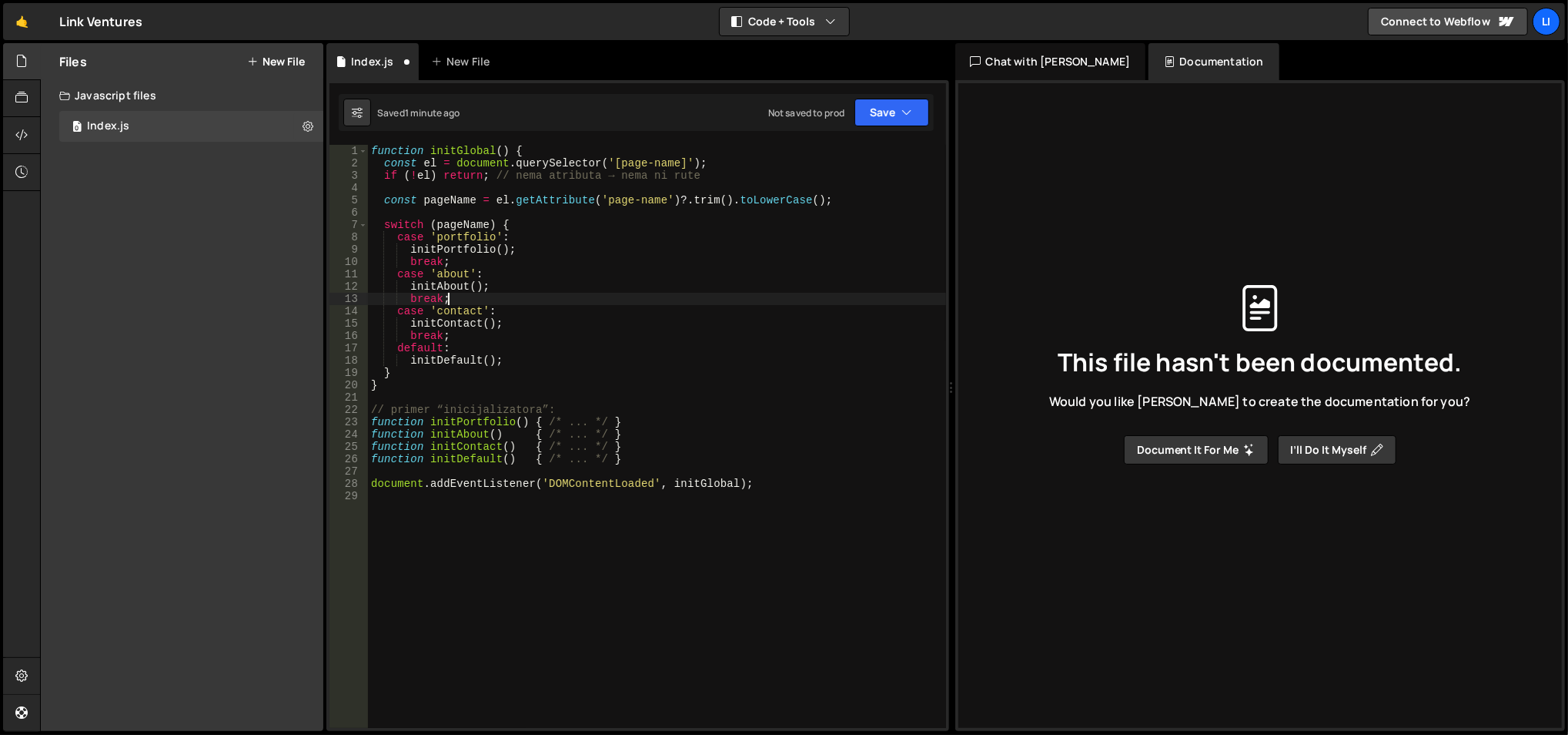
click at [532, 294] on div "function initGlobal ( ) { const el = document . querySelector ( '[page-name]' )…" at bounding box center [657, 449] width 579 height 609
click at [496, 253] on div "function initGlobal ( ) { const el = document . querySelector ( '[page-name]' )…" at bounding box center [657, 449] width 579 height 609
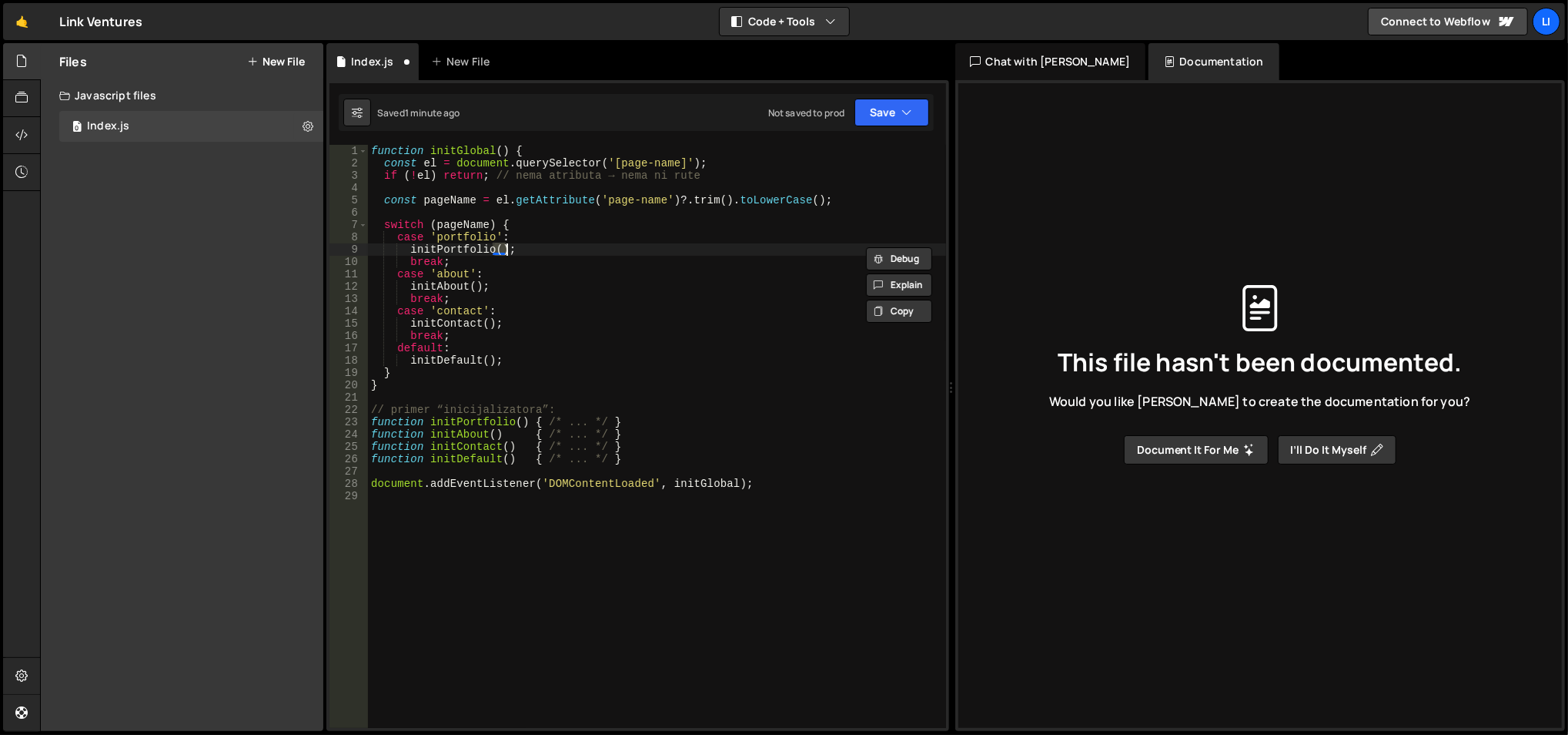
click at [496, 253] on div "function initGlobal ( ) { const el = document . querySelector ( '[page-name]' )…" at bounding box center [657, 449] width 579 height 609
click at [525, 234] on div "function initGlobal ( ) { const el = document . querySelector ( '[page-name]' )…" at bounding box center [657, 449] width 579 height 609
click at [525, 234] on div "function initGlobal ( ) { const el = document . querySelector ( '[page-name]' )…" at bounding box center [657, 436] width 578 height 583
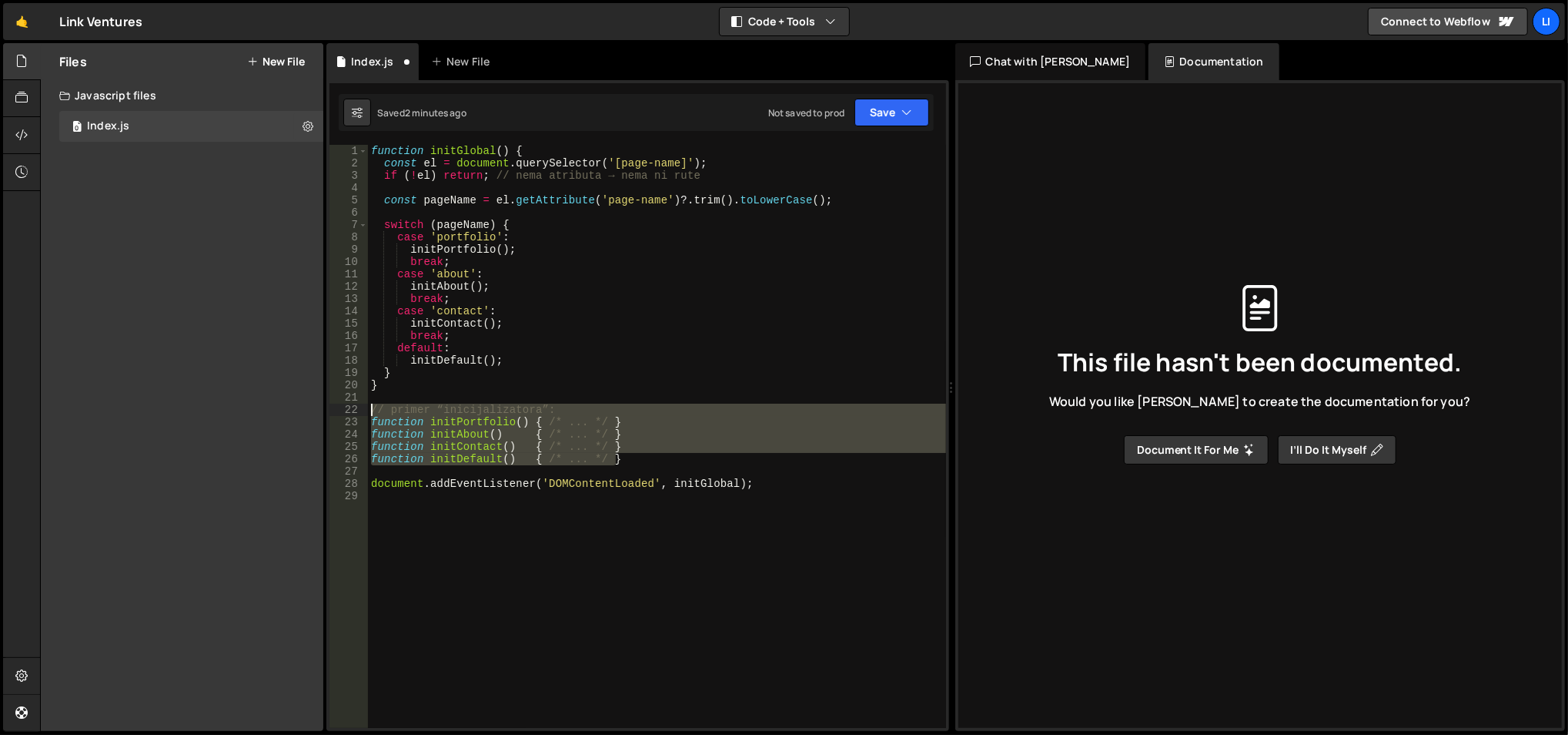
drag, startPoint x: 665, startPoint y: 458, endPoint x: 359, endPoint y: 404, distance: 310.7
click at [359, 404] on div "case 'portfolio': 1 2 3 4 5 6 7 8 9 10 11 12 13 14 15 16 17 18 19 20 21 22 23 2…" at bounding box center [637, 436] width 617 height 583
type textarea "// primer “inicijalizatora”: function initPortfolio() { /* ... */ }"
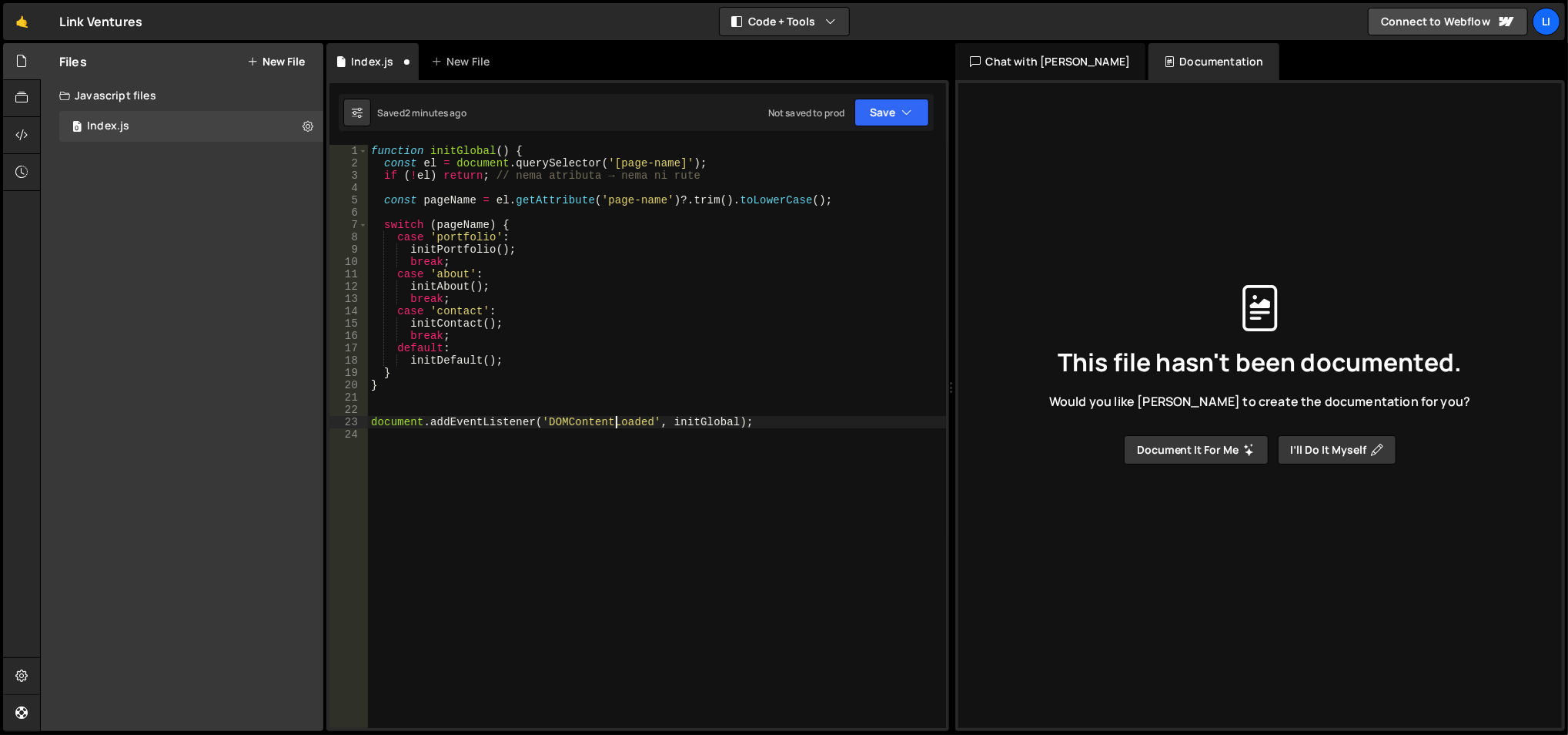
click at [613, 422] on div "function initGlobal ( ) { const el = document . querySelector ( '[page-name]' )…" at bounding box center [657, 449] width 579 height 609
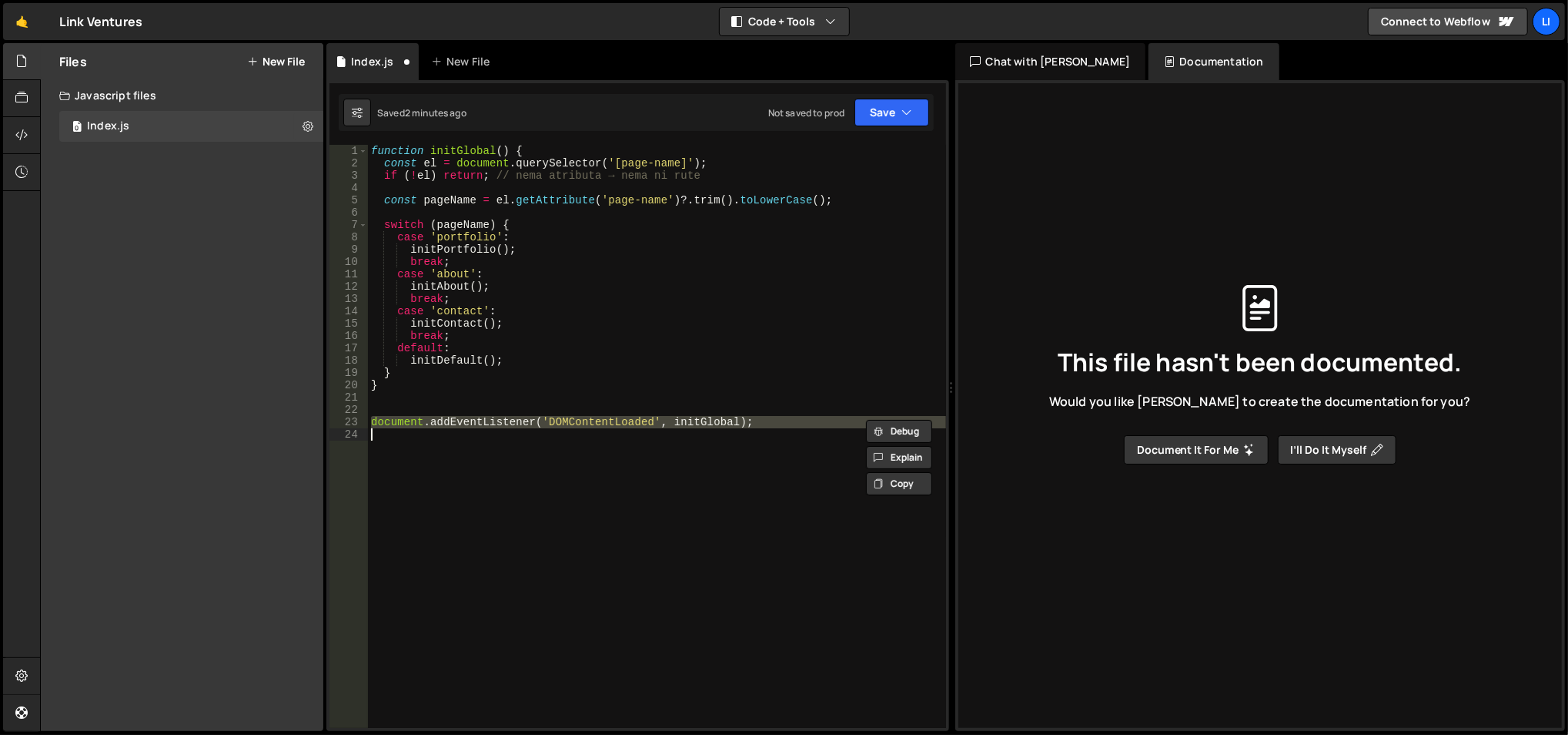
click at [613, 422] on div "function initGlobal ( ) { const el = document . querySelector ( '[page-name]' )…" at bounding box center [657, 449] width 579 height 609
type textarea "document.addEventListener('DOMContentLoaded', initGlobal);"
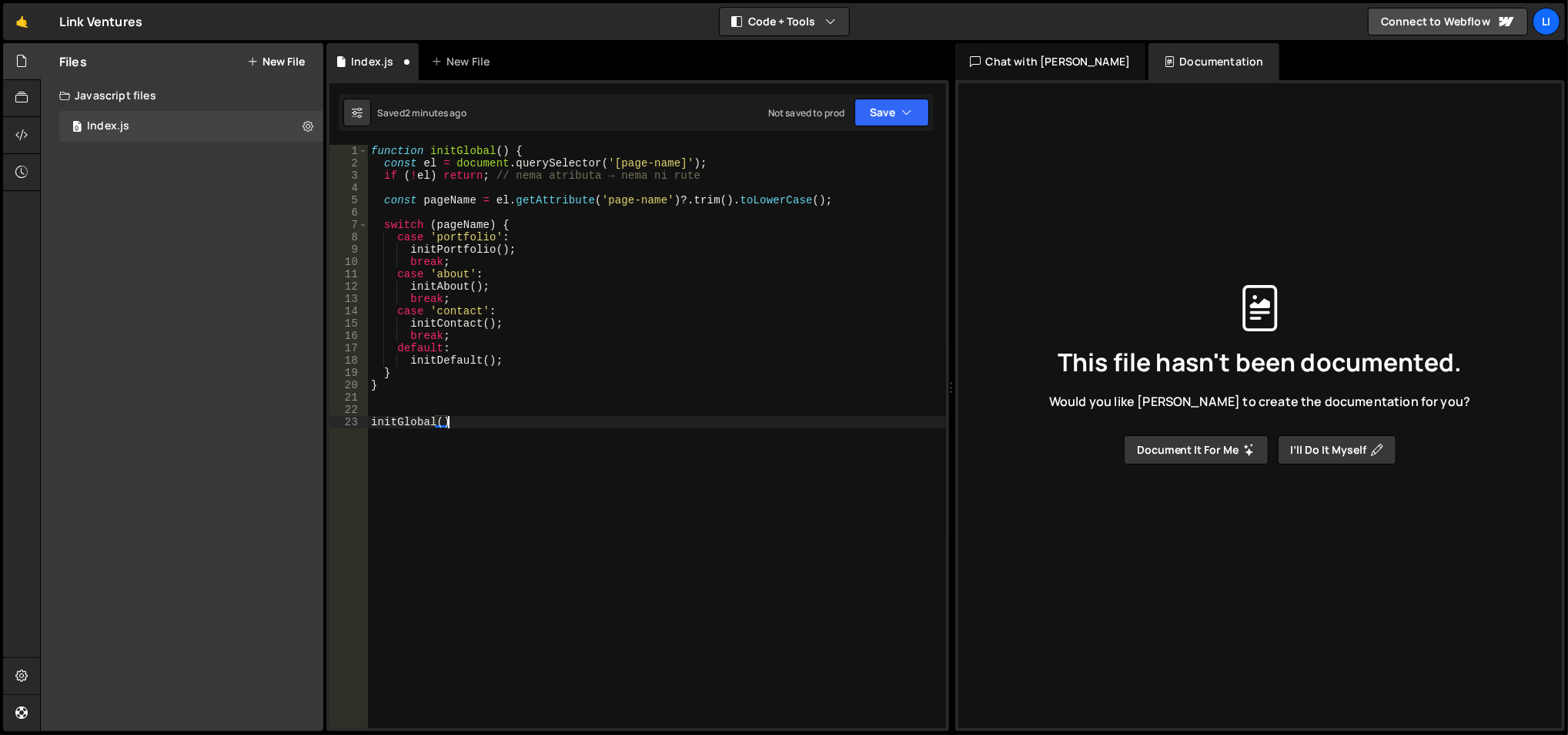
scroll to position [0, 4]
click at [509, 303] on div "function initGlobal ( ) { const el = document . querySelector ( '[page-name]' )…" at bounding box center [657, 449] width 579 height 609
click at [516, 314] on div "function initGlobal ( ) { const el = document . querySelector ( '[page-name]' )…" at bounding box center [657, 449] width 579 height 609
click at [515, 314] on div "function initGlobal ( ) { const el = document . querySelector ( '[page-name]' )…" at bounding box center [657, 449] width 579 height 609
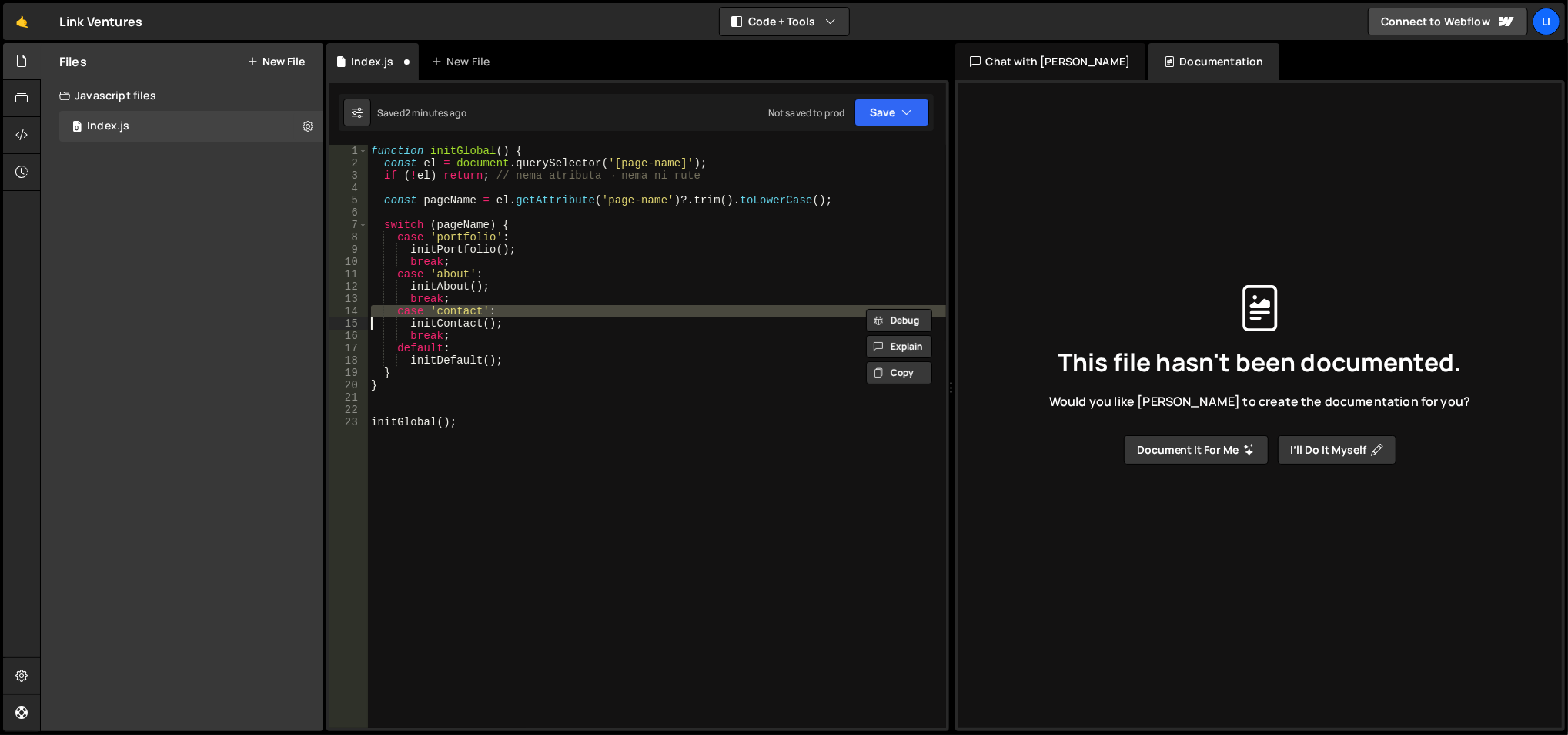
click at [487, 360] on div "function initGlobal ( ) { const el = document . querySelector ( '[page-name]' )…" at bounding box center [657, 449] width 579 height 609
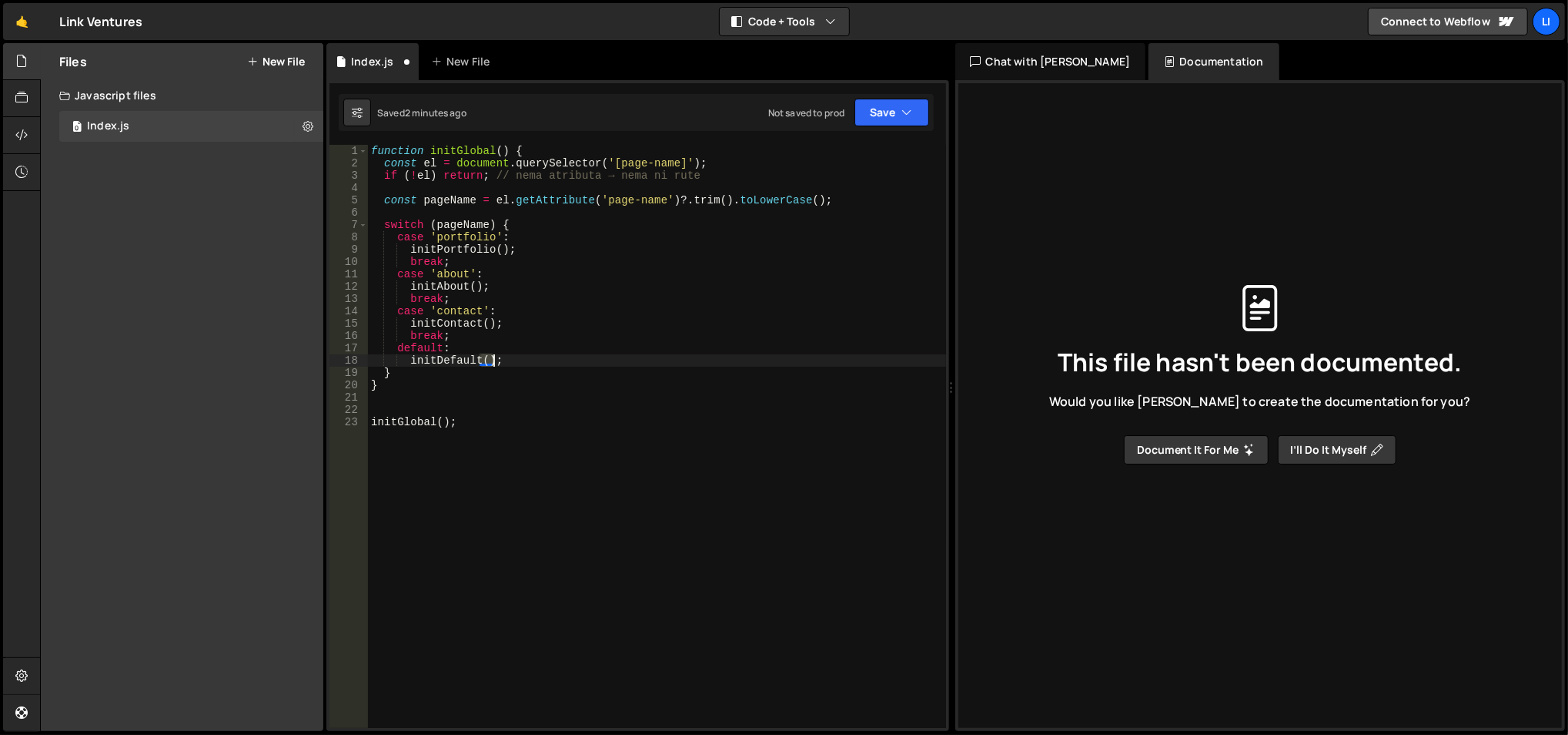
click at [487, 360] on div "function initGlobal ( ) { const el = document . querySelector ( '[page-name]' )…" at bounding box center [657, 449] width 579 height 609
click at [499, 349] on div "function initGlobal ( ) { const el = document . querySelector ( '[page-name]' )…" at bounding box center [657, 449] width 579 height 609
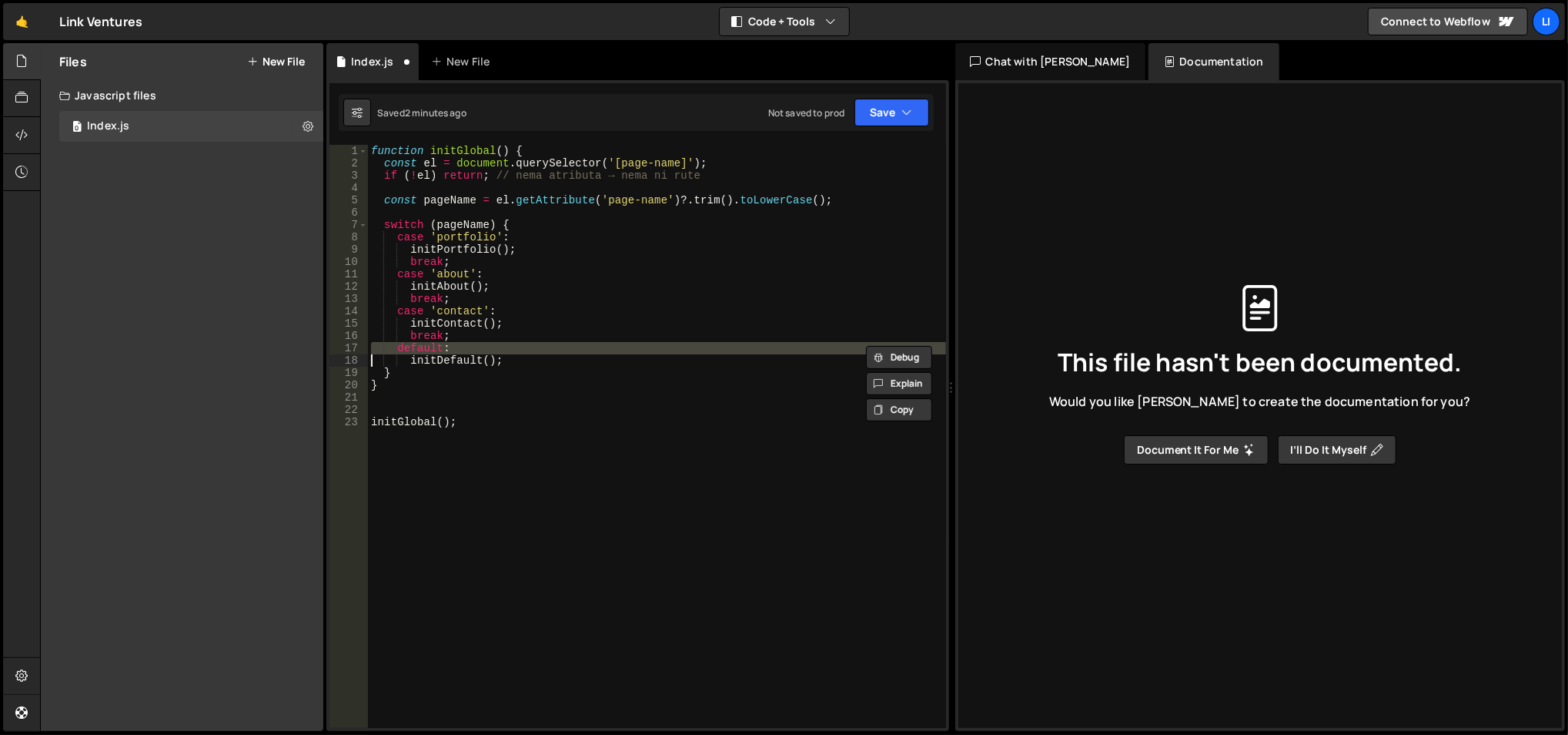
click at [520, 301] on div "function initGlobal ( ) { const el = document . querySelector ( '[page-name]' )…" at bounding box center [657, 449] width 579 height 609
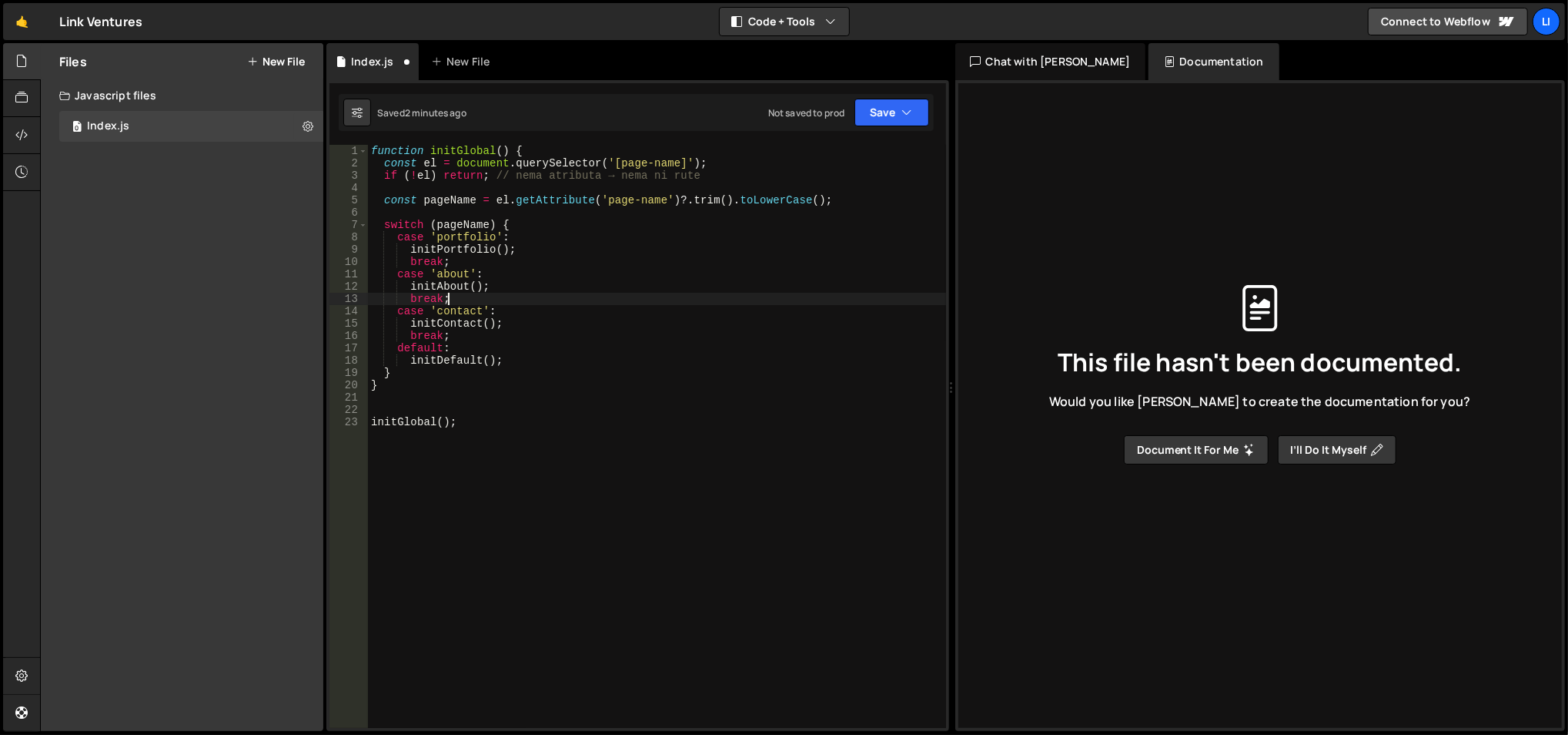
click at [421, 175] on div "function initGlobal ( ) { const el = document . querySelector ( '[page-name]' )…" at bounding box center [657, 449] width 579 height 609
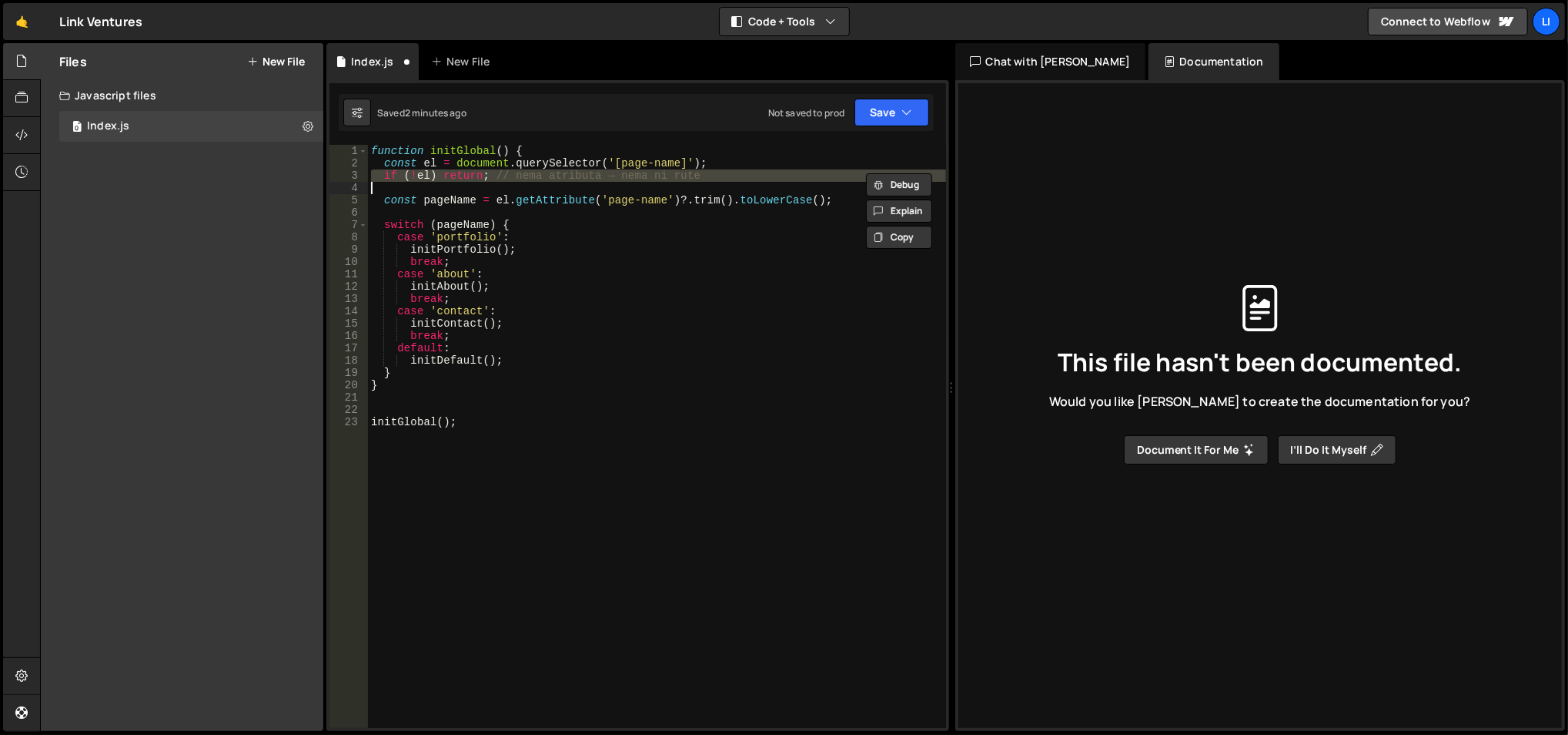
click at [421, 175] on div "function initGlobal ( ) { const el = document . querySelector ( '[page-name]' )…" at bounding box center [657, 449] width 579 height 609
type textarea "if (!el) return; // nema atributa → nema ni rute"
click at [412, 195] on div "function initGlobal ( ) { const el = document . querySelector ( '[page-name]' )…" at bounding box center [657, 449] width 579 height 609
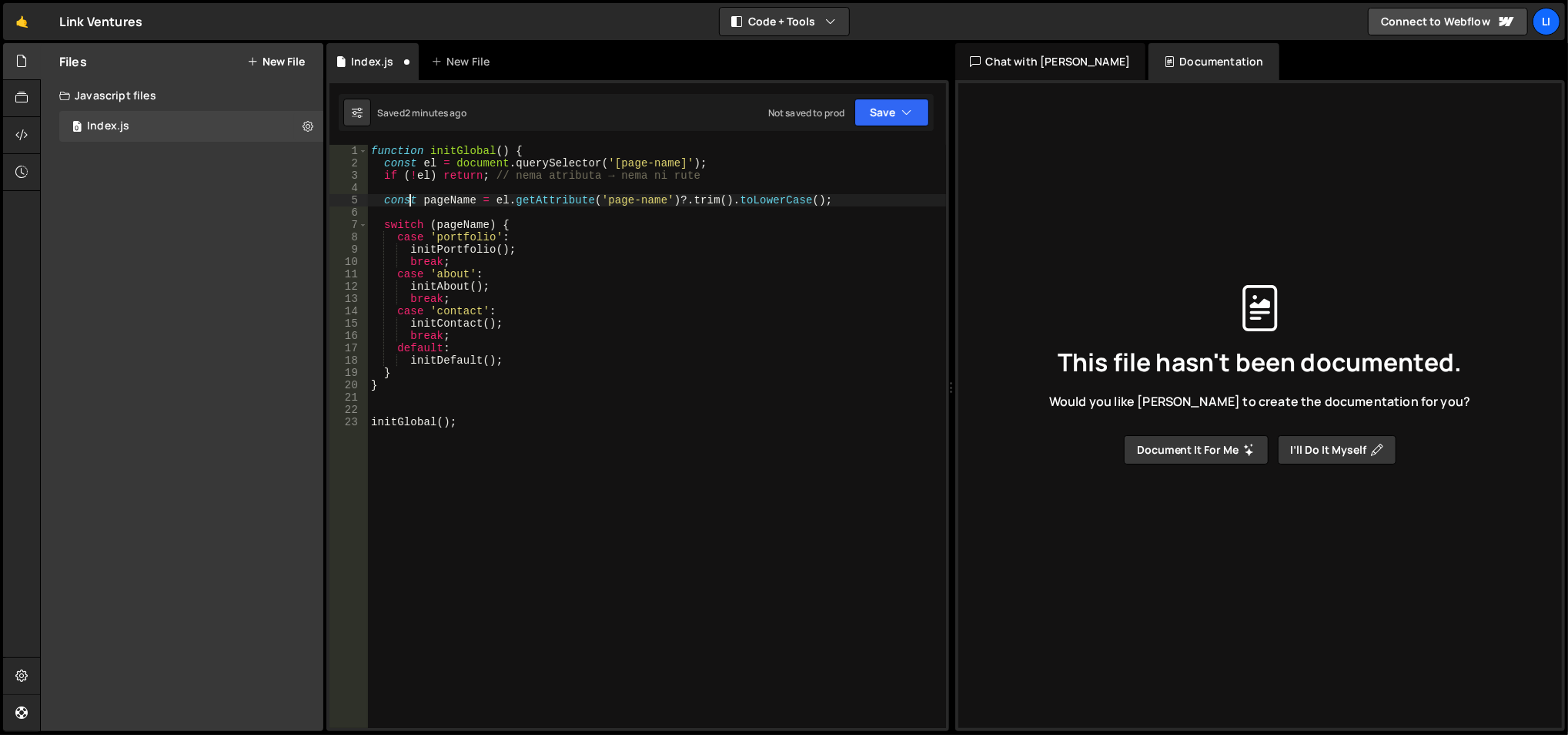
click at [649, 257] on div "function initGlobal ( ) { const el = document . querySelector ( '[page-name]' )…" at bounding box center [657, 449] width 579 height 609
click at [609, 224] on div "function initGlobal ( ) { const el = document . querySelector ( '[page-name]' )…" at bounding box center [657, 449] width 579 height 609
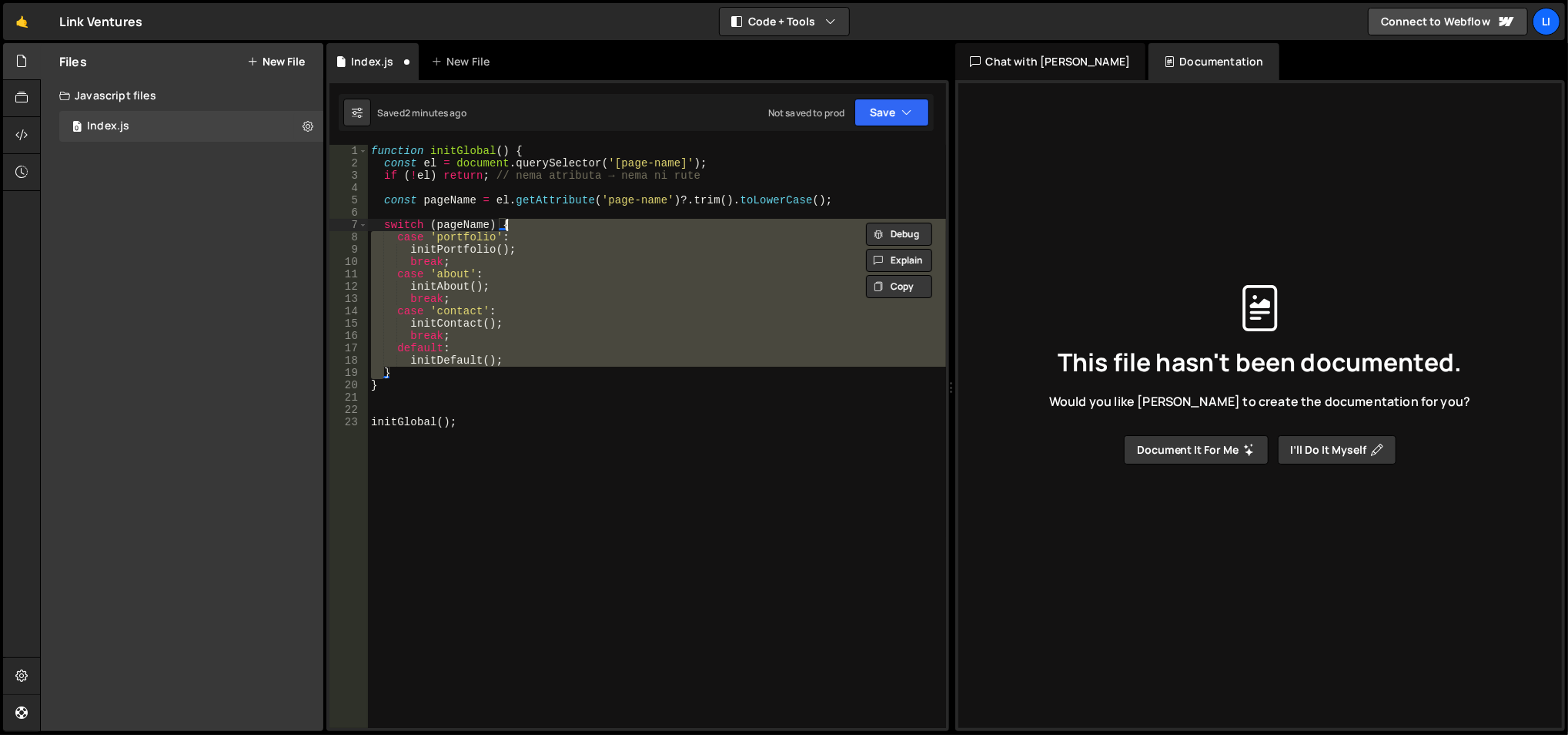
click at [609, 224] on div "function initGlobal ( ) { const el = document . querySelector ( '[page-name]' )…" at bounding box center [657, 449] width 579 height 609
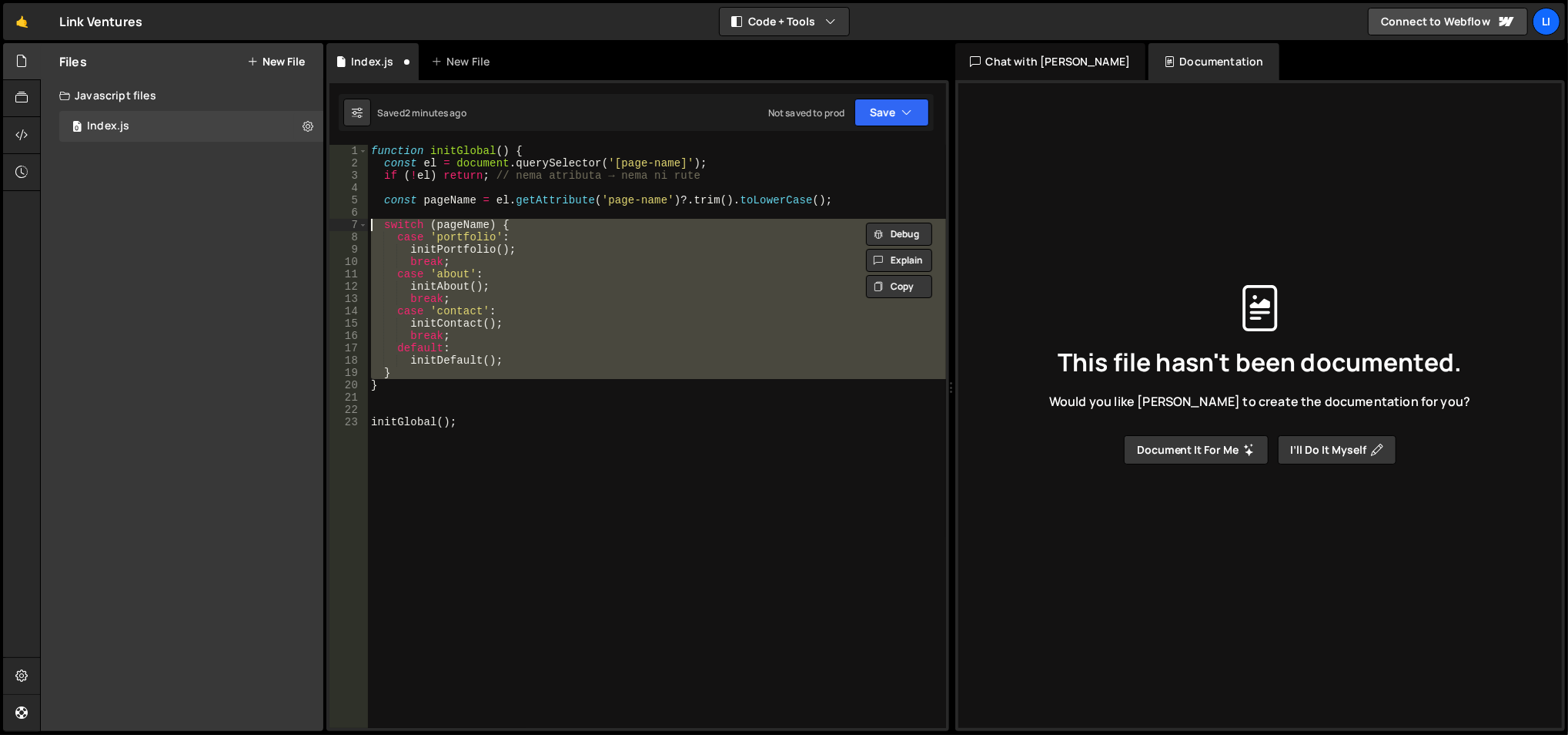
click at [609, 224] on div "function initGlobal ( ) { const el = document . querySelector ( '[page-name]' )…" at bounding box center [657, 449] width 579 height 609
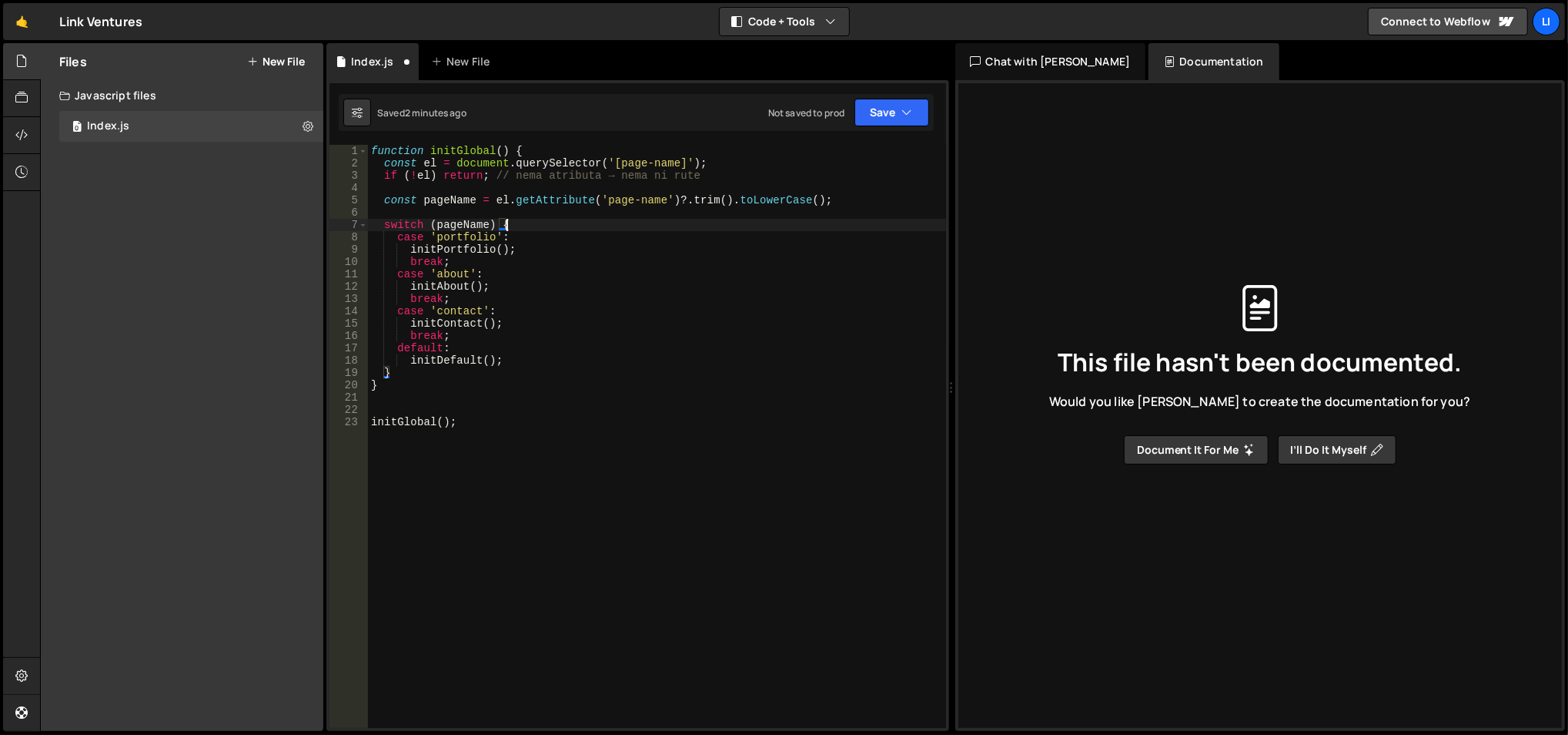
click at [609, 224] on div "function initGlobal ( ) { const el = document . querySelector ( '[page-name]' )…" at bounding box center [657, 449] width 579 height 609
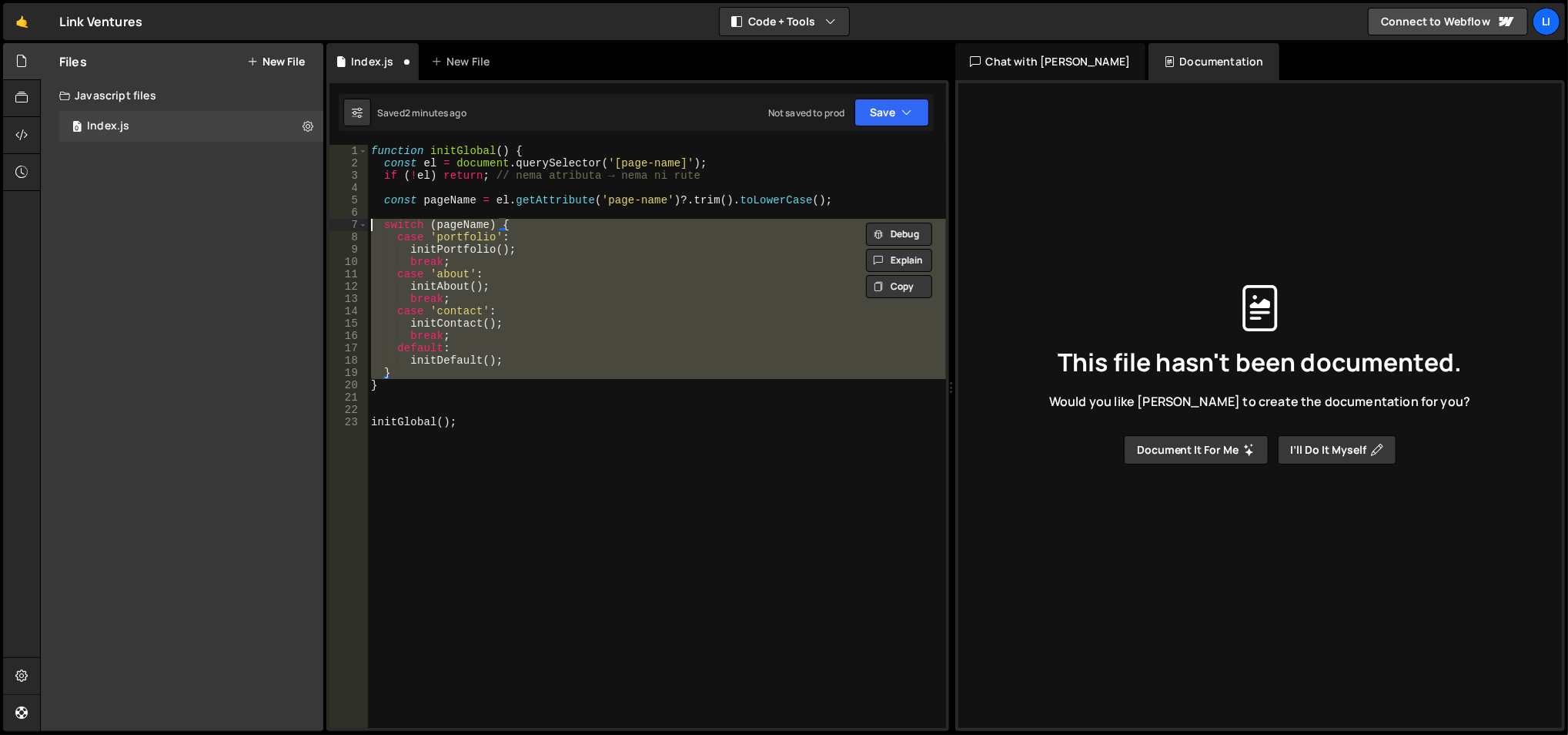
click at [609, 224] on div "function initGlobal ( ) { const el = document . querySelector ( '[page-name]' )…" at bounding box center [657, 449] width 579 height 609
click at [609, 224] on div "function initGlobal ( ) { const el = document . querySelector ( '[page-name]' )…" at bounding box center [657, 436] width 578 height 583
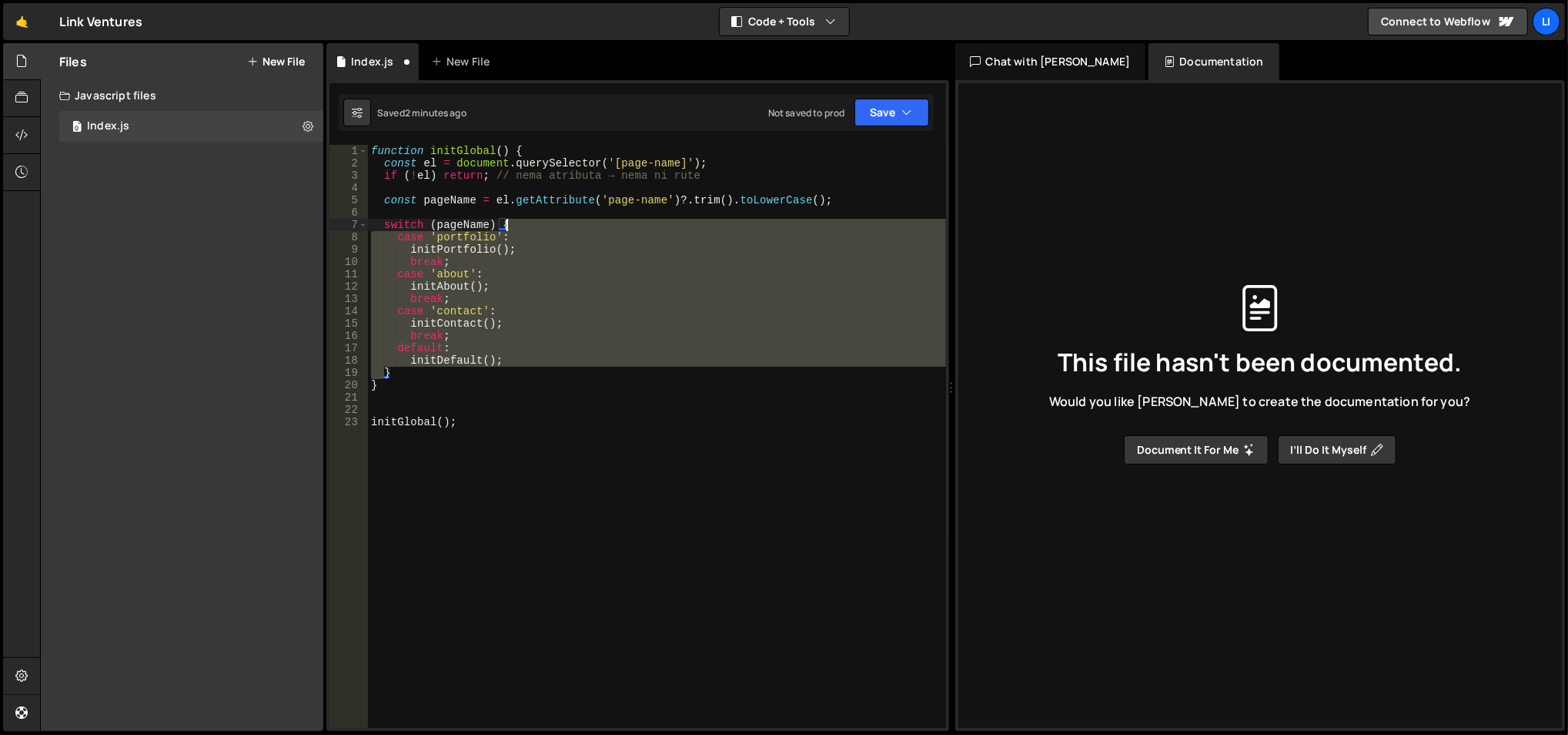
click at [609, 224] on div "function initGlobal ( ) { const el = document . querySelector ( '[page-name]' )…" at bounding box center [657, 449] width 579 height 609
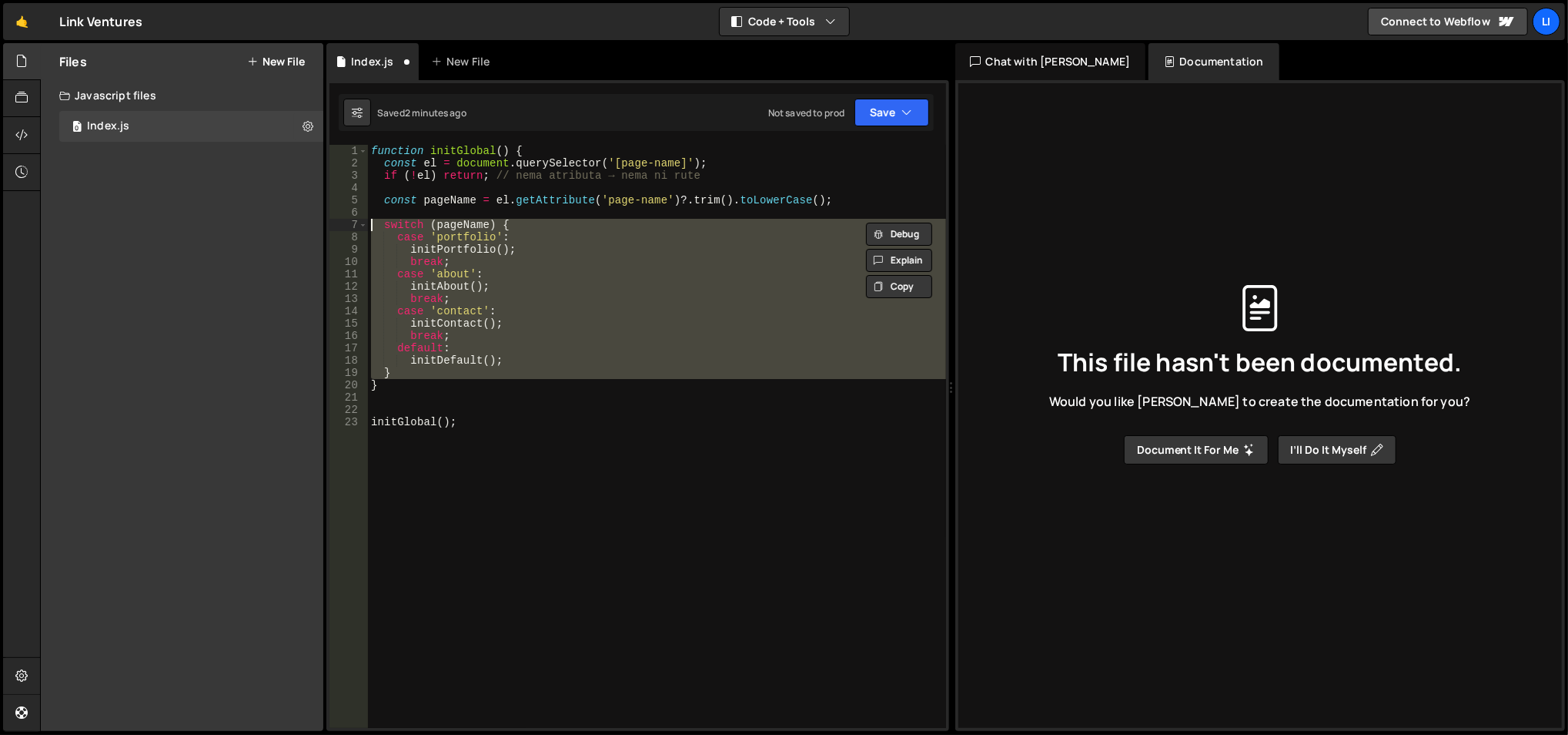
click at [609, 224] on div "function initGlobal ( ) { const el = document . querySelector ( '[page-name]' )…" at bounding box center [657, 436] width 578 height 583
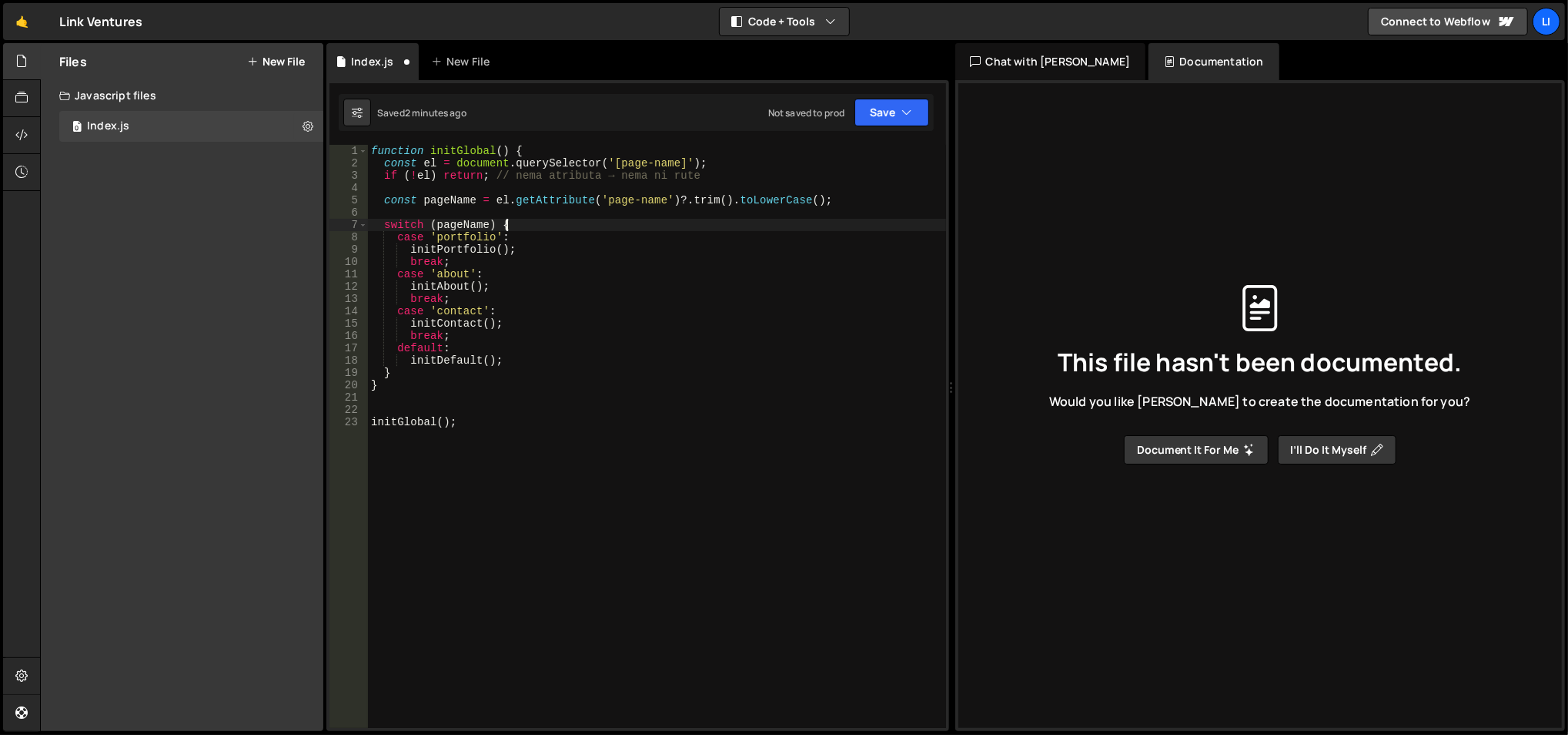
click at [609, 224] on div "function initGlobal ( ) { const el = document . querySelector ( '[page-name]' )…" at bounding box center [657, 449] width 579 height 609
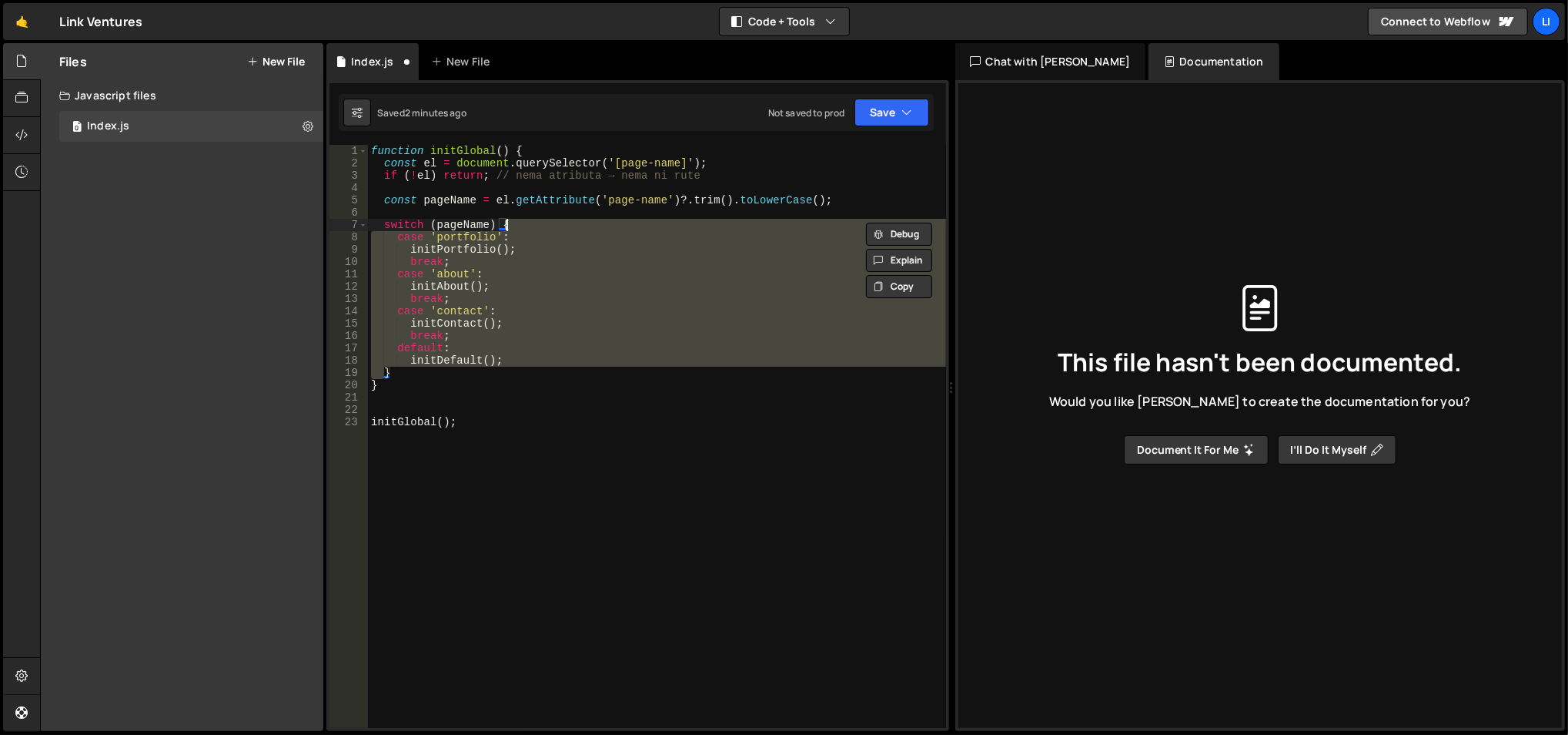
click at [609, 224] on div "function initGlobal ( ) { const el = document . querySelector ( '[page-name]' )…" at bounding box center [657, 436] width 578 height 583
click at [609, 224] on div "function initGlobal ( ) { const el = document . querySelector ( '[page-name]' )…" at bounding box center [657, 449] width 579 height 609
click at [609, 224] on div "function initGlobal ( ) { const el = document . querySelector ( '[page-name]' )…" at bounding box center [657, 436] width 578 height 583
click at [609, 224] on div "function initGlobal ( ) { const el = document . querySelector ( '[page-name]' )…" at bounding box center [657, 449] width 579 height 609
click at [609, 224] on div "function initGlobal ( ) { const el = document . querySelector ( '[page-name]' )…" at bounding box center [657, 436] width 578 height 583
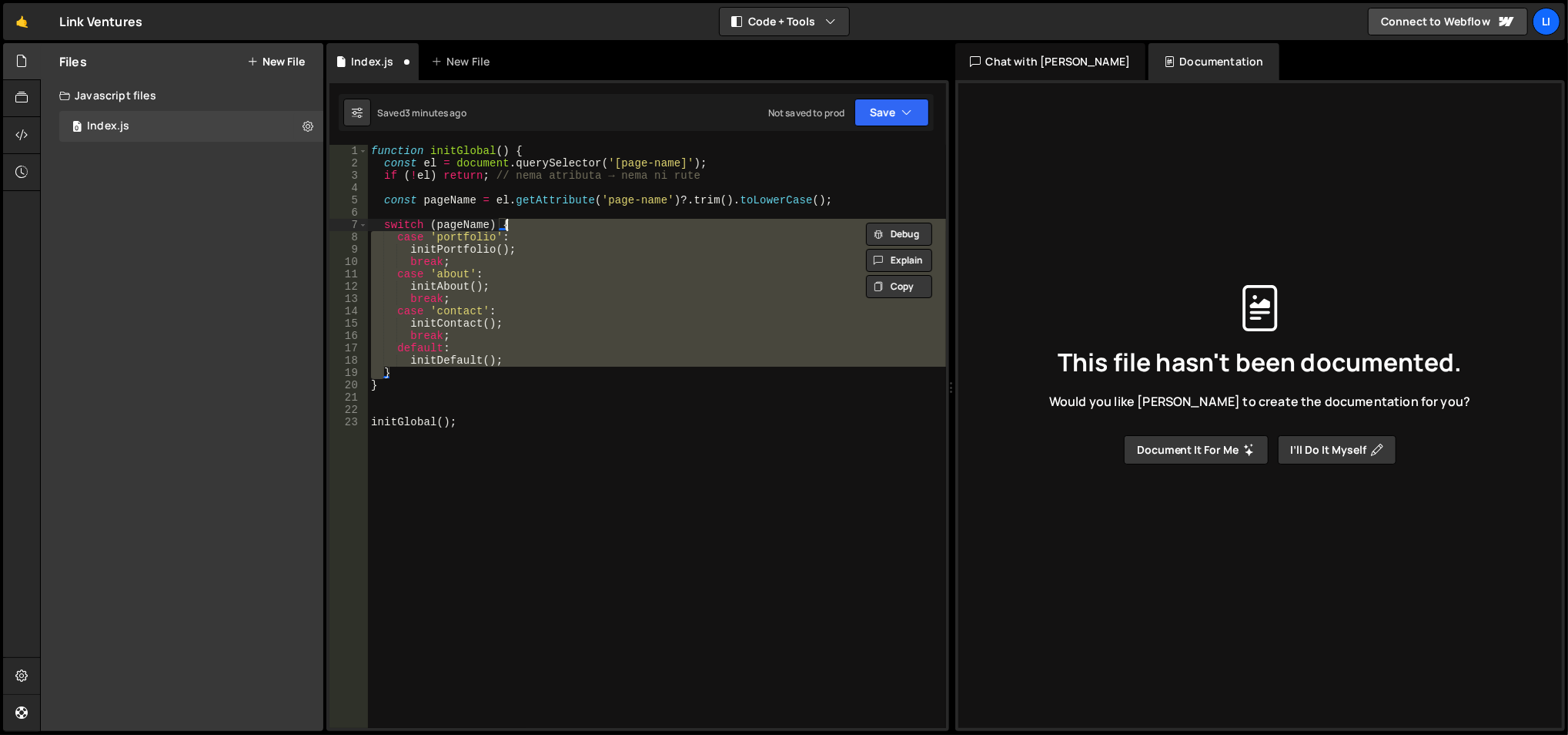
click at [609, 224] on div "function initGlobal ( ) { const el = document . querySelector ( '[page-name]' )…" at bounding box center [657, 449] width 579 height 609
click at [609, 224] on div "function initGlobal ( ) { const el = document . querySelector ( '[page-name]' )…" at bounding box center [657, 436] width 578 height 583
click at [609, 224] on div "function initGlobal ( ) { const el = document . querySelector ( '[page-name]' )…" at bounding box center [657, 449] width 579 height 609
click at [609, 224] on div "function initGlobal ( ) { const el = document . querySelector ( '[page-name]' )…" at bounding box center [657, 436] width 578 height 583
click at [609, 224] on div "function initGlobal ( ) { const el = document . querySelector ( '[page-name]' )…" at bounding box center [657, 449] width 579 height 609
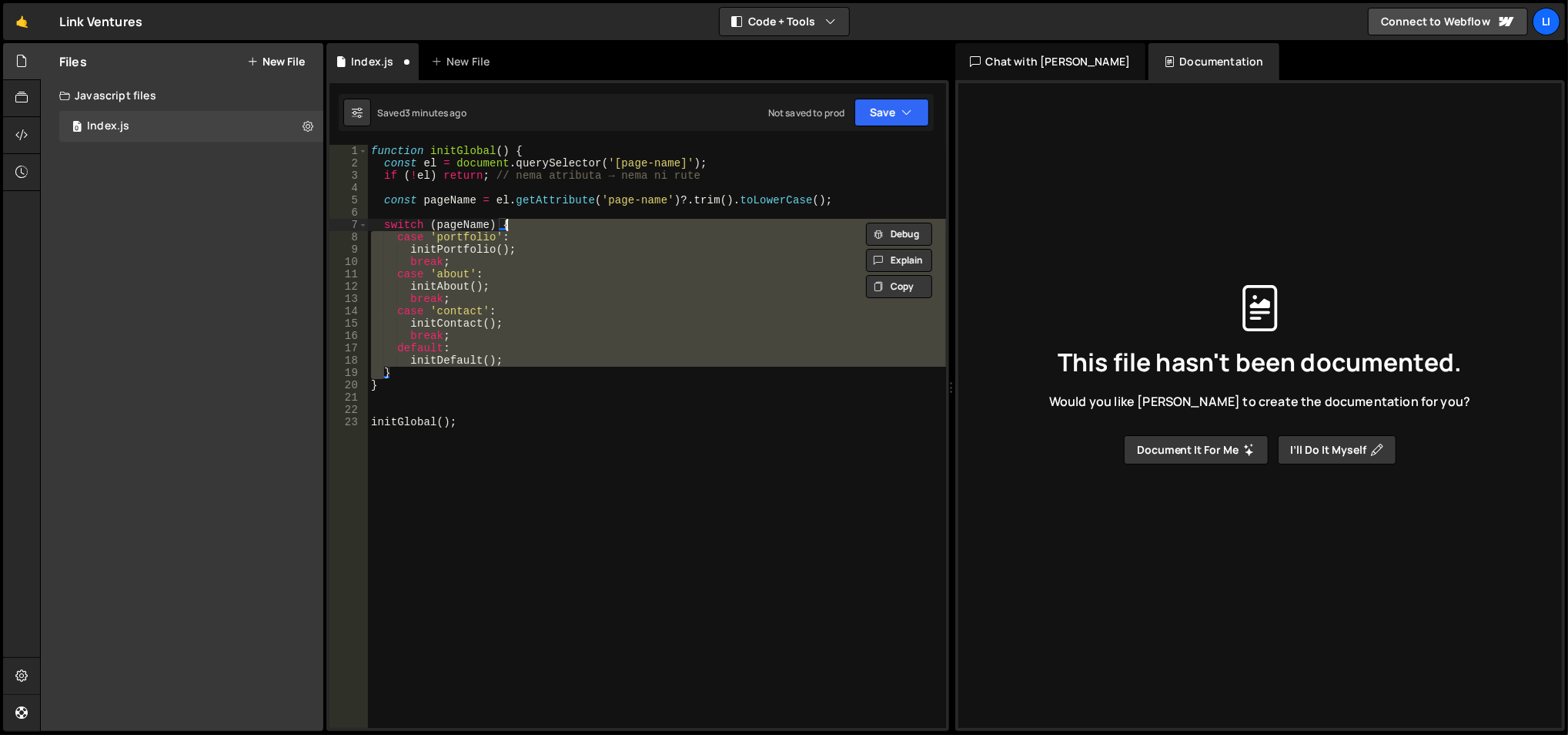
click at [609, 224] on div "function initGlobal ( ) { const el = document . querySelector ( '[page-name]' )…" at bounding box center [657, 436] width 578 height 583
click at [609, 224] on div "function initGlobal ( ) { const el = document . querySelector ( '[page-name]' )…" at bounding box center [657, 449] width 579 height 609
click at [609, 224] on div "function initGlobal ( ) { const el = document . querySelector ( '[page-name]' )…" at bounding box center [657, 436] width 578 height 583
click at [609, 224] on div "function initGlobal ( ) { const el = document . querySelector ( '[page-name]' )…" at bounding box center [657, 449] width 579 height 609
click at [609, 224] on div "function initGlobal ( ) { const el = document . querySelector ( '[page-name]' )…" at bounding box center [657, 436] width 578 height 583
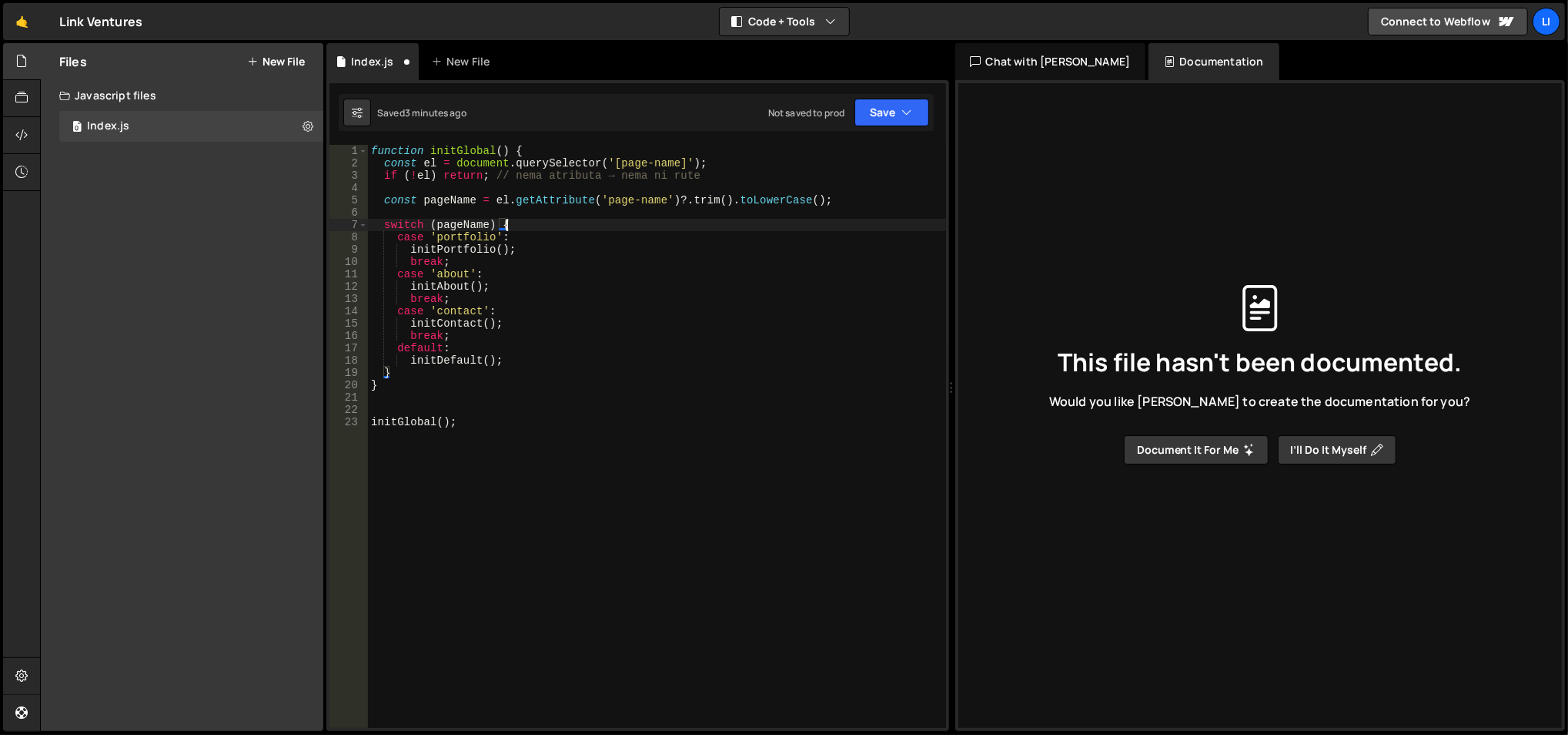
click at [609, 224] on div "function initGlobal ( ) { const el = document . querySelector ( '[page-name]' )…" at bounding box center [657, 449] width 579 height 609
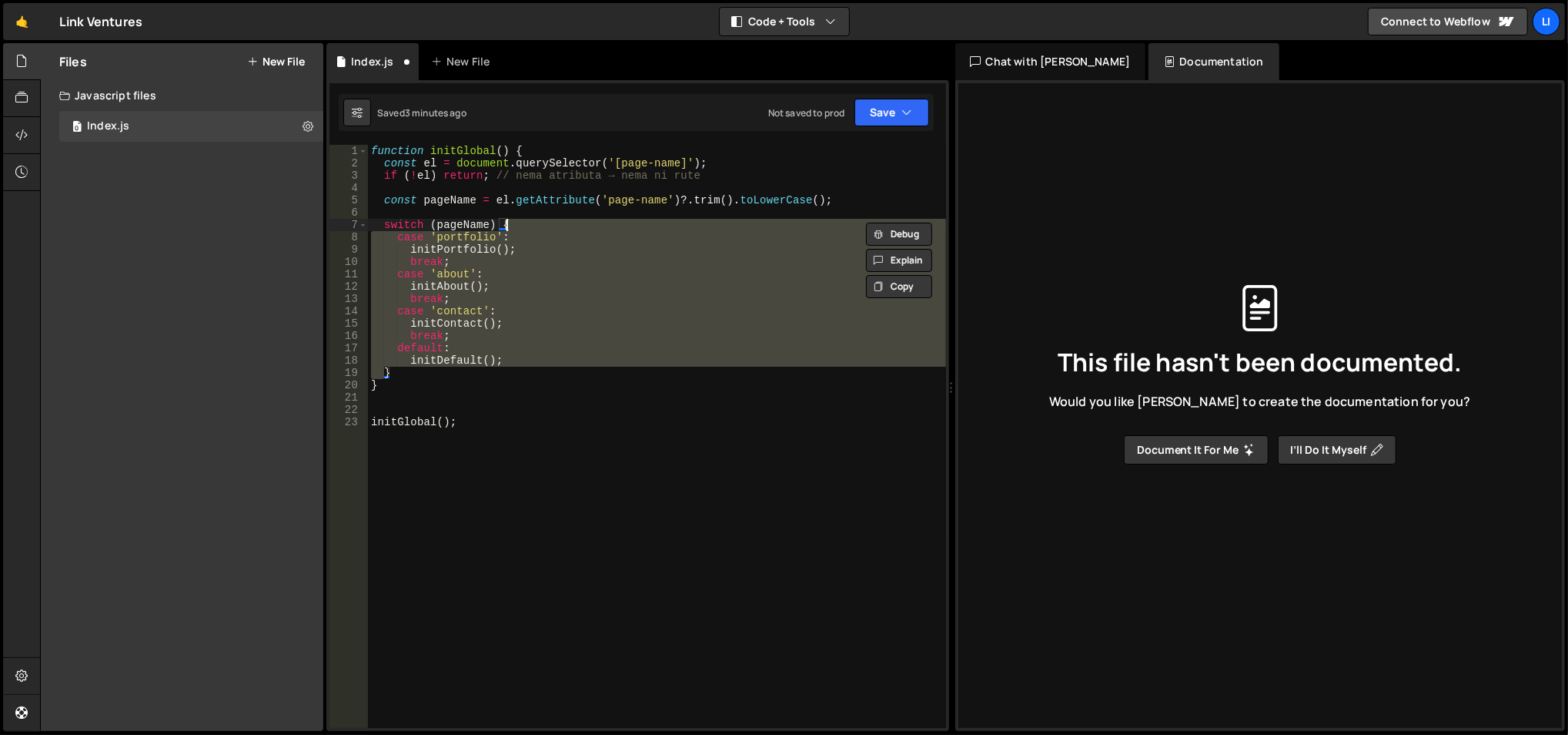
click at [609, 224] on div "function initGlobal ( ) { const el = document . querySelector ( '[page-name]' )…" at bounding box center [657, 436] width 578 height 583
click at [609, 224] on div "function initGlobal ( ) { const el = document . querySelector ( '[page-name]' )…" at bounding box center [657, 449] width 579 height 609
click at [515, 303] on div "function initGlobal ( ) { const el = document . querySelector ( '[page-name]' )…" at bounding box center [657, 449] width 579 height 609
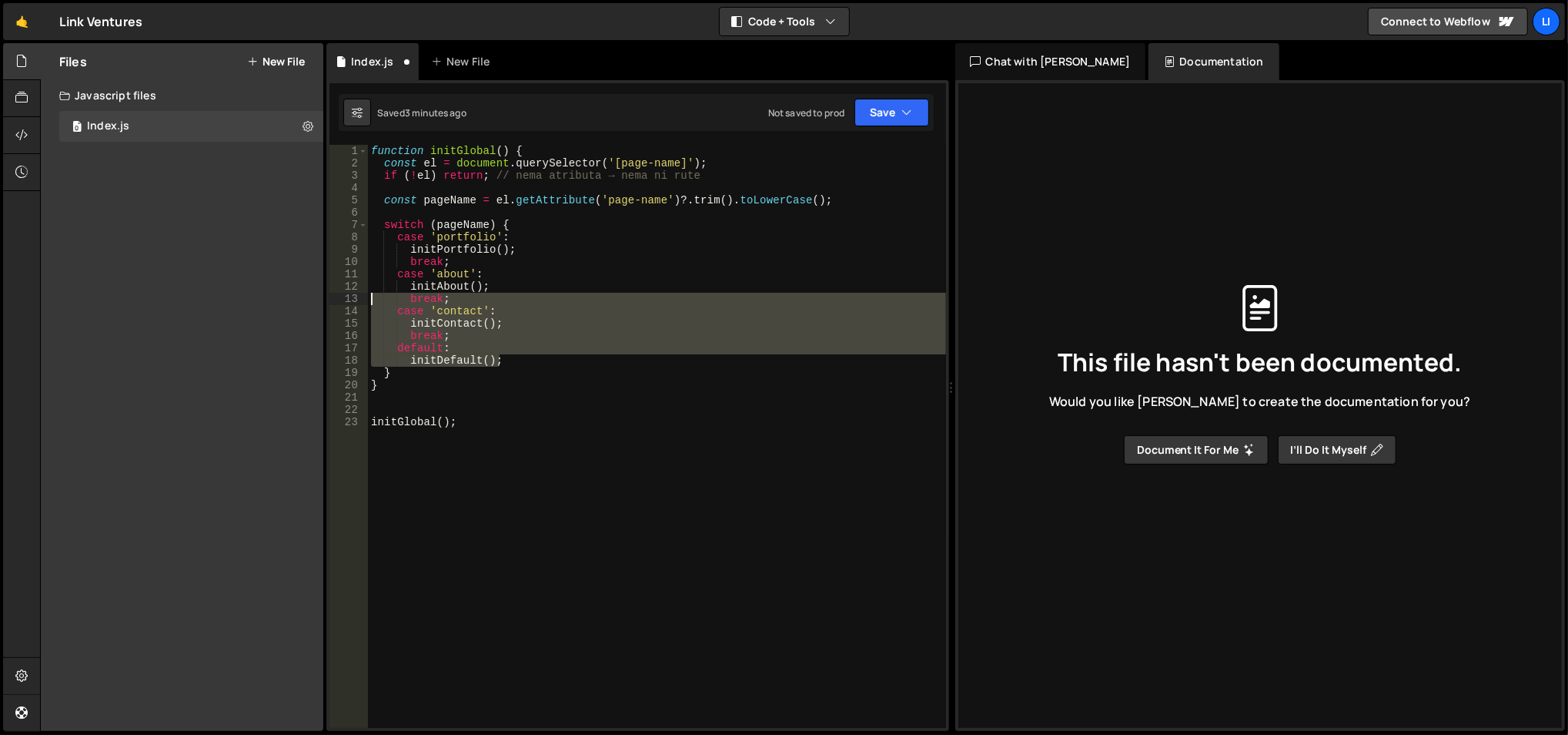
drag, startPoint x: 514, startPoint y: 359, endPoint x: 367, endPoint y: 297, distance: 159.5
click at [368, 297] on div "function initGlobal ( ) { const el = document . querySelector ( '[page-name]' )…" at bounding box center [657, 449] width 579 height 609
click at [463, 326] on div "function initGlobal ( ) { const el = document . querySelector ( '[page-name]' )…" at bounding box center [657, 436] width 578 height 583
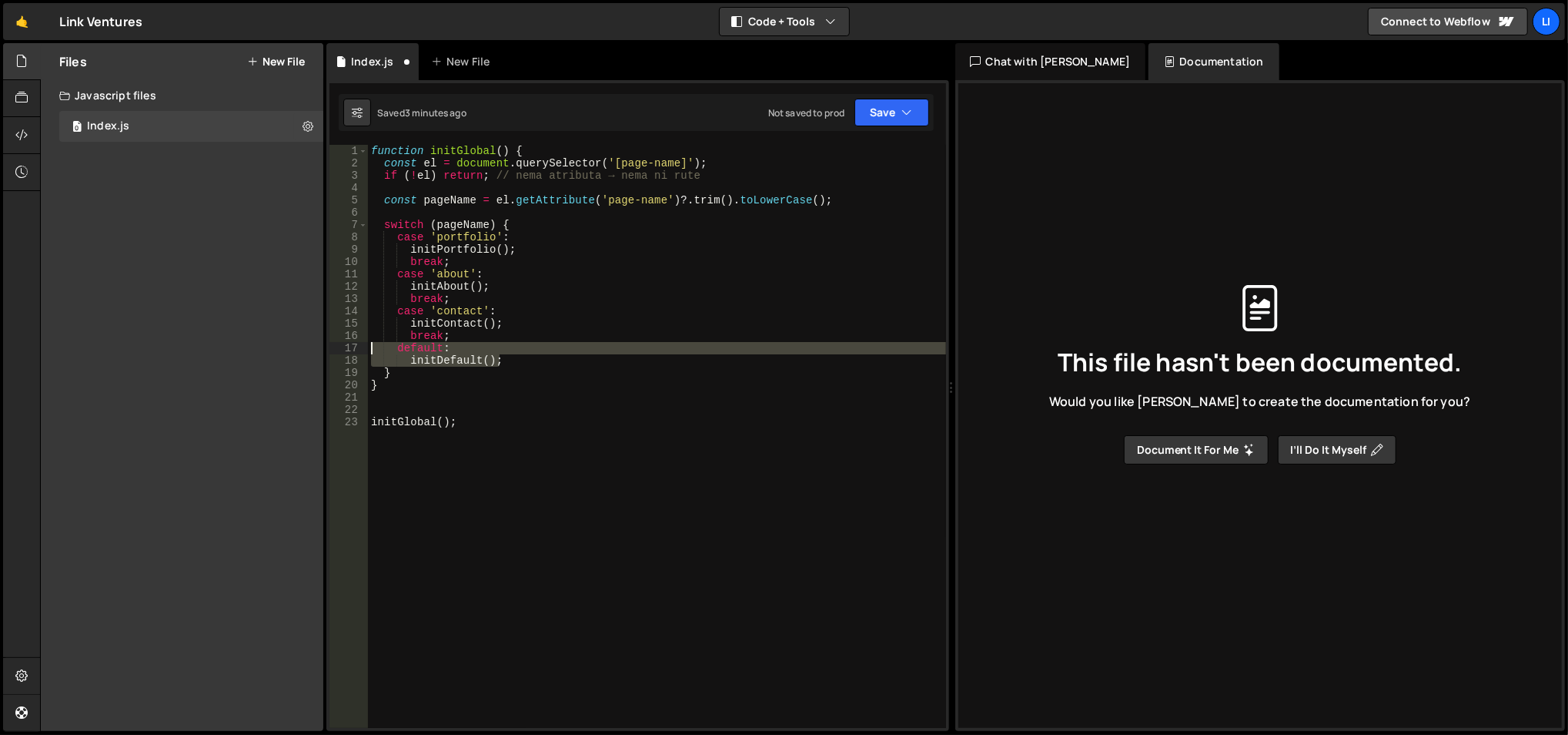
drag, startPoint x: 512, startPoint y: 361, endPoint x: 358, endPoint y: 345, distance: 154.8
click at [358, 345] on div "initContact(); 1 2 3 4 5 6 7 8 9 10 11 12 13 14 15 16 17 18 19 20 21 22 23 func…" at bounding box center [637, 436] width 617 height 583
type textarea "default: initDefault();"
click at [495, 299] on div "function initGlobal ( ) { const el = document . querySelector ( '[page-name]' )…" at bounding box center [657, 449] width 579 height 609
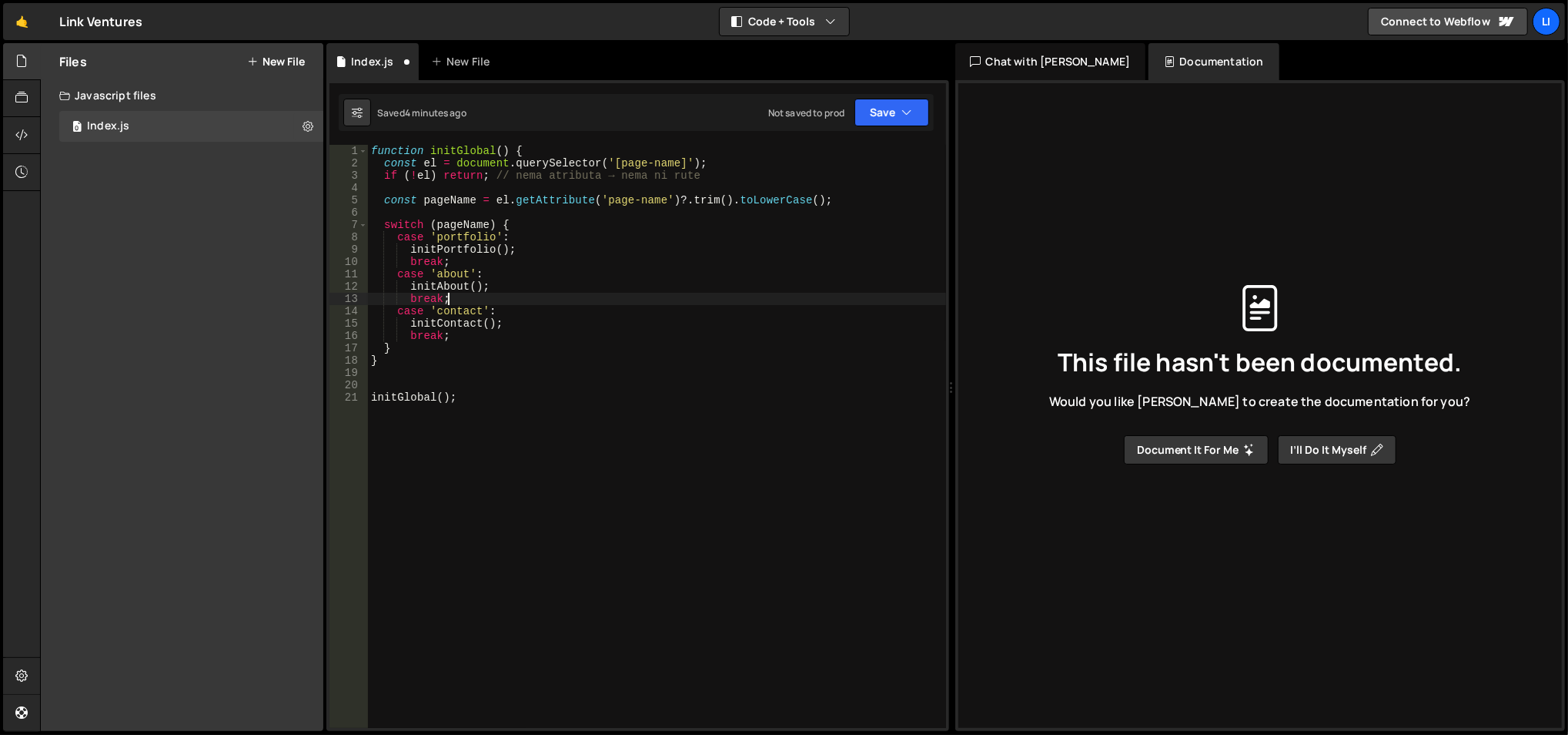
click at [422, 259] on div "function initGlobal ( ) { const el = document . querySelector ( '[page-name]' )…" at bounding box center [657, 449] width 579 height 609
click at [403, 261] on div "function initGlobal ( ) { const el = document . querySelector ( '[page-name]' )…" at bounding box center [657, 449] width 579 height 609
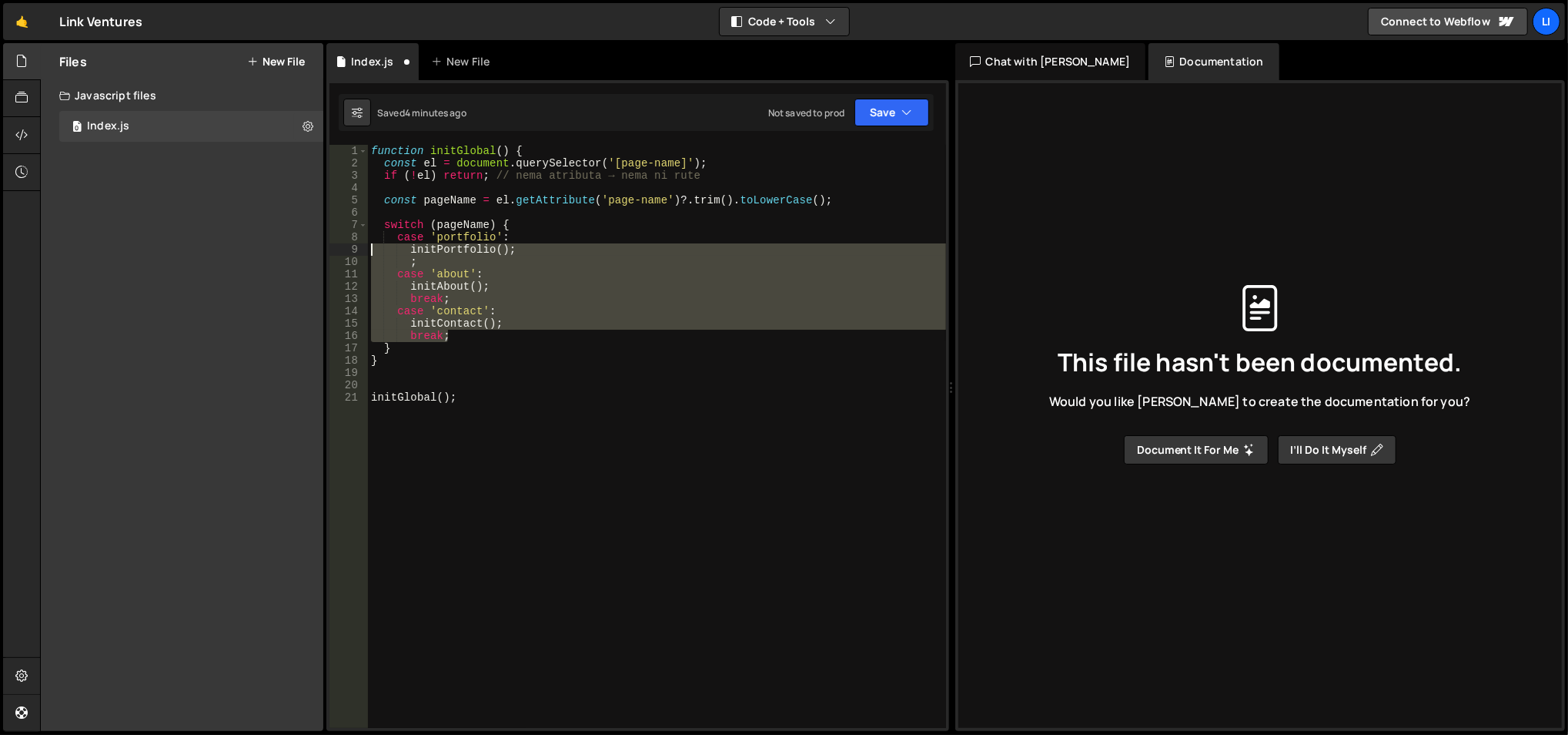
drag, startPoint x: 463, startPoint y: 337, endPoint x: 366, endPoint y: 253, distance: 128.3
click at [366, 253] on div "; 1 2 3 4 5 6 7 8 9 10 11 12 13 14 15 16 17 18 19 20 21 function initGlobal ( )…" at bounding box center [637, 436] width 617 height 583
type textarea "initPortfolio(); ;"
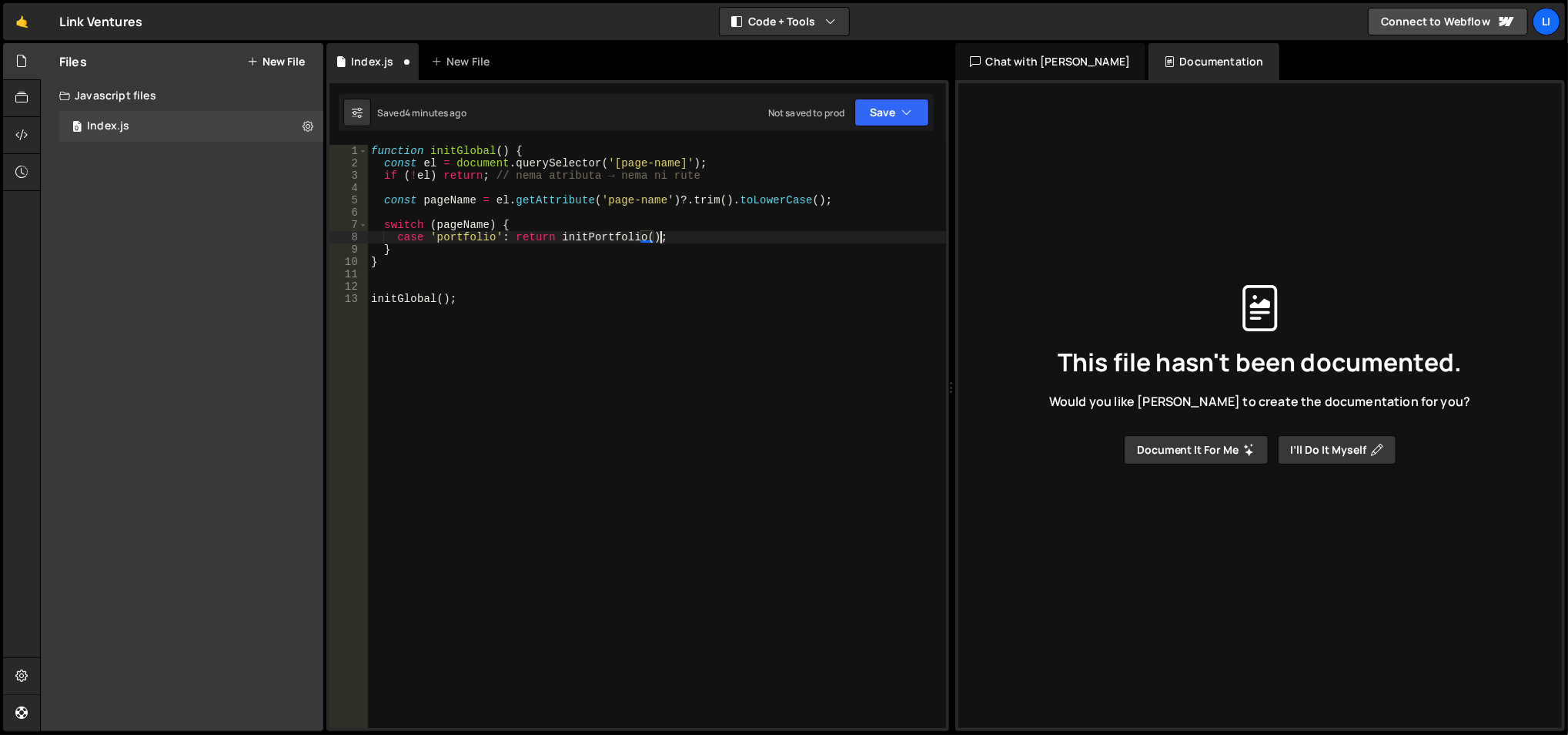
scroll to position [0, 19]
click at [613, 259] on div "function initGlobal ( ) { const el = document . querySelector ( '[page-name]' )…" at bounding box center [657, 449] width 579 height 609
click at [470, 268] on div "function initGlobal ( ) { const el = document . querySelector ( '[page-name]' )…" at bounding box center [657, 449] width 579 height 609
click at [539, 222] on div "function initGlobal ( ) { const el = document . querySelector ( '[page-name]' )…" at bounding box center [657, 449] width 579 height 609
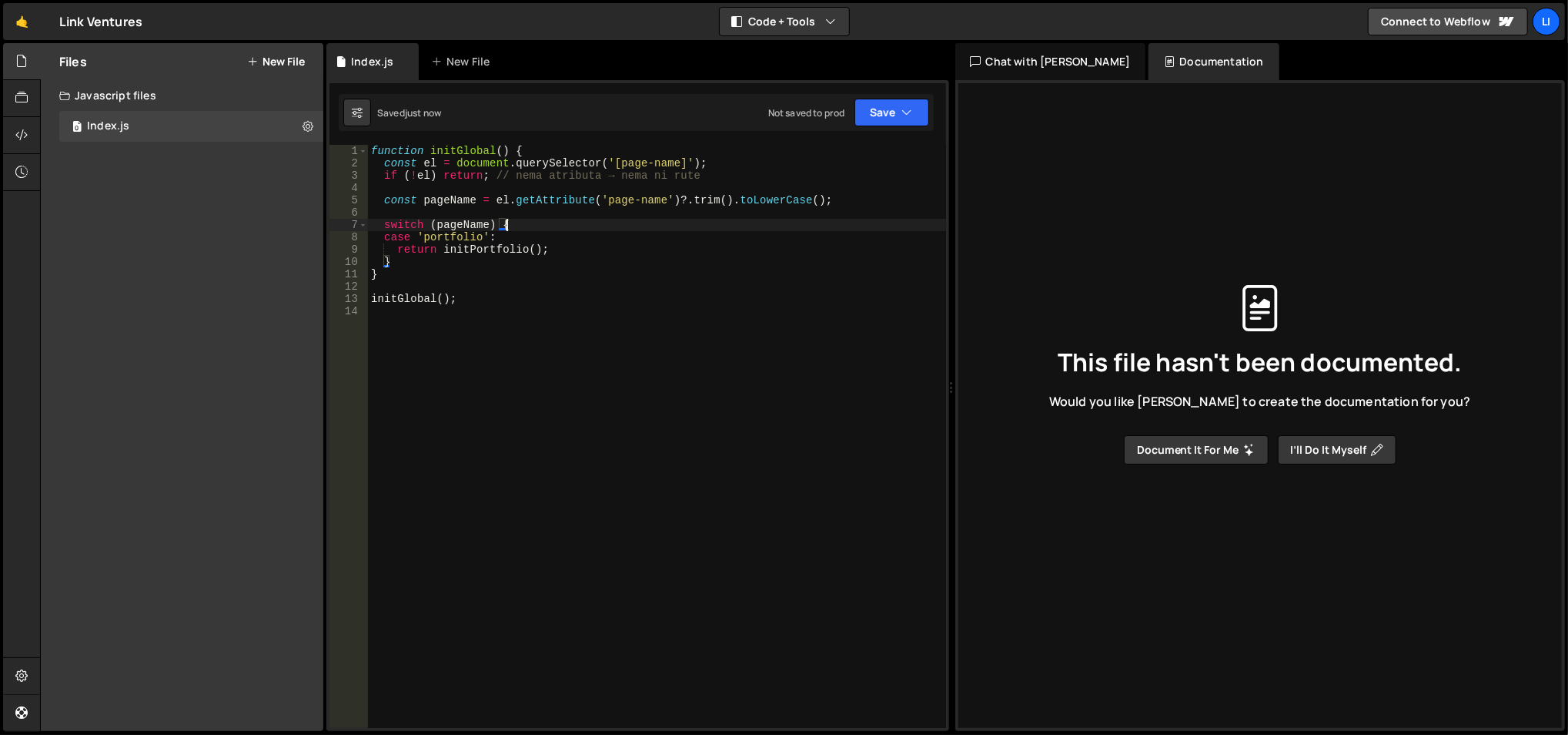
type textarea "switch (pageName) {"
click at [468, 223] on div "function initGlobal ( ) { const el = document . querySelector ( '[page-name]' )…" at bounding box center [657, 449] width 579 height 609
click at [461, 216] on div "function initGlobal ( ) { const el = document . querySelector ( '[page-name]' )…" at bounding box center [657, 449] width 579 height 609
click at [373, 151] on div "function initGlobal ( ) { const el = document . querySelector ( '[page-name]' )…" at bounding box center [657, 449] width 579 height 609
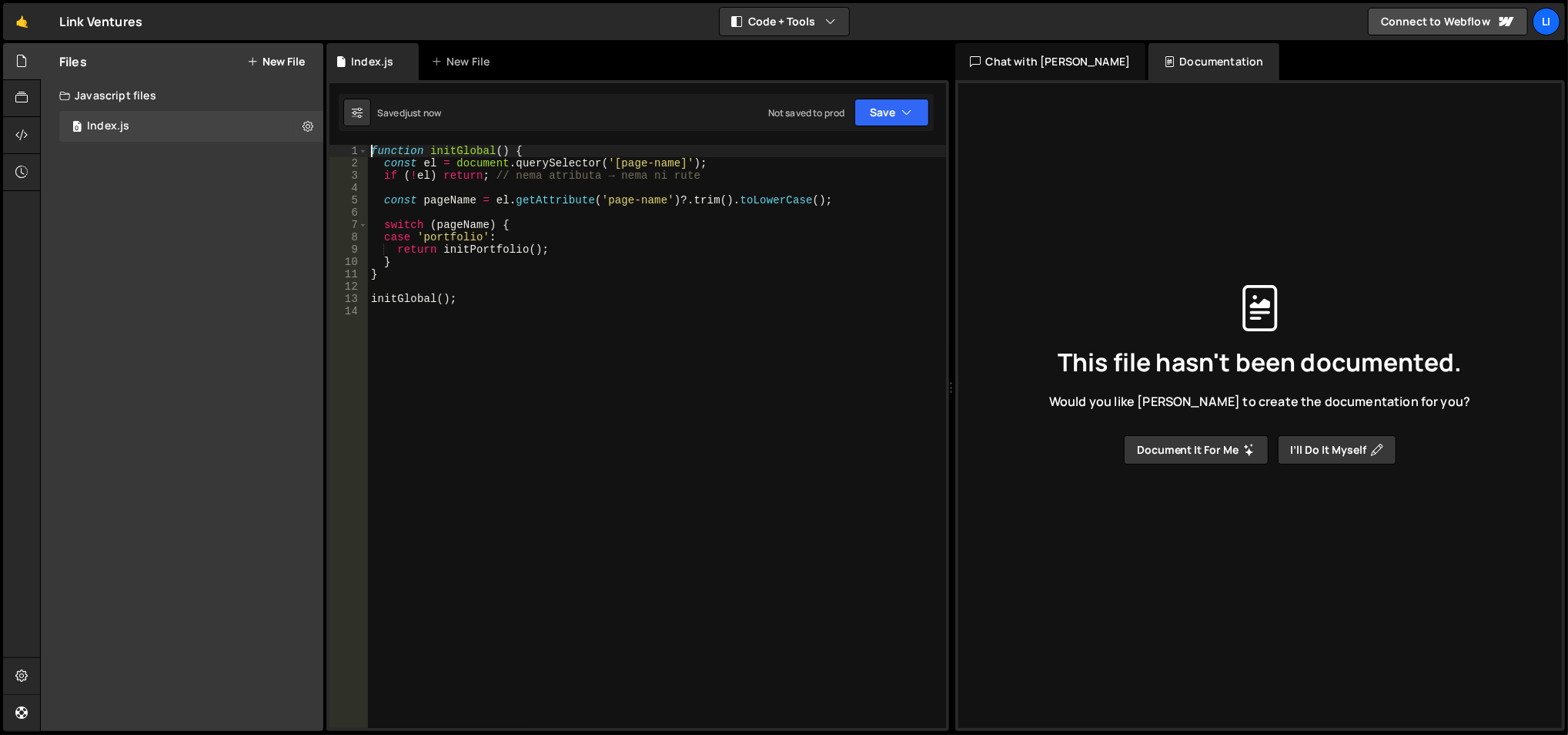
scroll to position [0, 1]
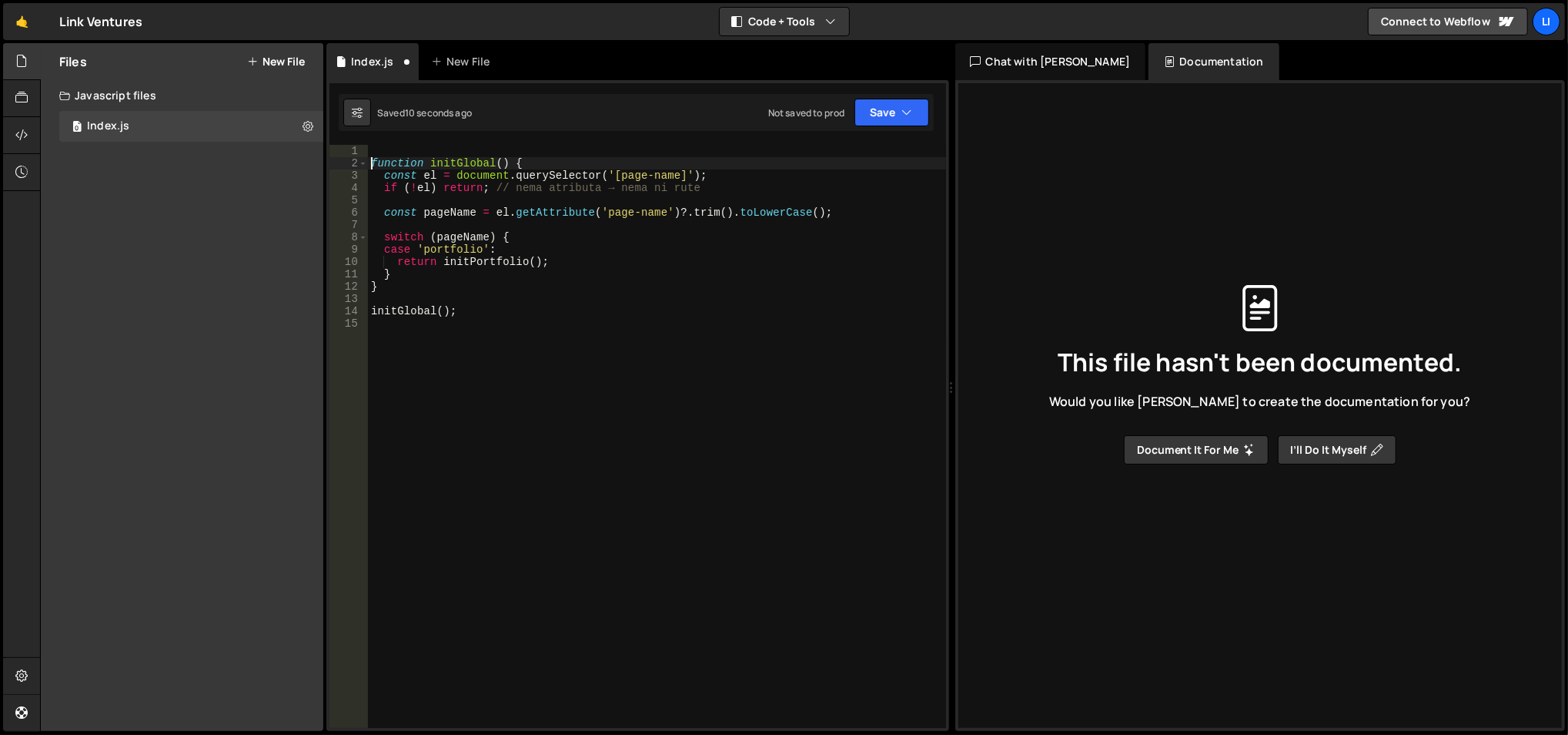
type textarea "function initGlobal() {"
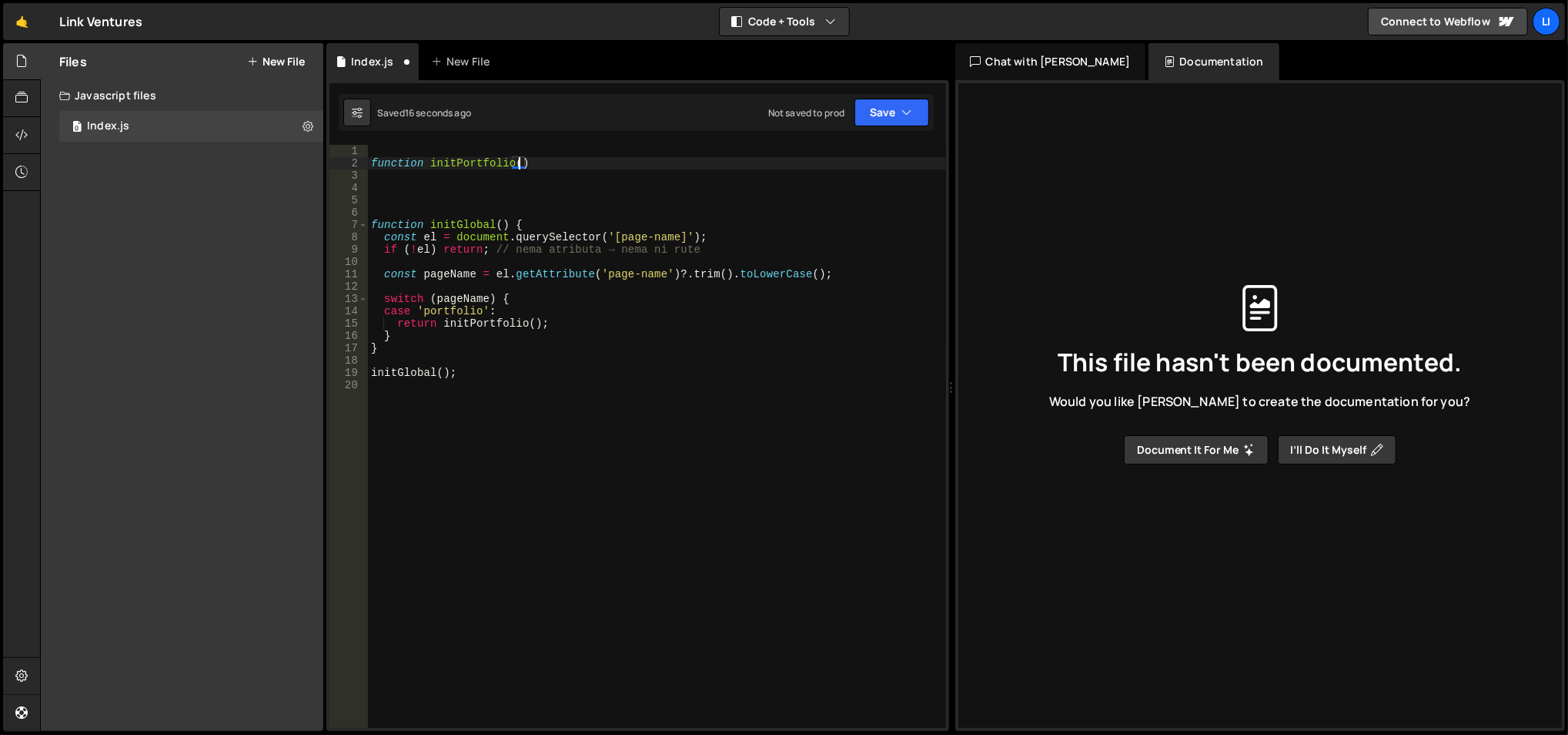
scroll to position [0, 8]
type textarea "function initPortfolio(){"
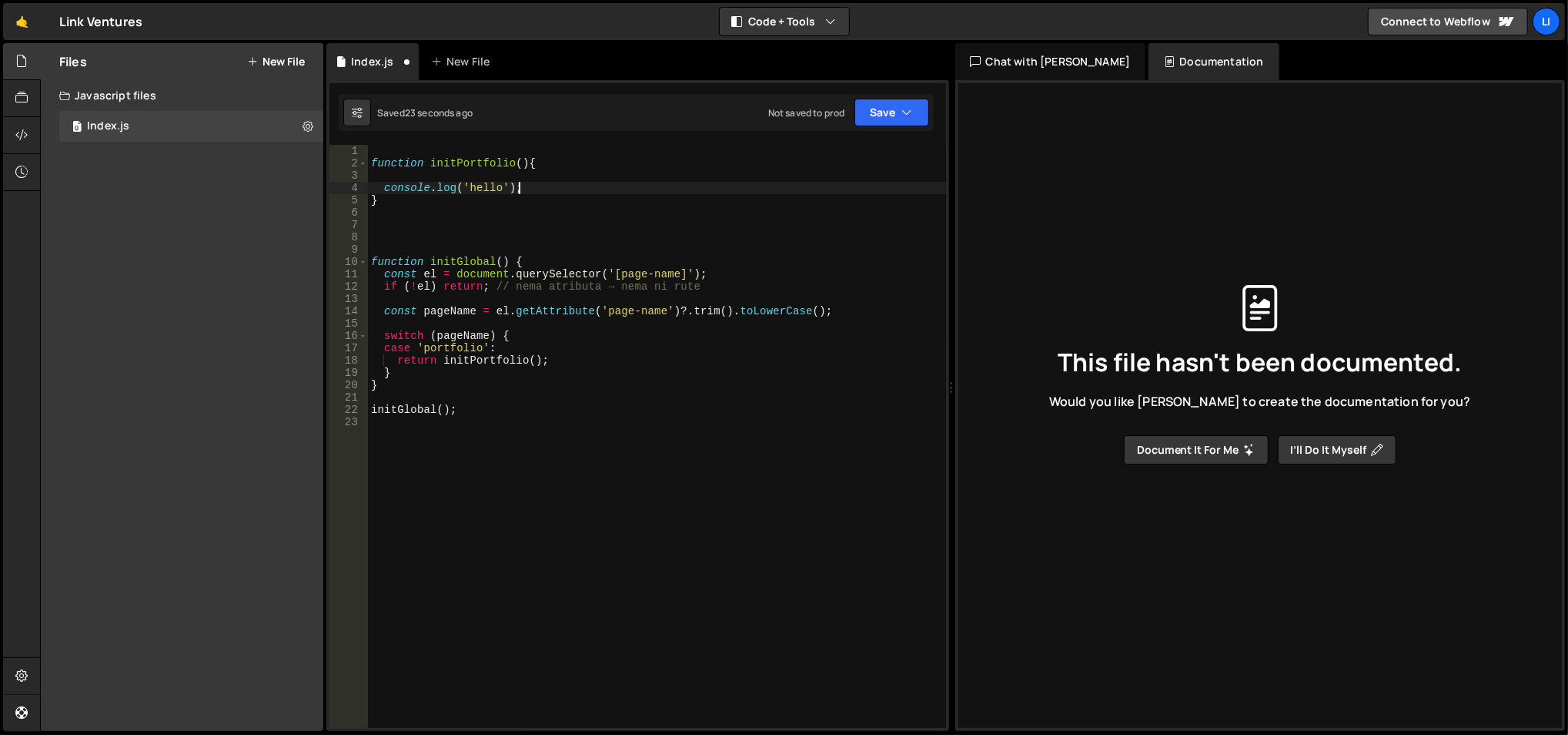
scroll to position [0, 0]
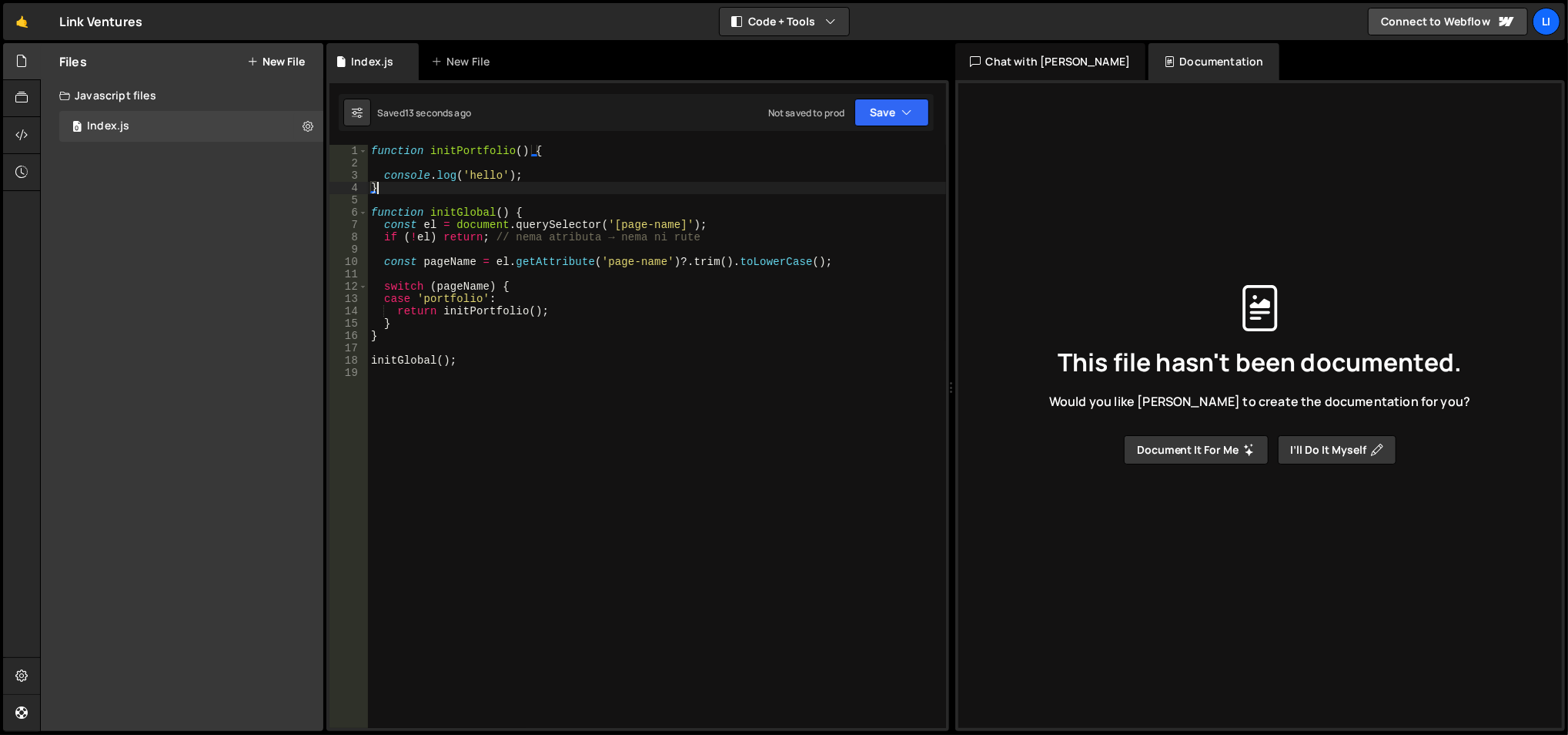
type textarea "}"
click at [26, 141] on icon at bounding box center [21, 135] width 12 height 17
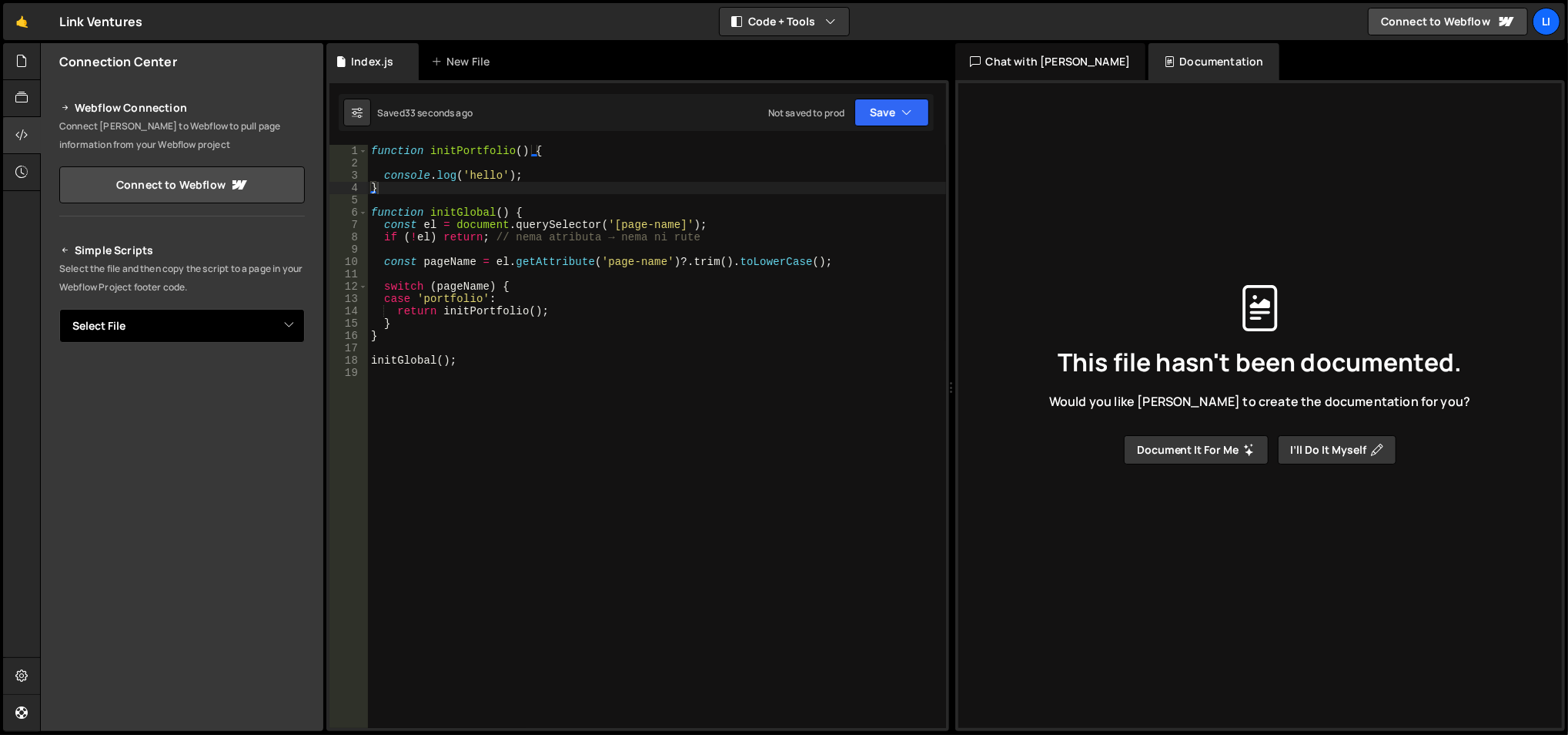
click at [285, 314] on select "Select File Index.js" at bounding box center [182, 326] width 246 height 34
select select "47373"
click at [59, 309] on select "Select File Index.js" at bounding box center [182, 326] width 246 height 34
click at [294, 384] on button "Button group with nested dropdown" at bounding box center [294, 378] width 22 height 32
click at [254, 373] on button "Copy" at bounding box center [258, 378] width 53 height 32
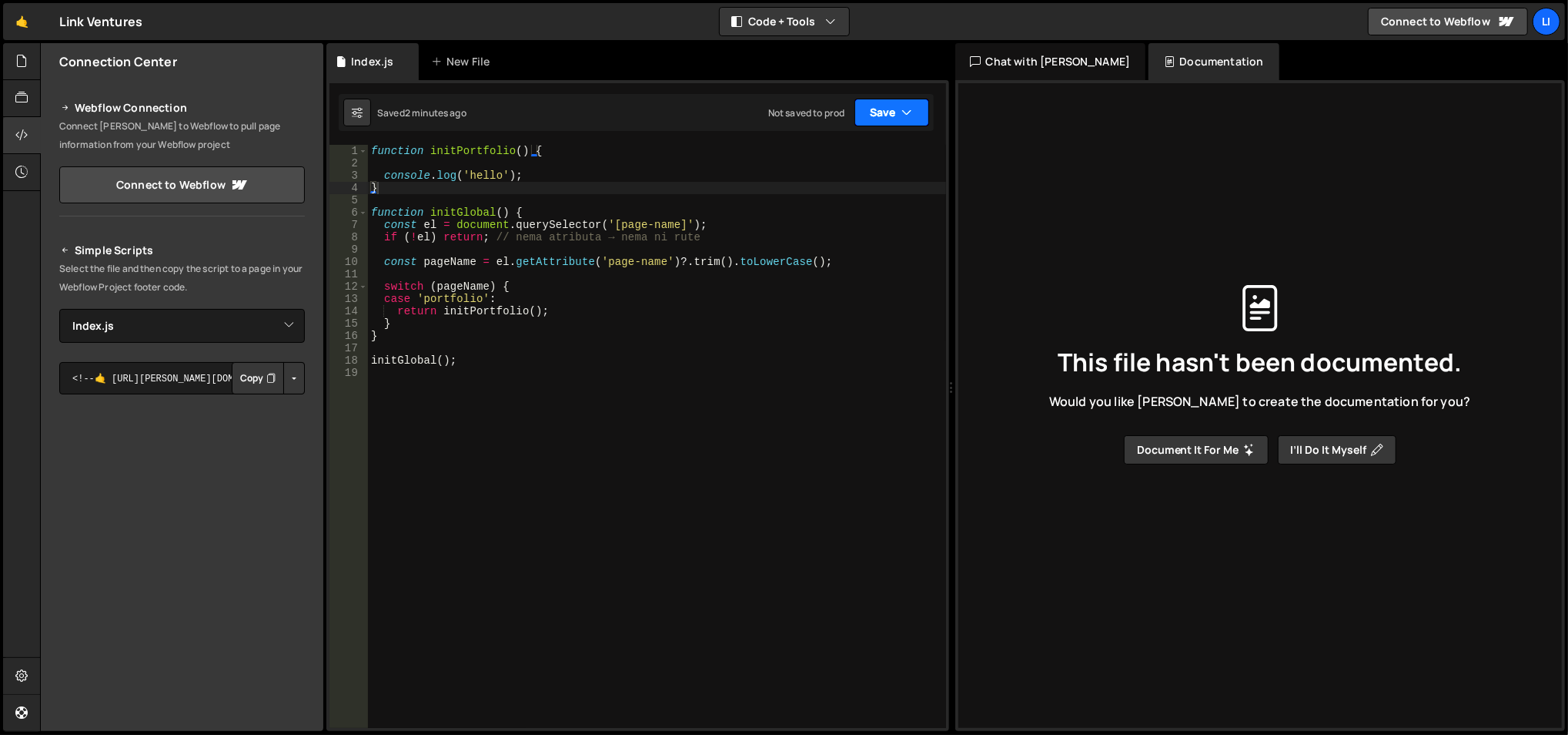
click at [873, 116] on button "Save" at bounding box center [892, 113] width 75 height 28
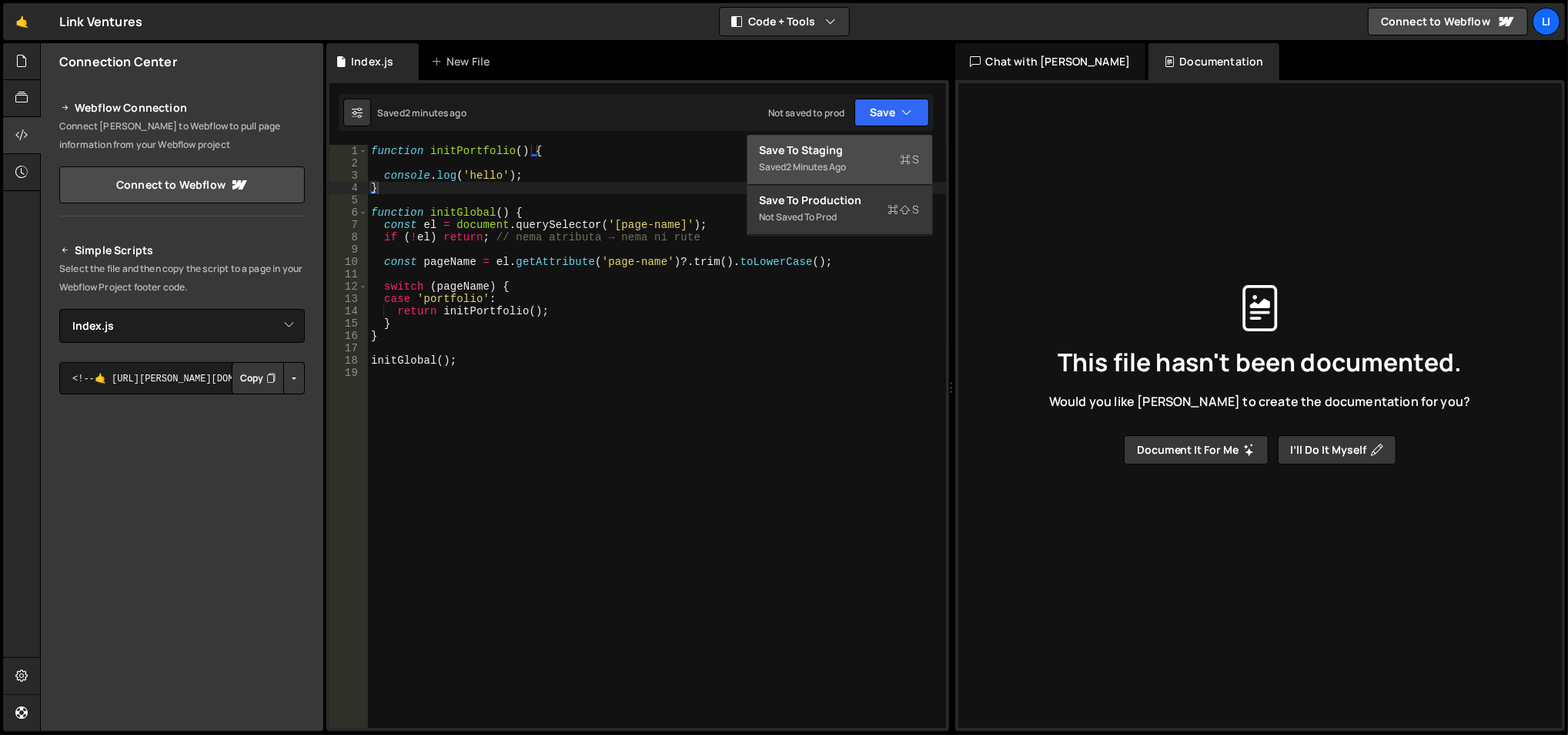
click at [844, 149] on div "Save to Staging S" at bounding box center [840, 150] width 160 height 15
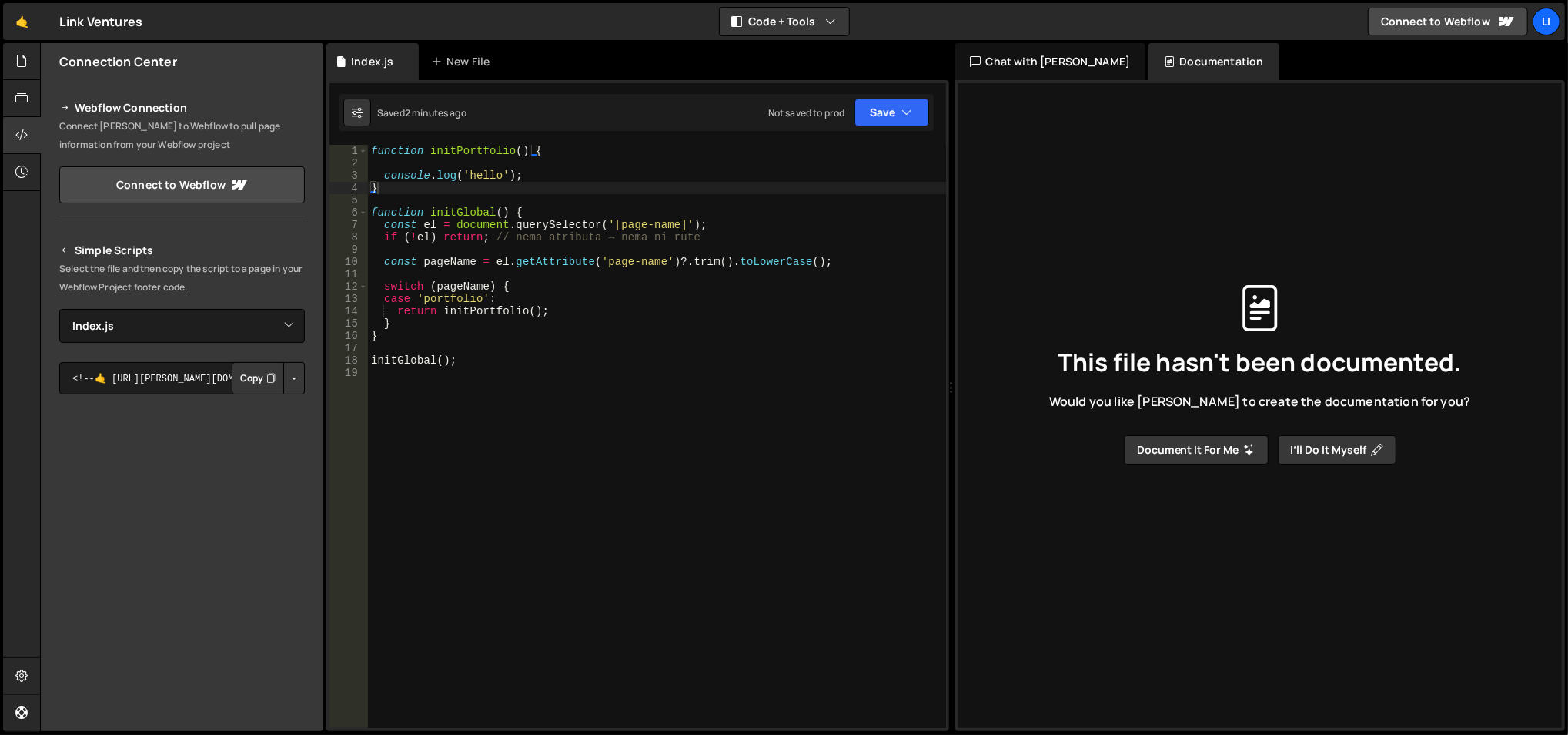
type textarea "console.log('hello');"
drag, startPoint x: 535, startPoint y: 174, endPoint x: 386, endPoint y: 177, distance: 149.0
click at [386, 177] on div "function initPortfolio ( ) { console . log ( 'hello' ) ; } function initGlobal …" at bounding box center [657, 449] width 579 height 609
click at [394, 145] on div "function initPortfolio ( ) { } function initGlobal ( ) { const el = document . …" at bounding box center [657, 436] width 578 height 583
type textarea "function initPortfolio() {"
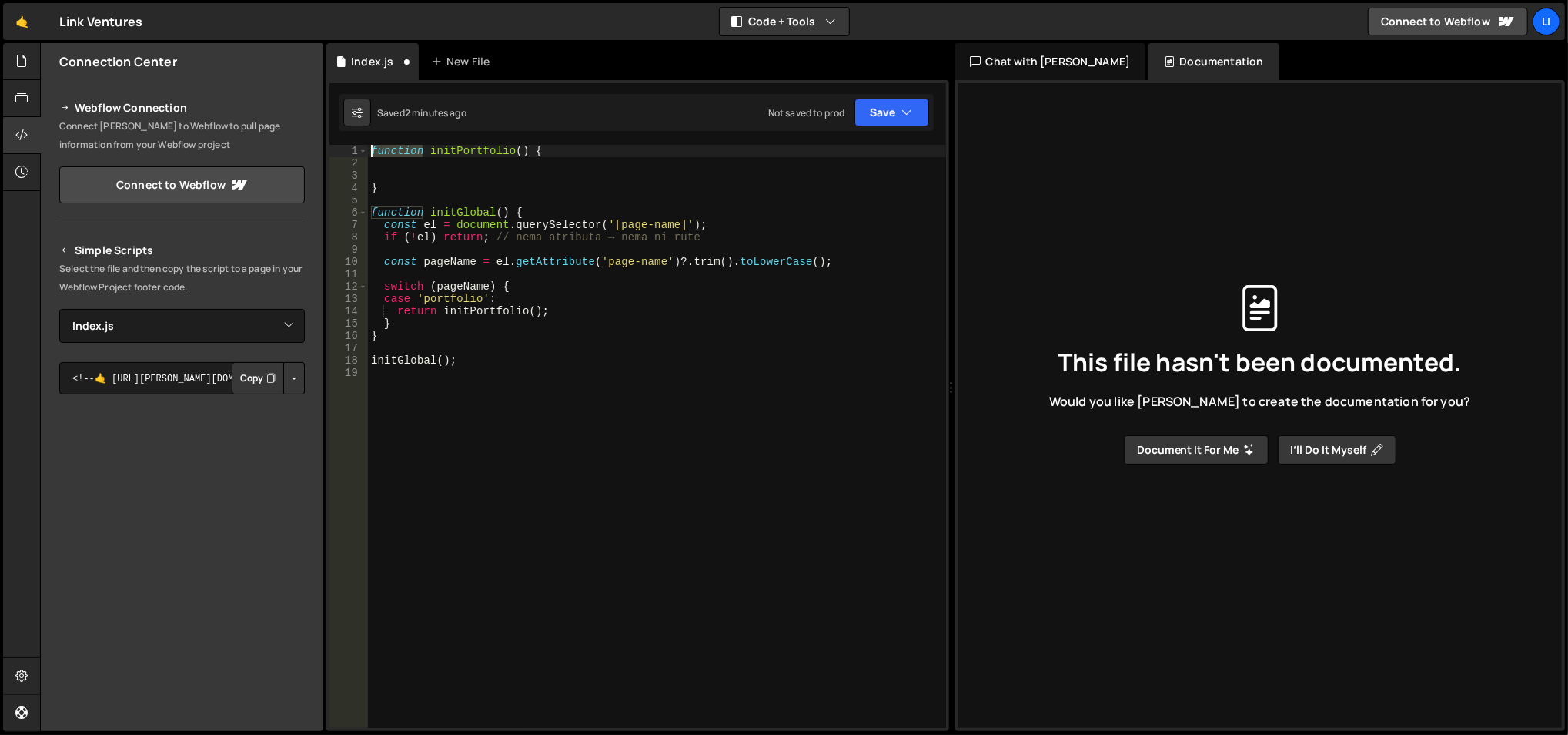
click at [394, 145] on div "function initPortfolio ( ) { } function initGlobal ( ) { const el = document . …" at bounding box center [657, 436] width 578 height 583
click at [407, 174] on div "function initPortfolio ( ) { } function initGlobal ( ) { const el = document . …" at bounding box center [657, 449] width 579 height 609
